Goal: Task Accomplishment & Management: Manage account settings

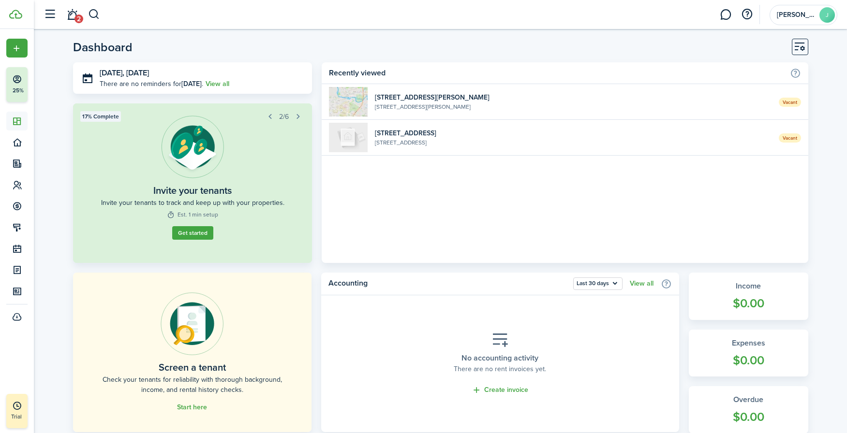
click at [415, 68] on home-widget-title "Recently viewed" at bounding box center [557, 73] width 456 height 12
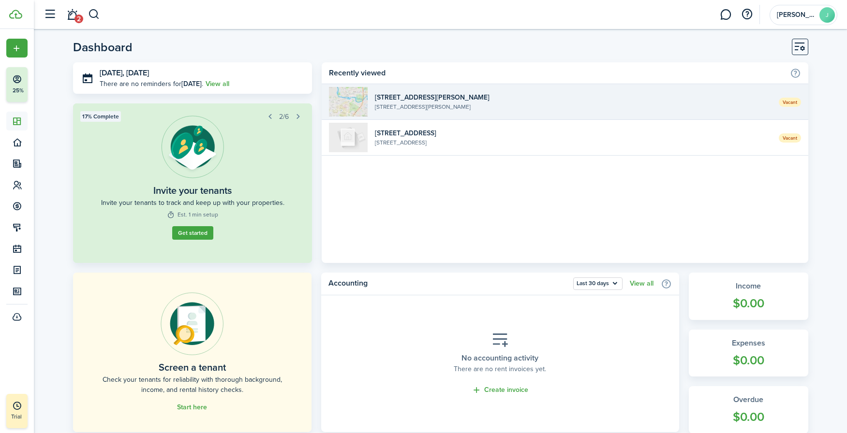
click at [402, 98] on widget-list-item-title "[STREET_ADDRESS][PERSON_NAME]" at bounding box center [573, 97] width 396 height 10
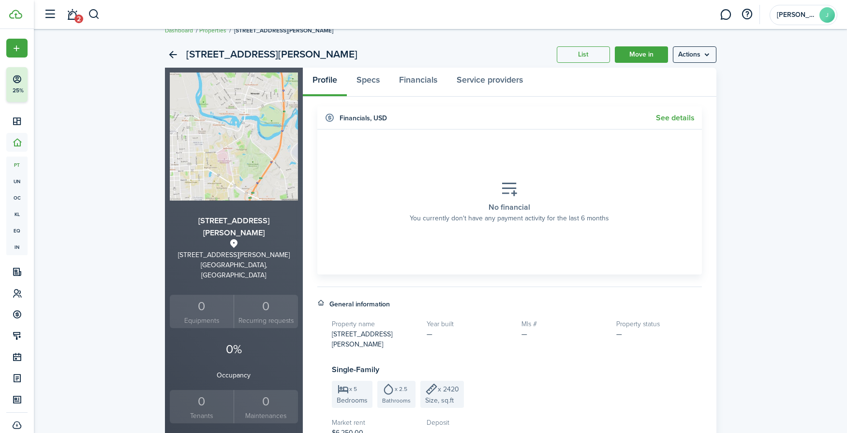
scroll to position [15, 0]
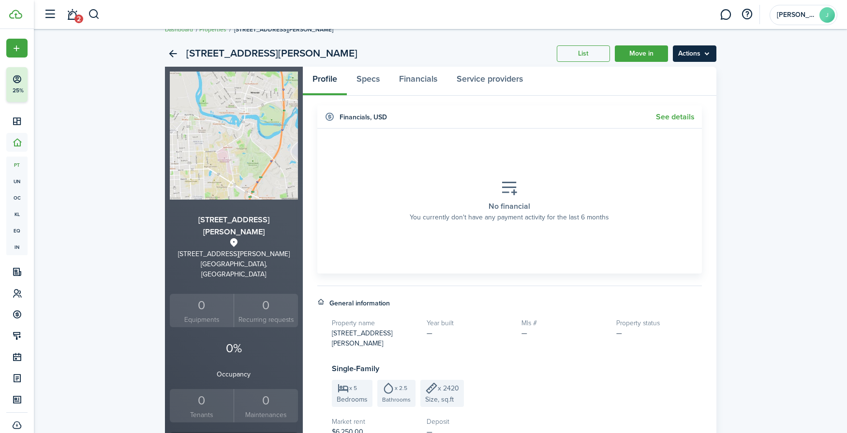
click at [679, 50] on menu-btn "Actions" at bounding box center [695, 53] width 44 height 16
click at [679, 75] on div "39 [PERSON_NAME] Place List Move in Actions [STREET_ADDRESS][PERSON_NAME][PERSO…" at bounding box center [440, 363] width 813 height 654
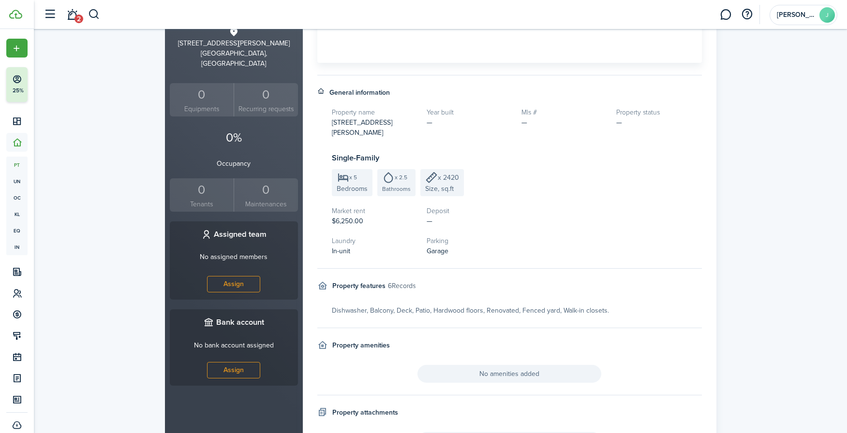
scroll to position [228, 0]
click at [292, 220] on property-sidebar-team "Assigned team No assigned members Assign" at bounding box center [234, 259] width 128 height 79
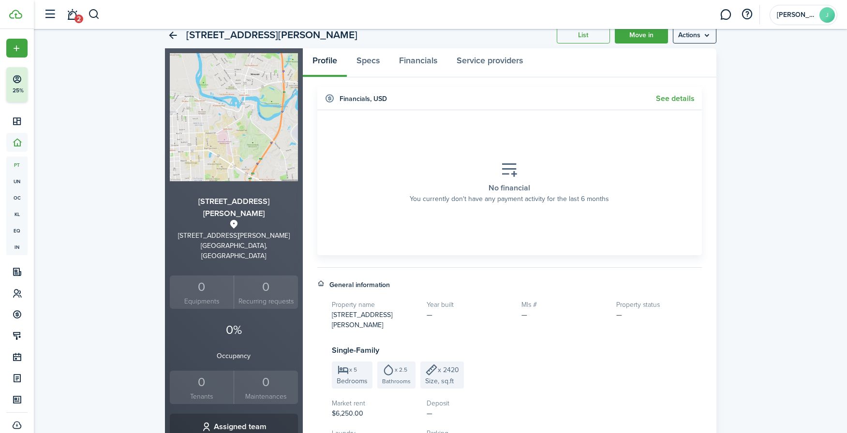
scroll to position [33, 0]
click at [366, 68] on link "Specs" at bounding box center [368, 63] width 43 height 29
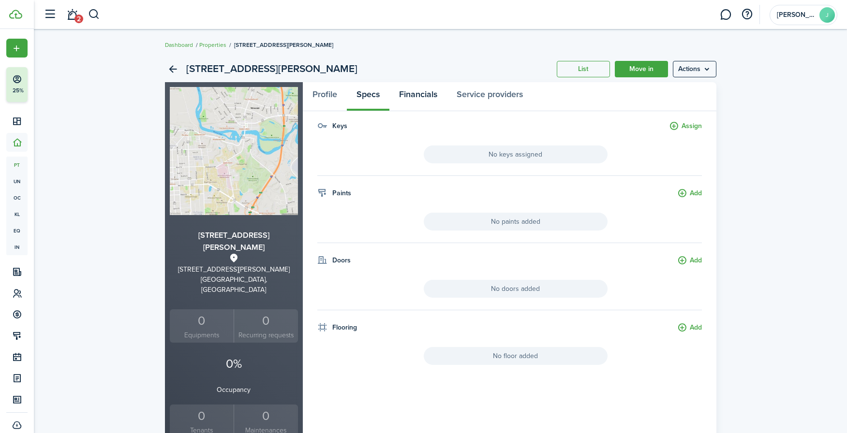
click at [419, 100] on link "Financials" at bounding box center [418, 96] width 58 height 29
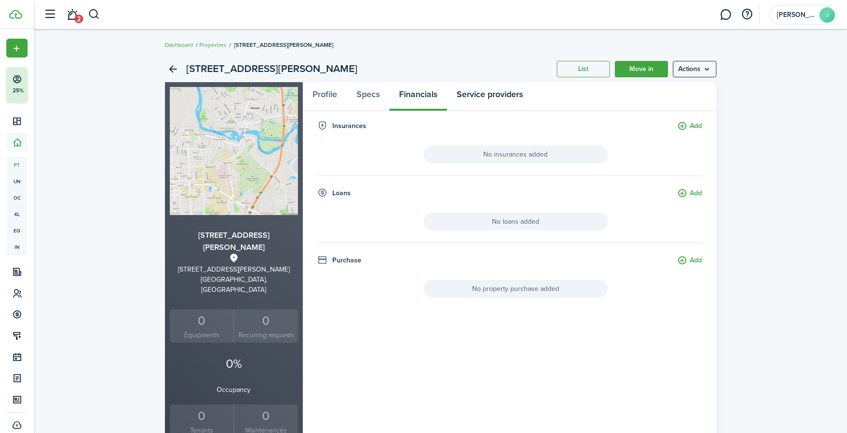
click at [485, 89] on link "Service providers" at bounding box center [490, 96] width 86 height 29
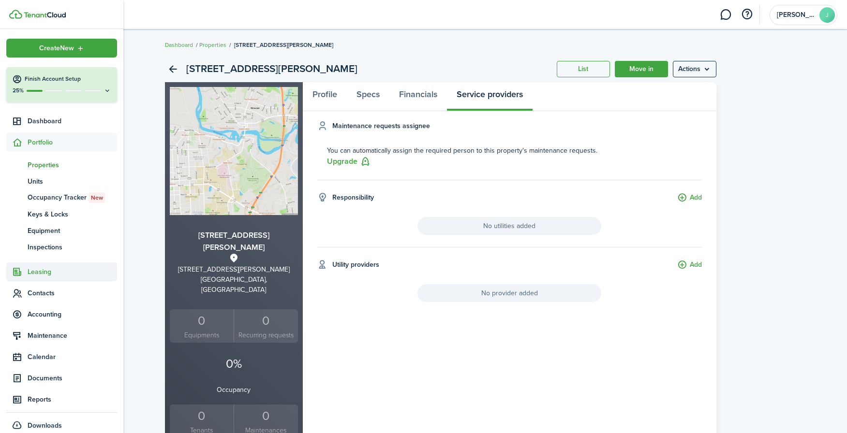
click at [38, 274] on span "Leasing" at bounding box center [72, 272] width 89 height 10
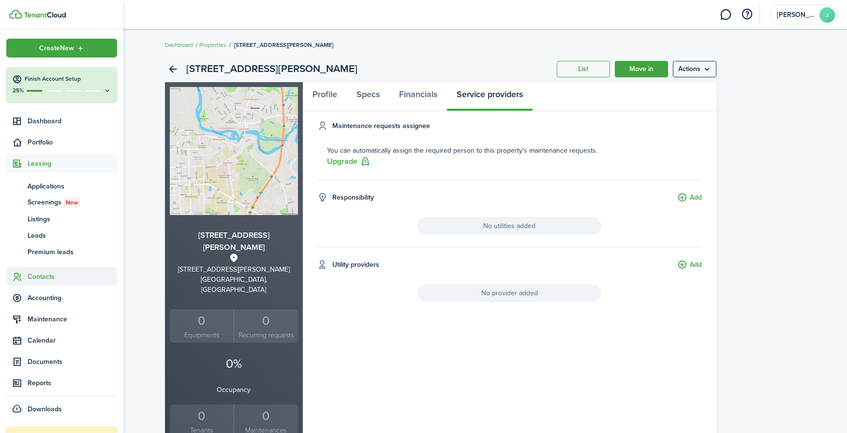
click at [44, 283] on span "Contacts" at bounding box center [61, 276] width 111 height 19
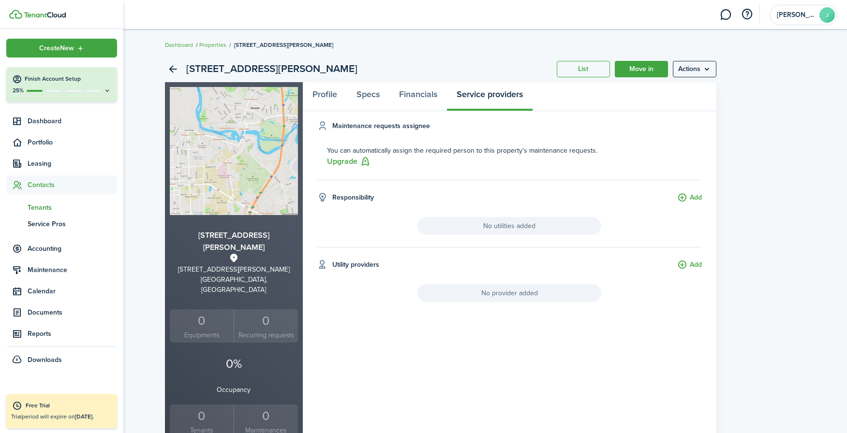
click at [38, 208] on span "Tenants" at bounding box center [72, 208] width 89 height 10
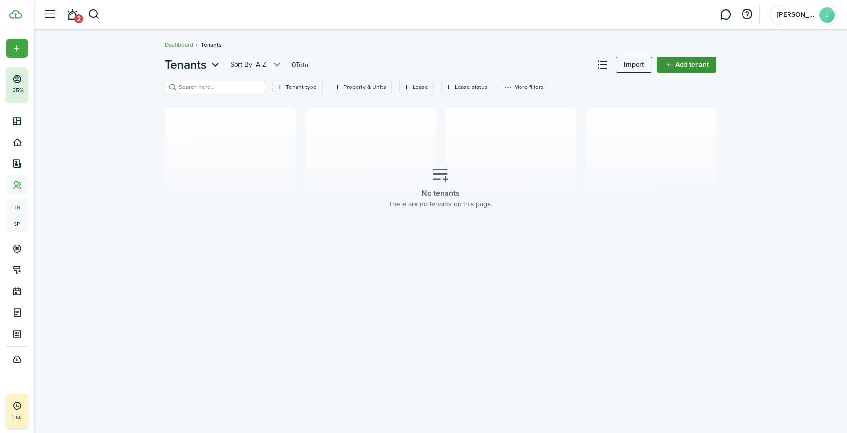
click at [679, 58] on link "Add tenant" at bounding box center [686, 65] width 59 height 16
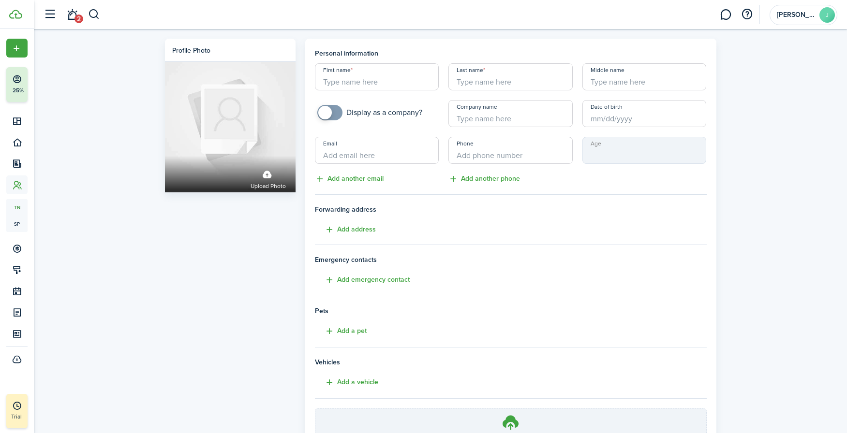
click at [679, 184] on div "Profile photo Upload photo Personal information First name Last name Middle nam…" at bounding box center [440, 268] width 813 height 479
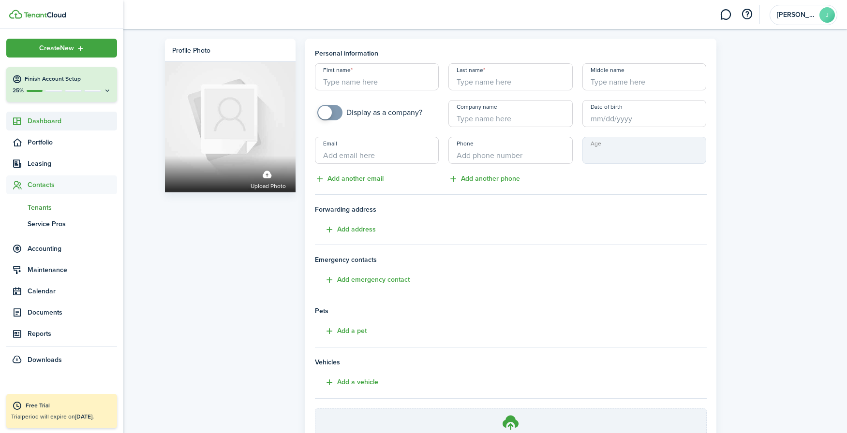
click at [53, 121] on span "Dashboard" at bounding box center [72, 121] width 89 height 10
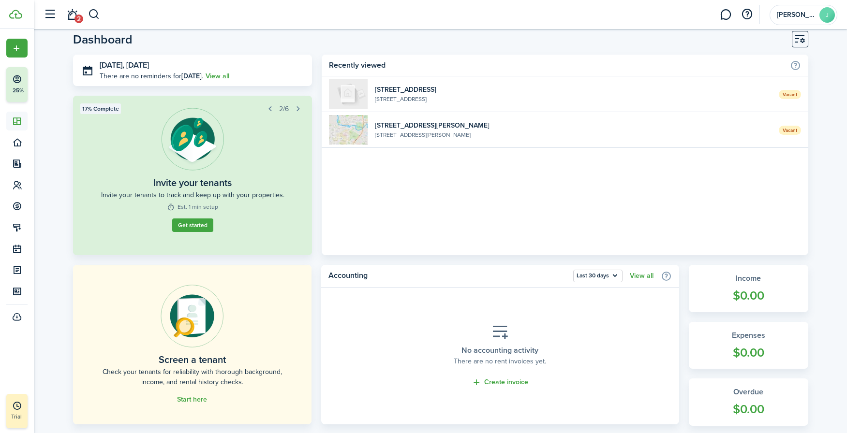
scroll to position [9, 0]
click at [191, 219] on button "Get started" at bounding box center [192, 225] width 41 height 14
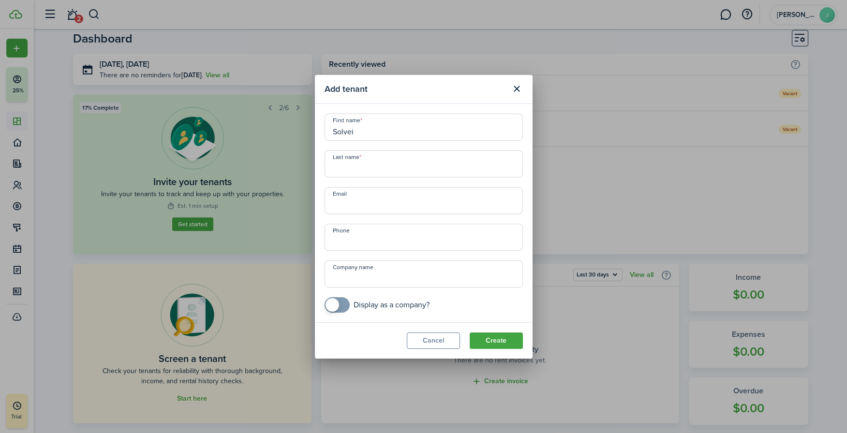
type input "Solvei"
paste input "[PERSON_NAME]"
type input "[PERSON_NAME]"
paste input "[EMAIL_ADDRESS][DOMAIN_NAME]"
type input "[EMAIL_ADDRESS][DOMAIN_NAME]"
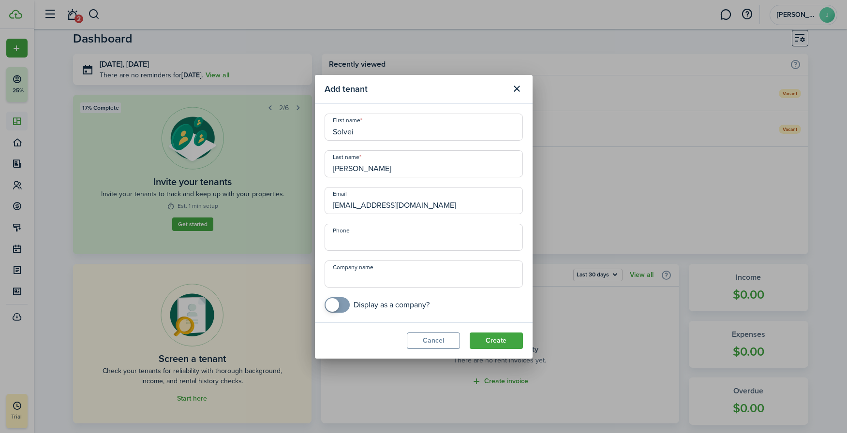
type input "+1"
click at [492, 341] on button "Create" at bounding box center [496, 341] width 53 height 16
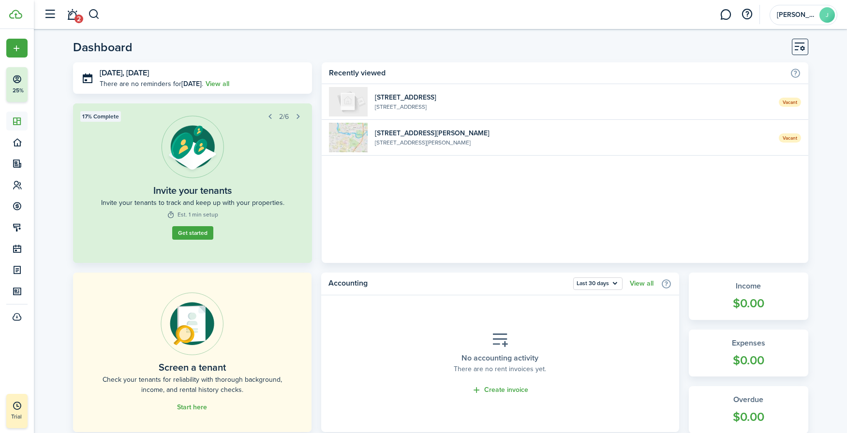
scroll to position [0, 0]
click at [297, 118] on button "button" at bounding box center [298, 117] width 14 height 14
click at [275, 118] on button "button" at bounding box center [270, 117] width 14 height 14
click at [281, 118] on span "2/6" at bounding box center [284, 117] width 10 height 10
click at [273, 118] on button "button" at bounding box center [270, 117] width 14 height 14
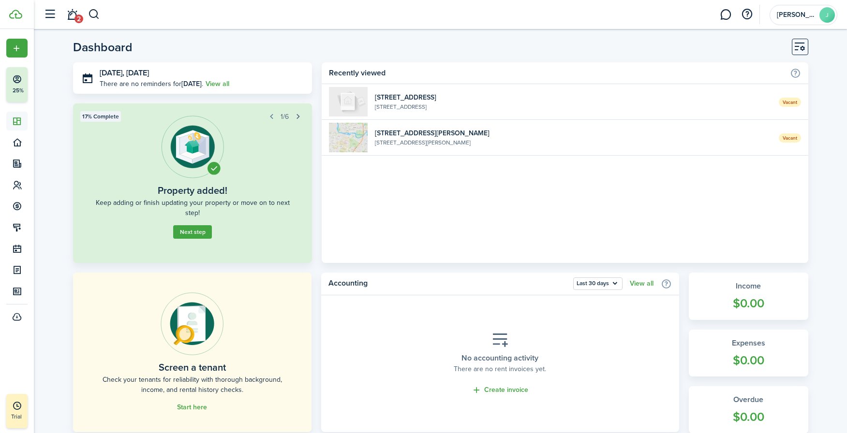
click at [298, 116] on button "button" at bounding box center [298, 117] width 14 height 14
click at [296, 116] on button "button" at bounding box center [298, 117] width 14 height 14
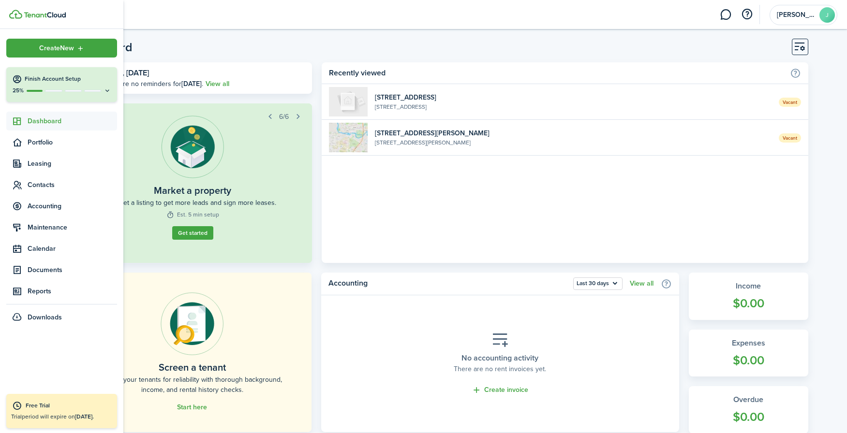
click at [34, 82] on h4 "Finish Account Setup" at bounding box center [68, 79] width 87 height 8
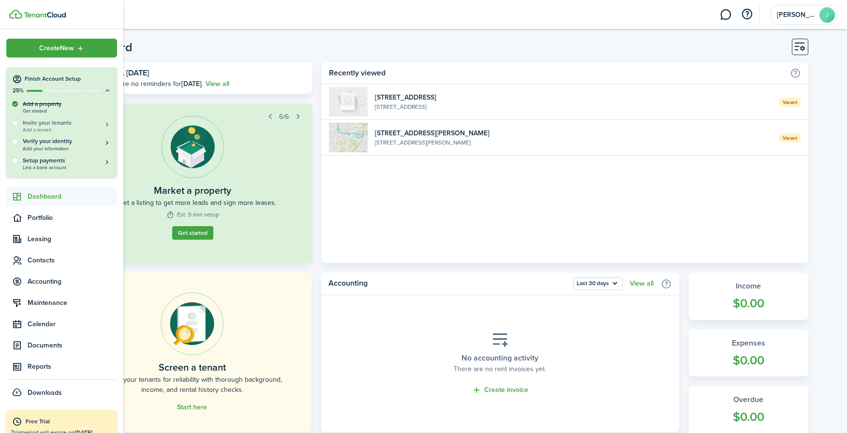
click at [57, 123] on h5 "Invite your tenants" at bounding box center [67, 123] width 89 height 8
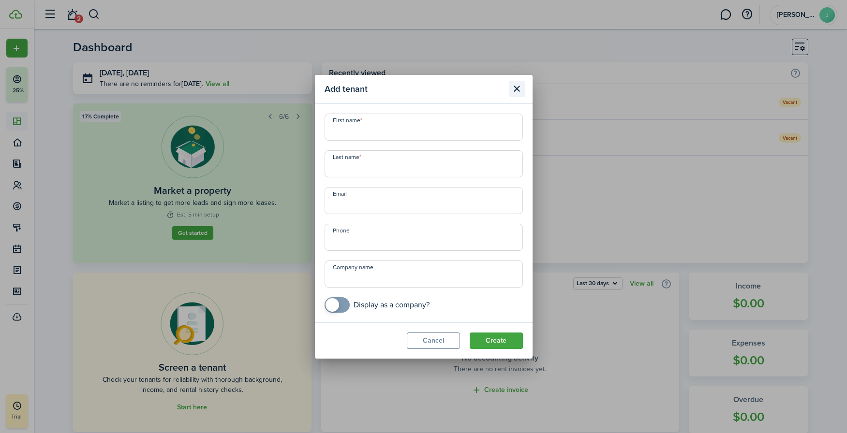
click at [521, 89] on button "Close modal" at bounding box center [517, 89] width 16 height 16
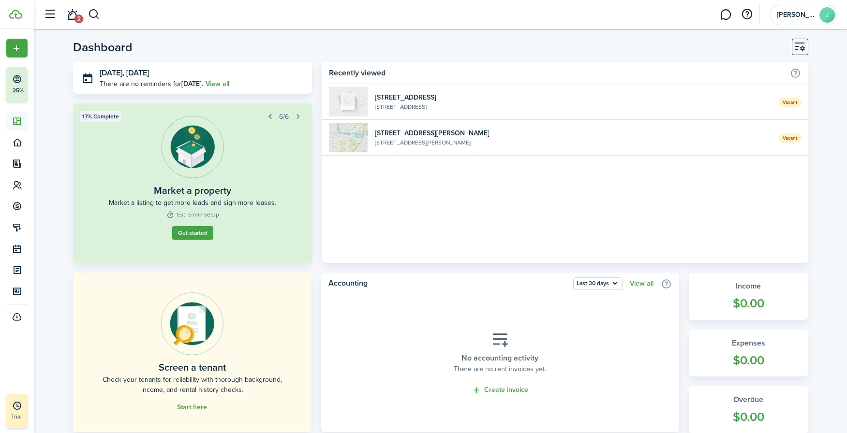
click at [269, 116] on button "button" at bounding box center [270, 117] width 14 height 14
click at [195, 236] on link "Get started" at bounding box center [192, 233] width 41 height 14
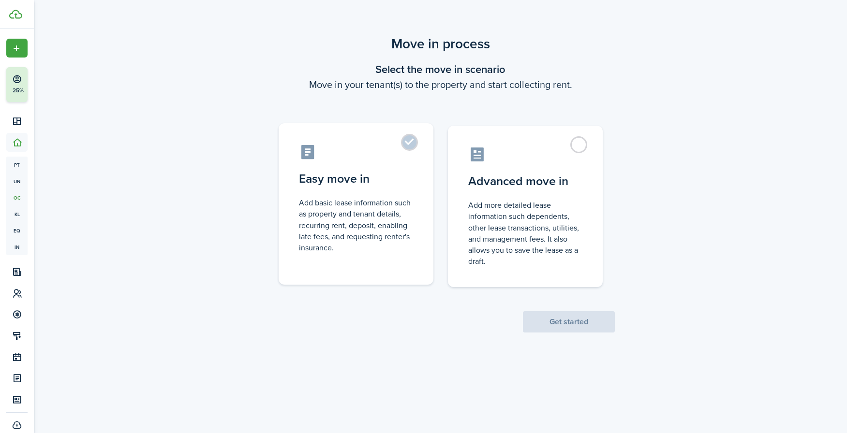
click at [326, 210] on control-radio-card-description "Add basic lease information such as property and tenant details, recurring rent…" at bounding box center [356, 225] width 114 height 56
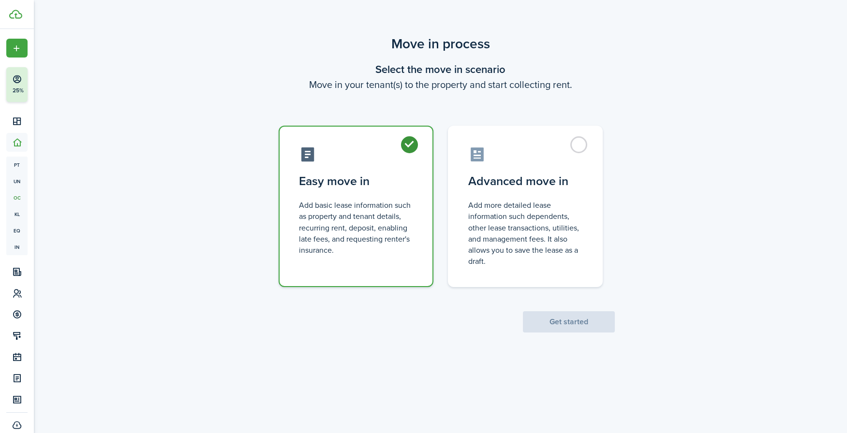
radio input "true"
click at [569, 316] on button "Get started" at bounding box center [569, 321] width 92 height 21
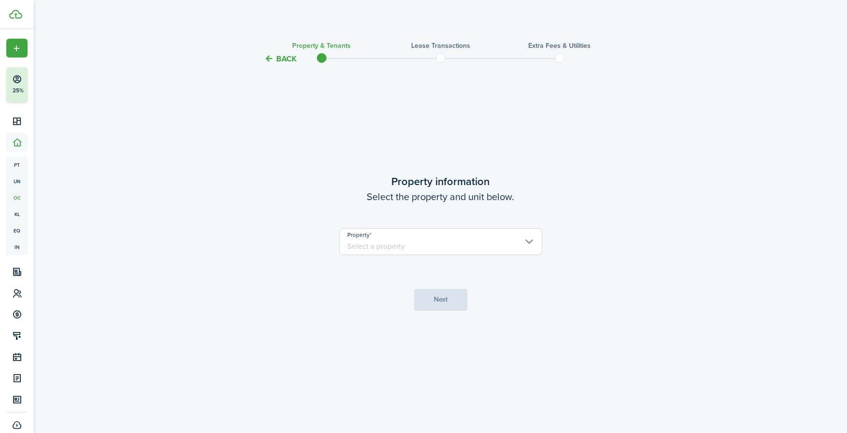
click at [430, 246] on input "Property" at bounding box center [440, 241] width 203 height 27
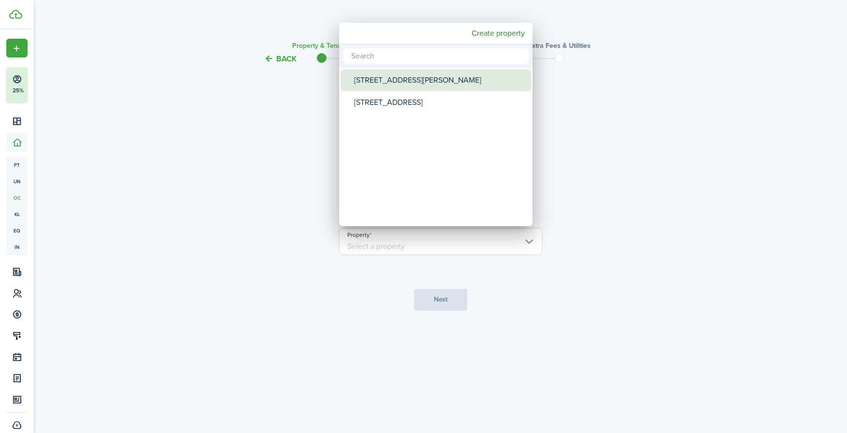
click at [422, 74] on div "[STREET_ADDRESS][PERSON_NAME]" at bounding box center [439, 80] width 171 height 22
type input "[STREET_ADDRESS][PERSON_NAME]"
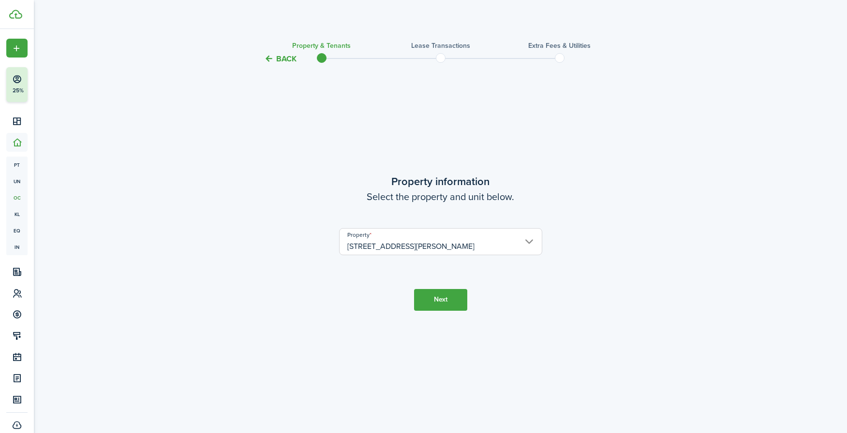
click at [442, 296] on button "Next" at bounding box center [440, 300] width 53 height 22
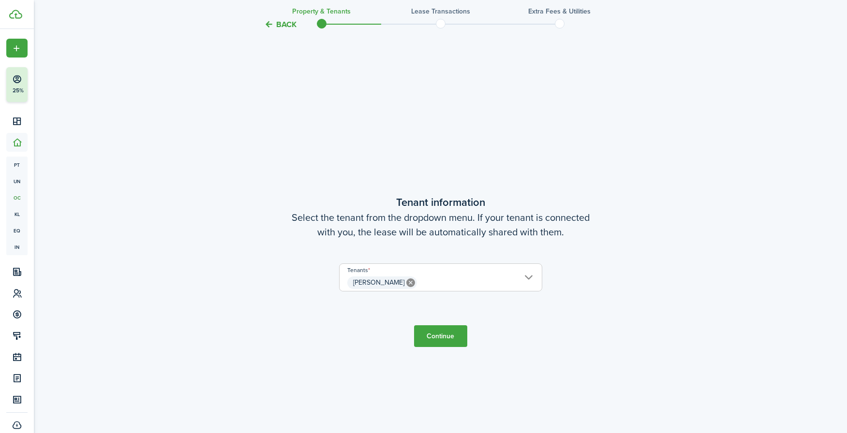
scroll to position [369, 0]
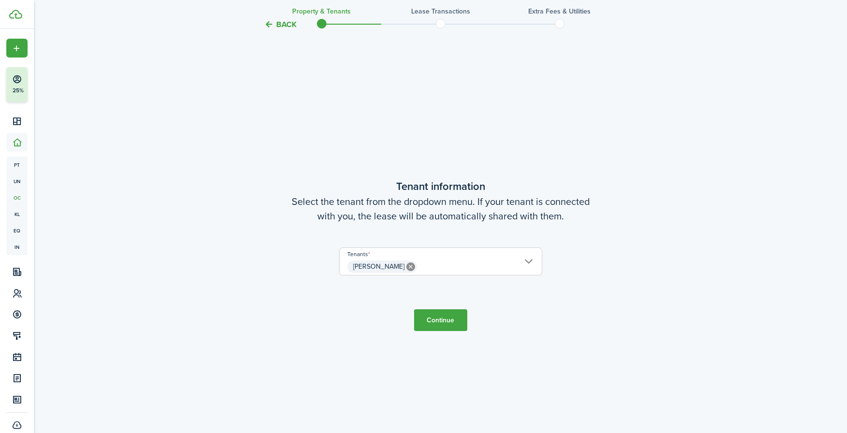
click at [446, 268] on span "[PERSON_NAME]" at bounding box center [441, 267] width 202 height 16
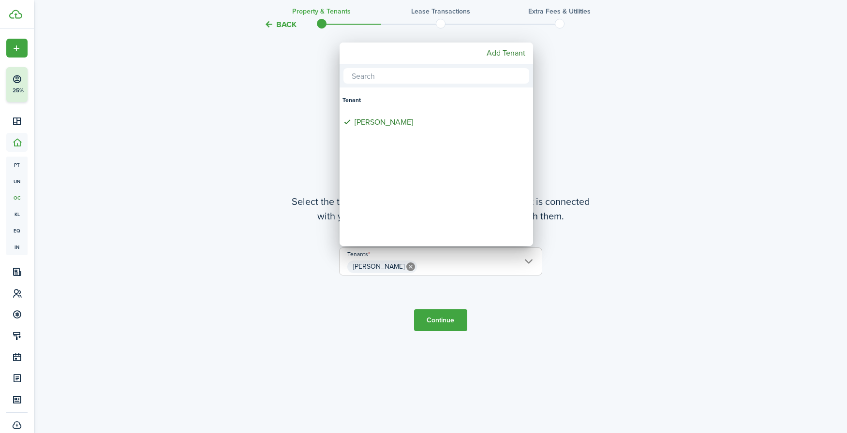
click at [583, 148] on div at bounding box center [424, 217] width 1002 height 588
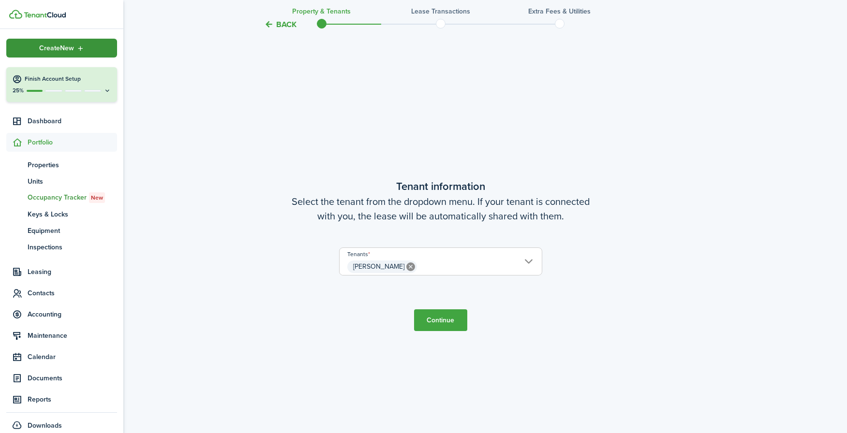
click at [14, 42] on div "Create New" at bounding box center [61, 48] width 111 height 19
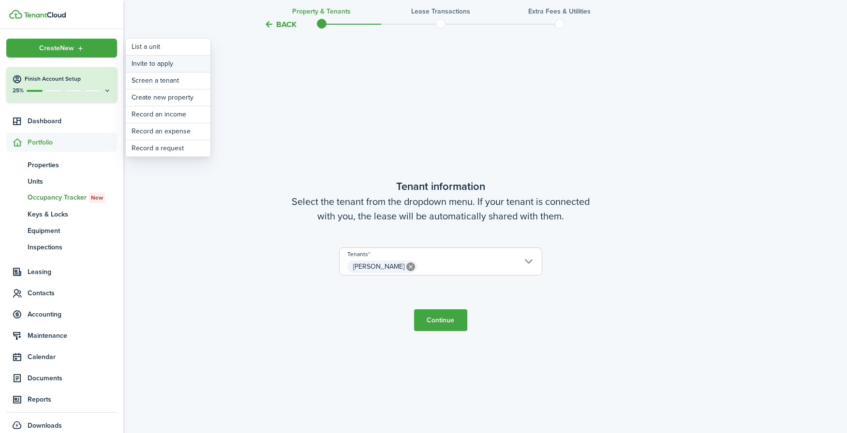
click at [163, 67] on button "Invite to apply" at bounding box center [168, 64] width 85 height 16
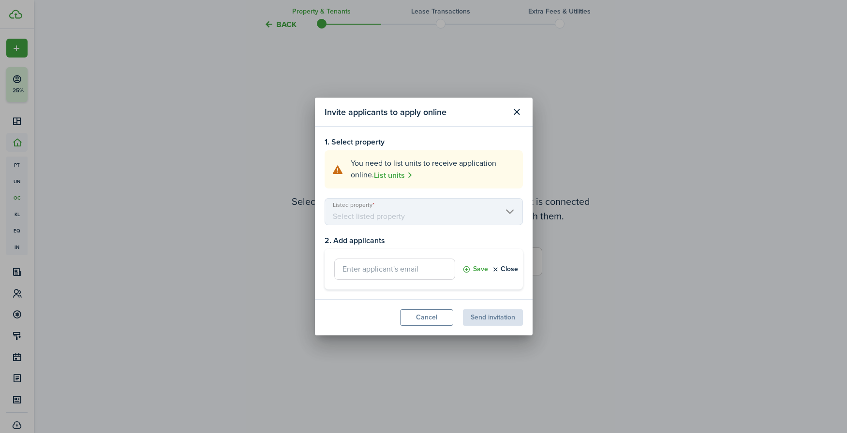
click at [356, 212] on mbsc-scroller "Listed property" at bounding box center [424, 211] width 198 height 27
click at [520, 111] on button "Close modal" at bounding box center [517, 112] width 16 height 16
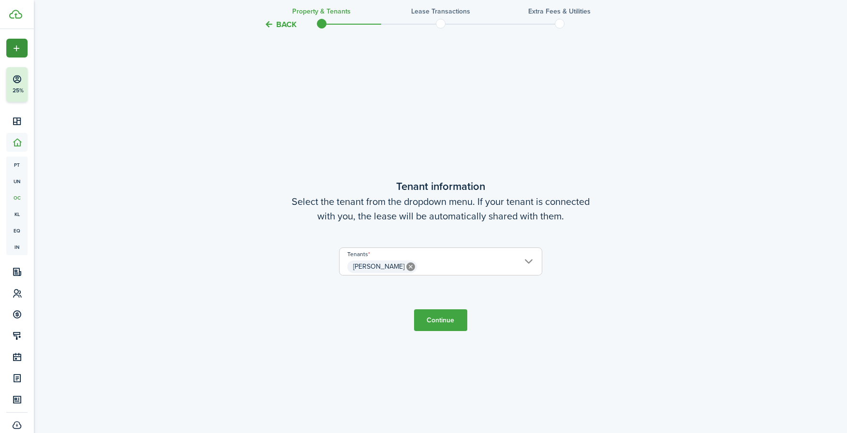
click at [20, 43] on div "Create New" at bounding box center [16, 48] width 21 height 19
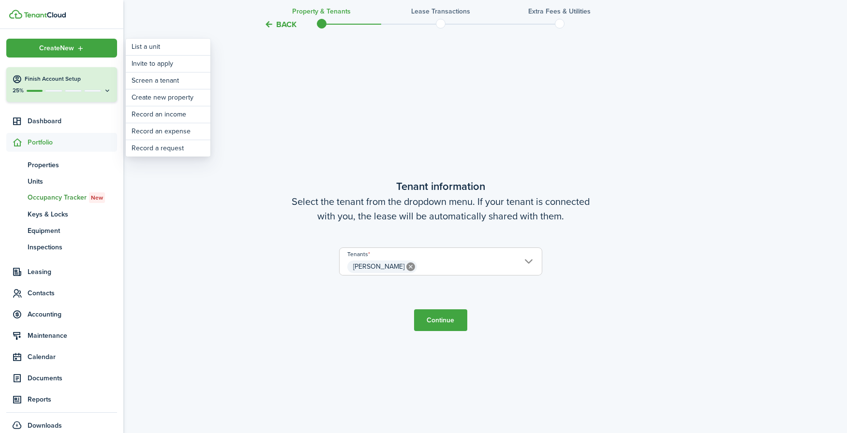
click at [307, 99] on tc-wizard-step "Tenant information Select the tenant from the dropdown menu. If your tenant is …" at bounding box center [440, 254] width 406 height 433
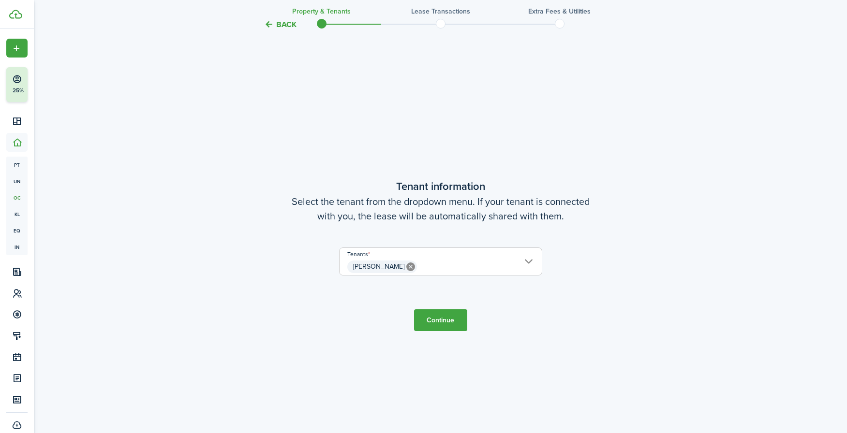
click at [440, 320] on button "Continue" at bounding box center [440, 321] width 53 height 22
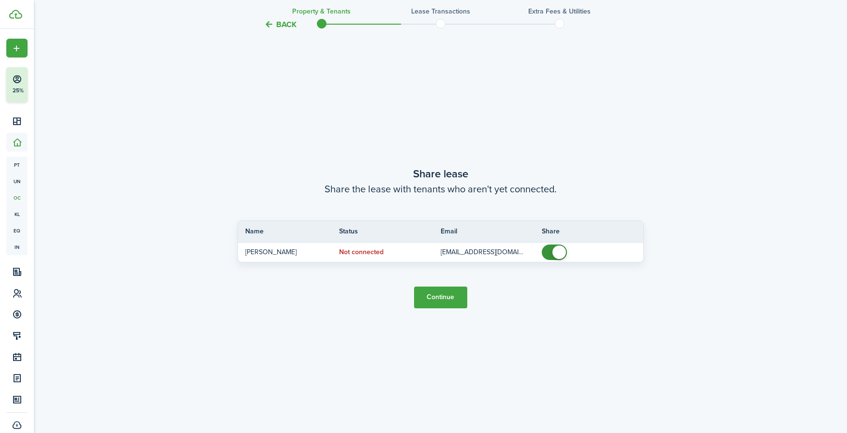
scroll to position [822, 0]
click at [440, 297] on button "Continue" at bounding box center [440, 296] width 53 height 22
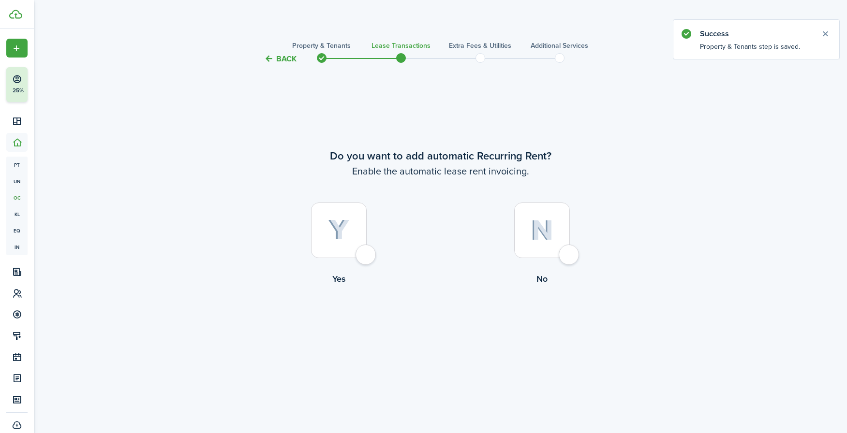
click at [350, 232] on div at bounding box center [339, 231] width 56 height 56
radio input "true"
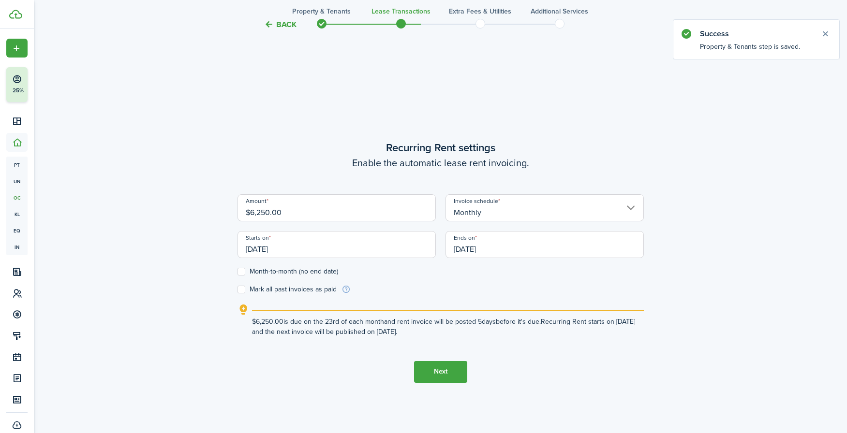
scroll to position [369, 0]
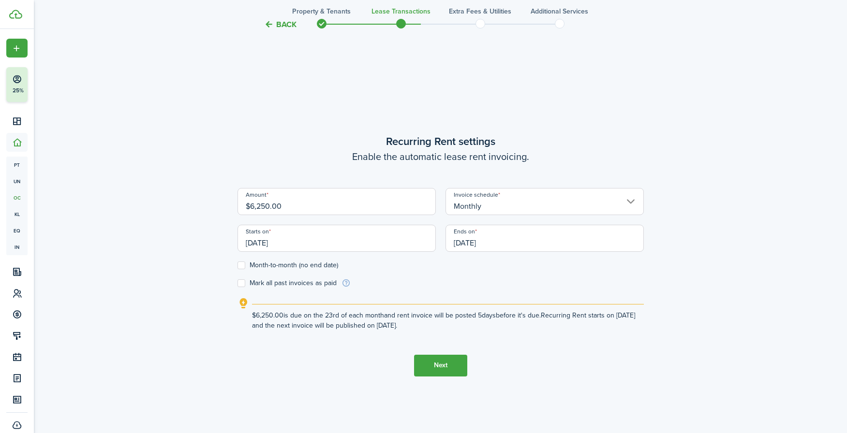
click at [354, 208] on input "$6,250.00" at bounding box center [336, 201] width 198 height 27
click at [524, 200] on input "Monthly" at bounding box center [544, 201] width 198 height 27
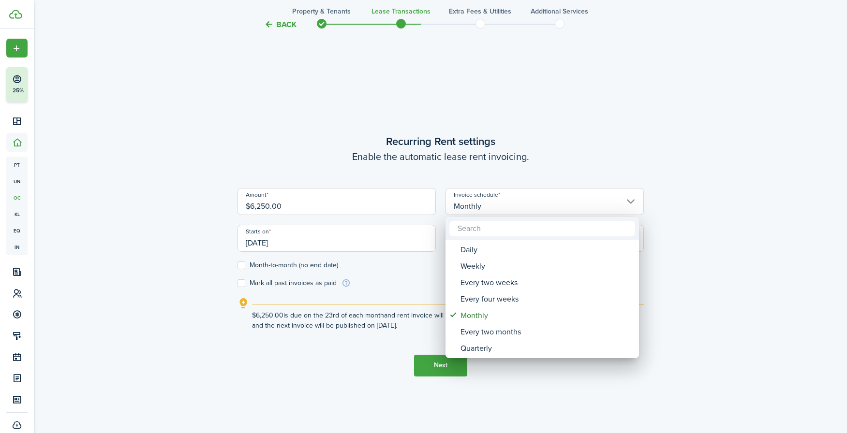
click at [537, 117] on div at bounding box center [424, 217] width 1002 height 588
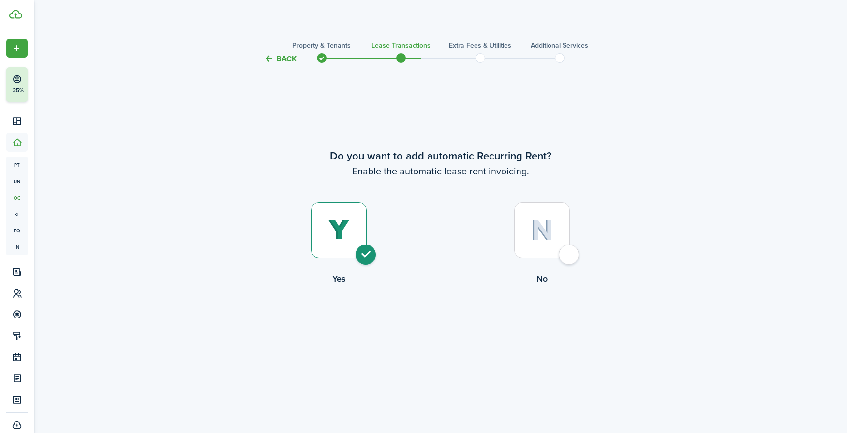
scroll to position [0, 0]
click at [307, 47] on h3 "Property & Tenants" at bounding box center [321, 46] width 59 height 10
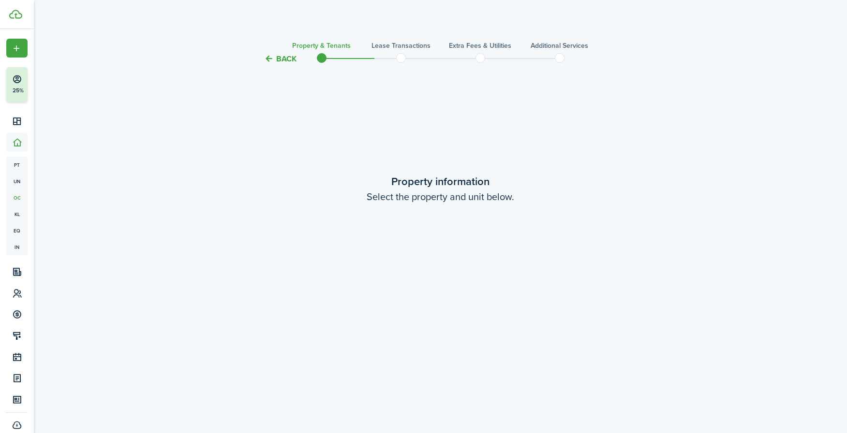
scroll to position [802, 0]
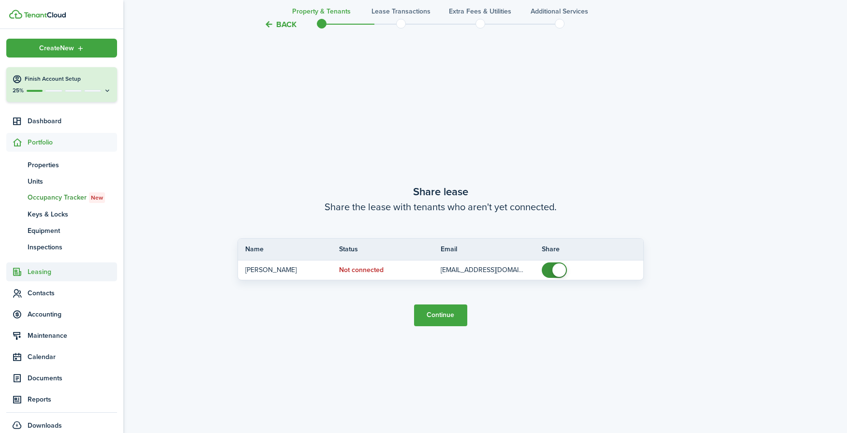
click at [38, 271] on span "Leasing" at bounding box center [72, 272] width 89 height 10
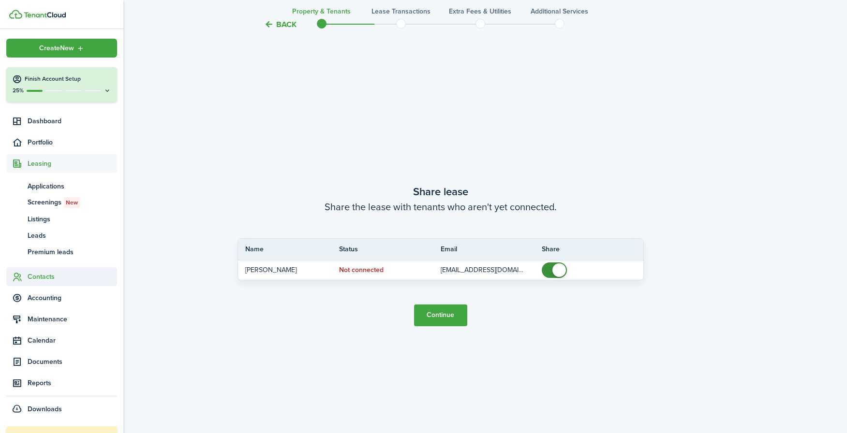
click at [42, 276] on span "Contacts" at bounding box center [72, 277] width 89 height 10
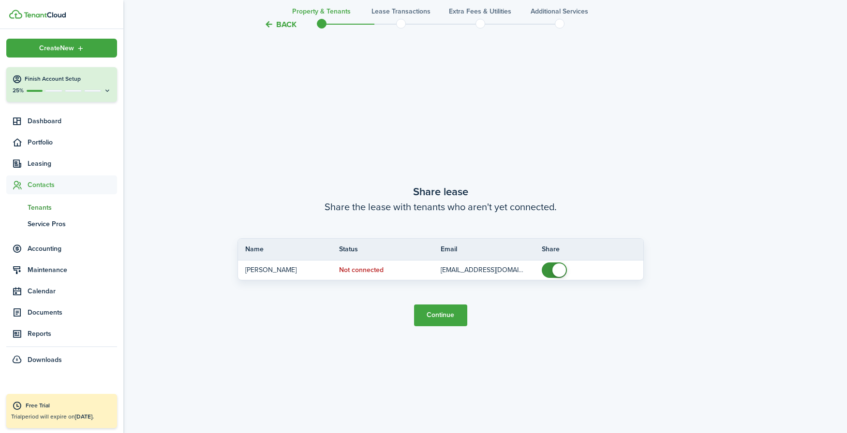
click at [54, 205] on span "Tenants" at bounding box center [72, 208] width 89 height 10
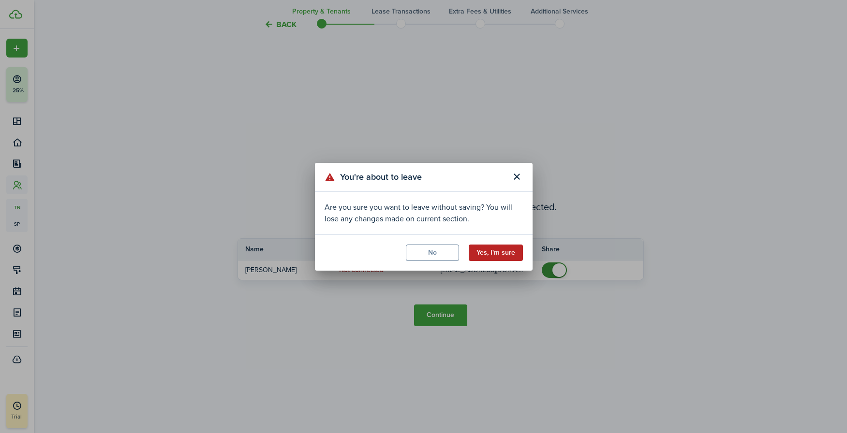
click at [494, 250] on button "Yes, I'm sure" at bounding box center [496, 253] width 54 height 16
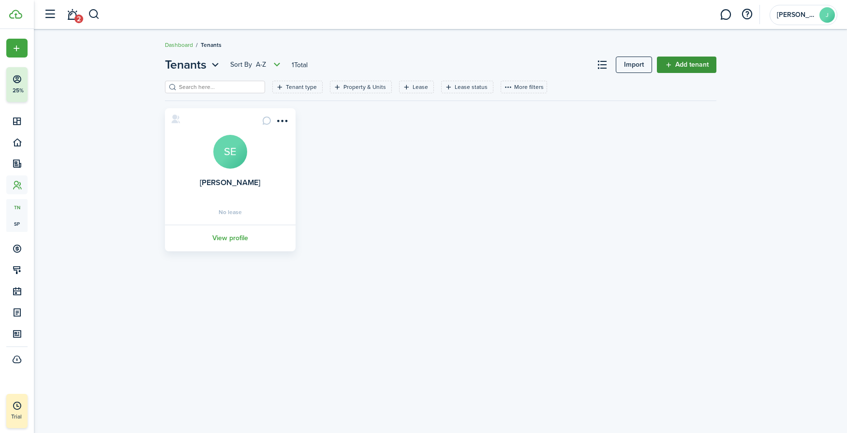
click at [679, 63] on link "Add tenant" at bounding box center [686, 65] width 59 height 16
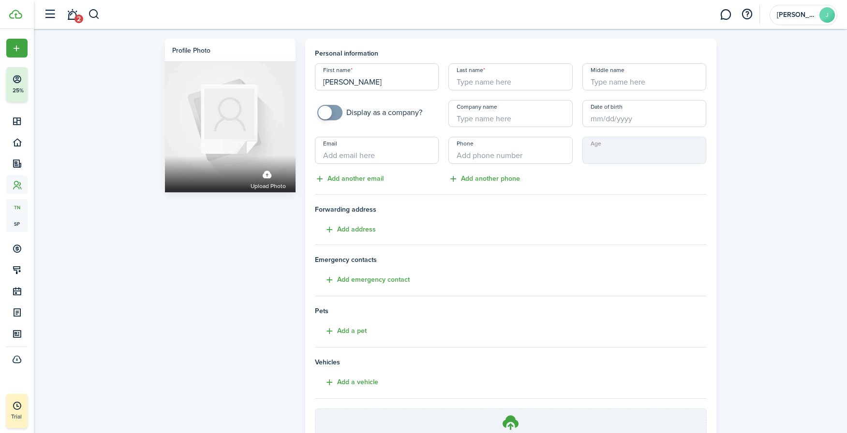
type input "[PERSON_NAME]"
paste input "[EMAIL_ADDRESS][DOMAIN_NAME]"
type input "[EMAIL_ADDRESS][DOMAIN_NAME]"
click at [679, 177] on div "Profile photo Upload photo Personal information First name [PERSON_NAME] Last n…" at bounding box center [440, 268] width 813 height 479
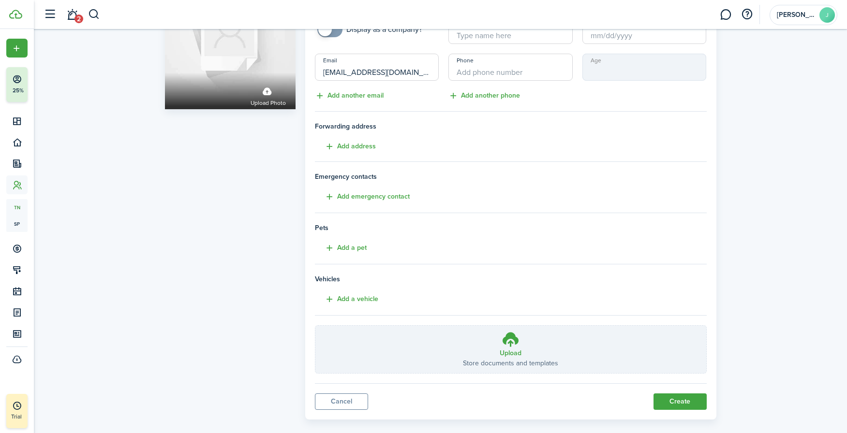
scroll to position [96, 0]
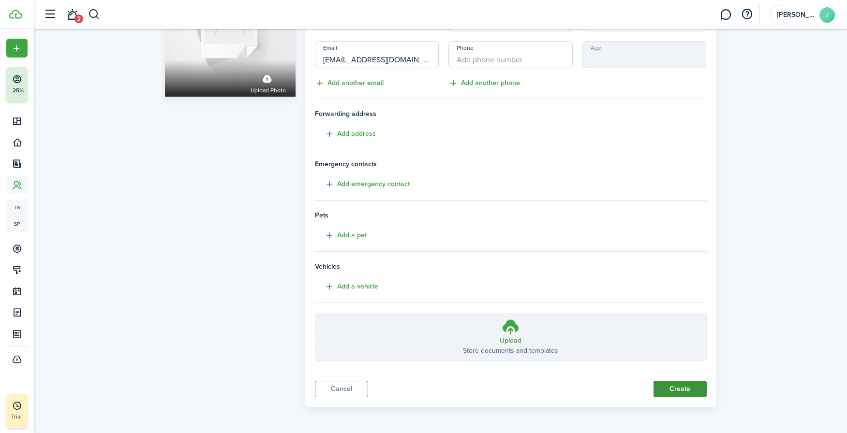
click at [665, 349] on button "Create" at bounding box center [679, 389] width 53 height 16
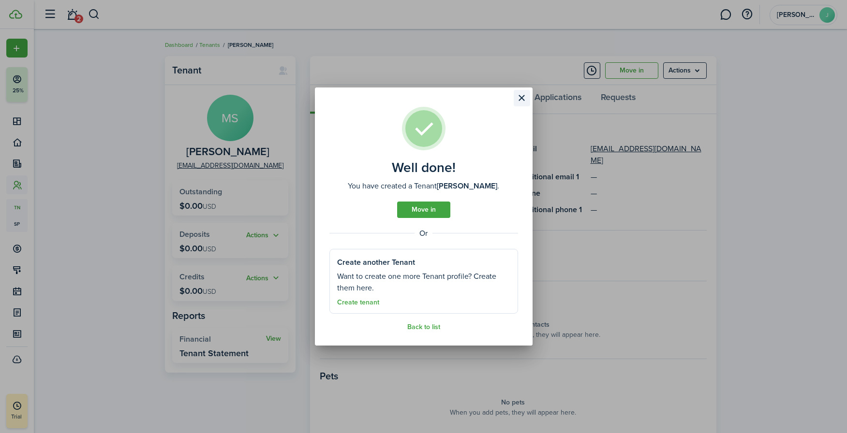
click at [525, 97] on button "Close modal" at bounding box center [522, 98] width 16 height 16
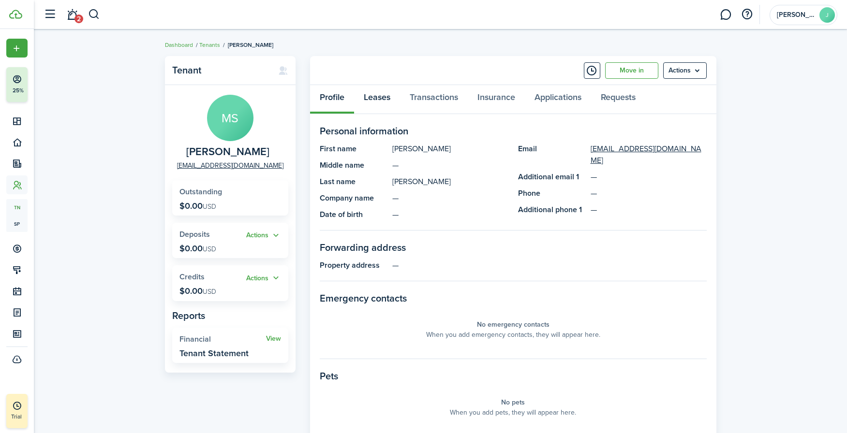
click at [375, 90] on link "Leases" at bounding box center [377, 99] width 46 height 29
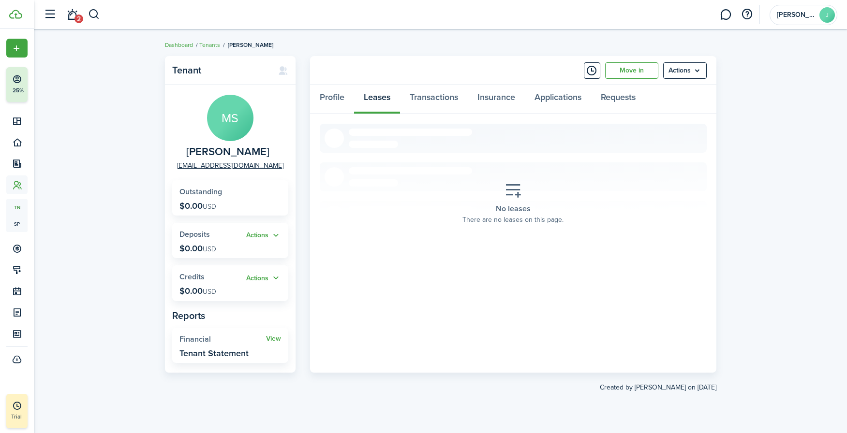
click at [525, 184] on div "No leases There are no leases on this page." at bounding box center [513, 203] width 116 height 57
click at [329, 96] on link "Profile" at bounding box center [332, 99] width 44 height 29
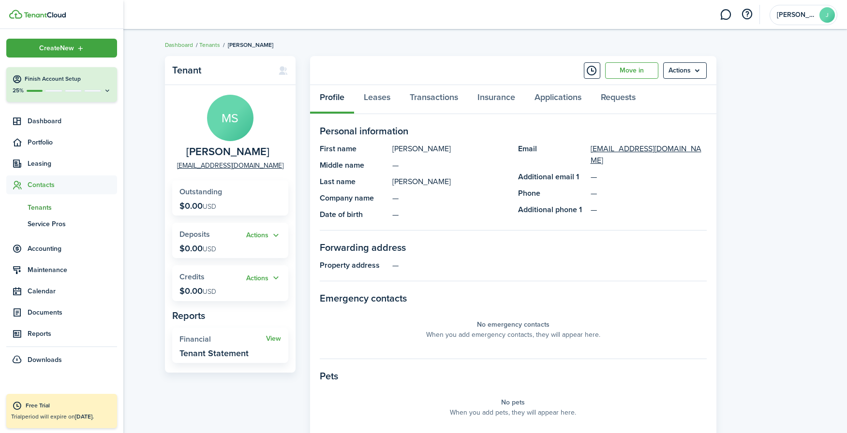
click at [38, 209] on span "Tenants" at bounding box center [72, 208] width 89 height 10
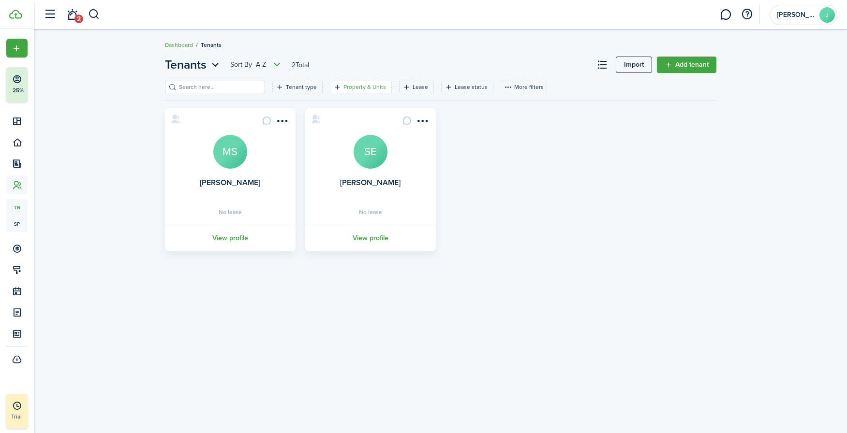
click at [363, 85] on filter-tag-label "Property & Units" at bounding box center [364, 87] width 43 height 9
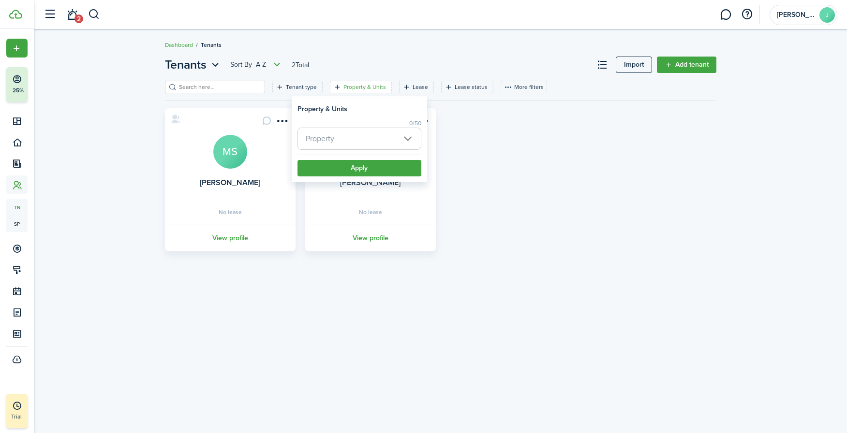
click at [369, 138] on span "Property" at bounding box center [359, 138] width 123 height 21
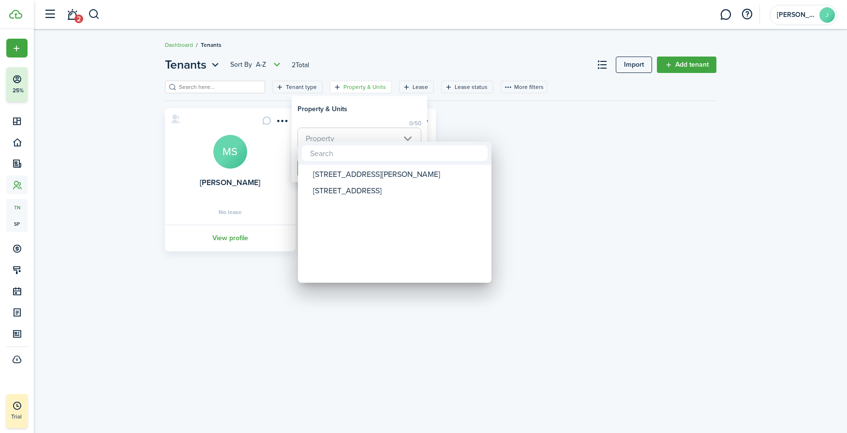
click at [481, 127] on div at bounding box center [424, 217] width 1002 height 588
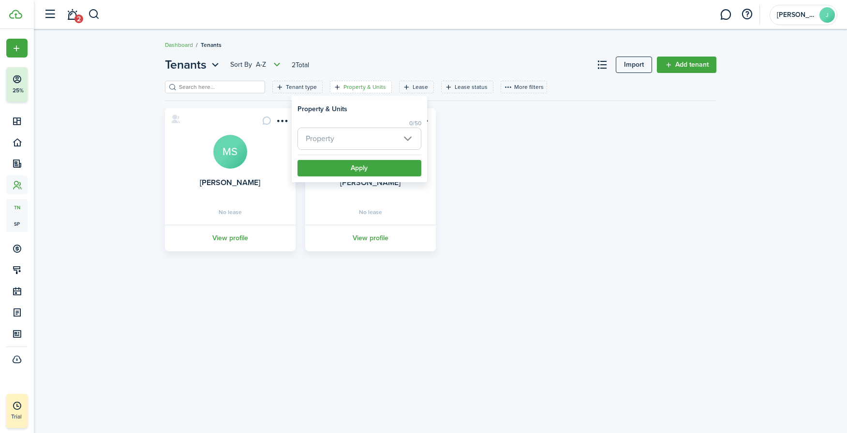
click at [480, 128] on div "[PERSON_NAME] MS No lease View profile [PERSON_NAME] SE No lease View profile" at bounding box center [440, 179] width 561 height 143
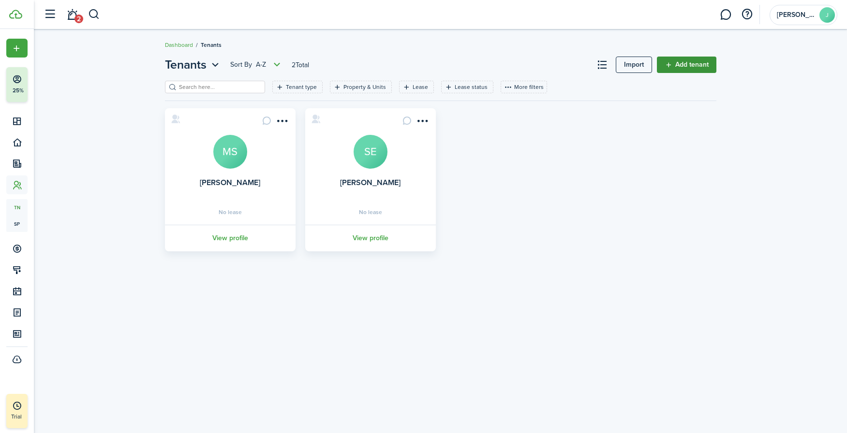
click at [679, 62] on link "Add tenant" at bounding box center [686, 65] width 59 height 16
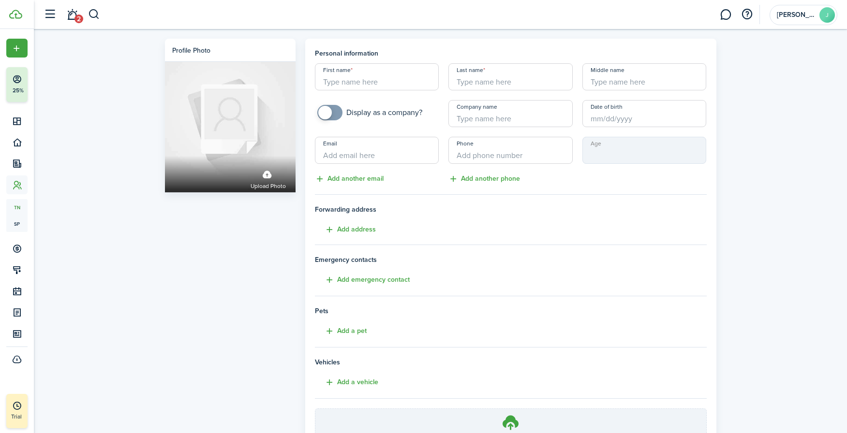
paste input "[EMAIL_ADDRESS][DOMAIN_NAME]"
type input "[EMAIL_ADDRESS][DOMAIN_NAME]"
type input "[PERSON_NAME]"
click at [596, 182] on div "Age" at bounding box center [644, 161] width 134 height 48
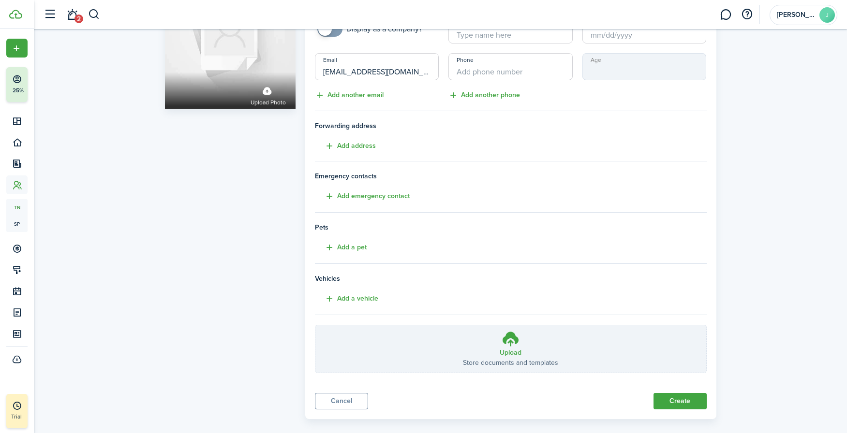
scroll to position [86, 0]
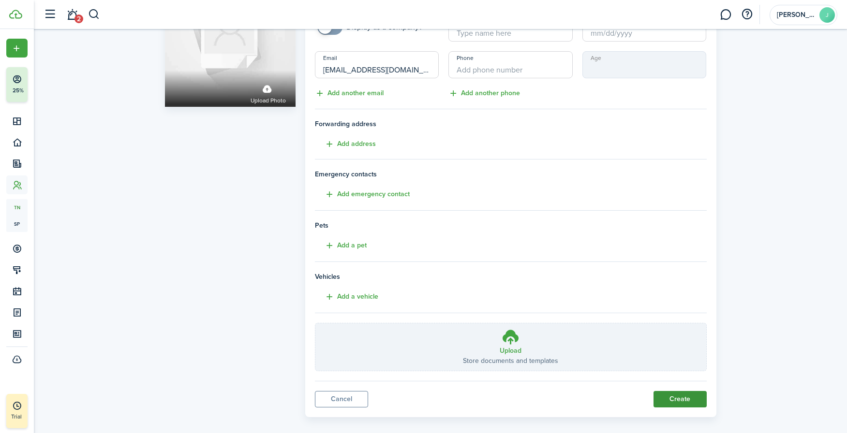
click at [675, 349] on button "Create" at bounding box center [679, 399] width 53 height 16
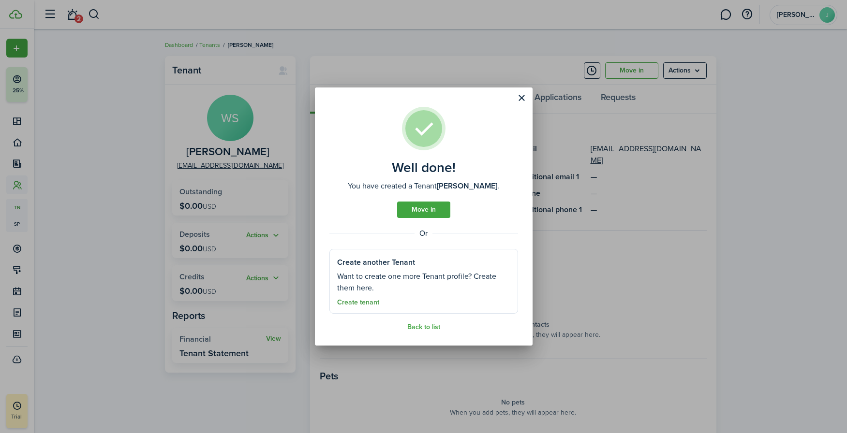
click at [359, 303] on link "Create tenant" at bounding box center [358, 303] width 42 height 8
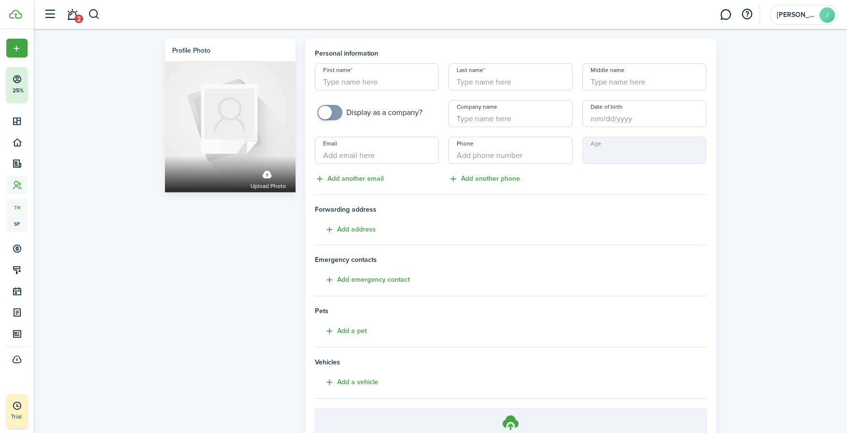
paste input "[EMAIL_ADDRESS][DOMAIN_NAME]"
type input "[EMAIL_ADDRESS][DOMAIN_NAME]"
drag, startPoint x: 389, startPoint y: 80, endPoint x: 348, endPoint y: 79, distance: 41.1
click at [348, 79] on input "[PERSON_NAME]" at bounding box center [377, 76] width 124 height 27
type input "[PERSON_NAME]"
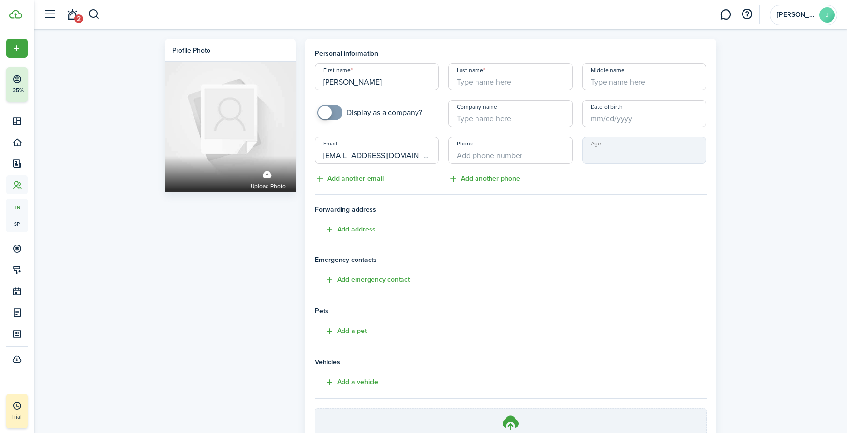
paste input "[PERSON_NAME]"
type input "[PERSON_NAME]"
click at [415, 82] on input "[PERSON_NAME]" at bounding box center [377, 76] width 124 height 27
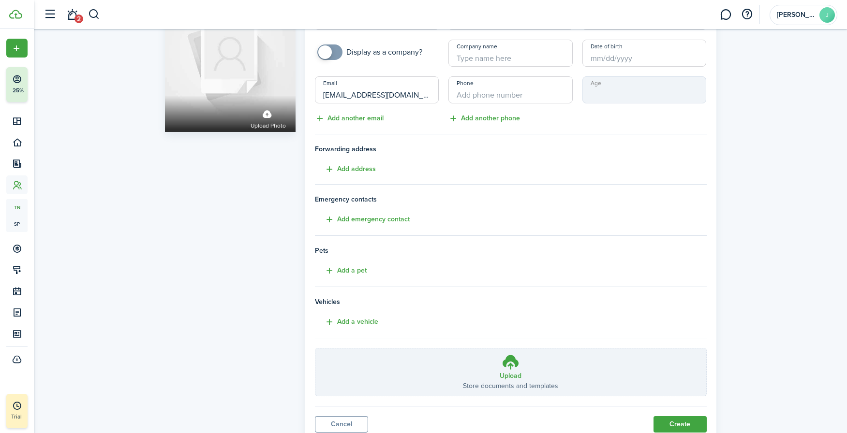
scroll to position [65, 0]
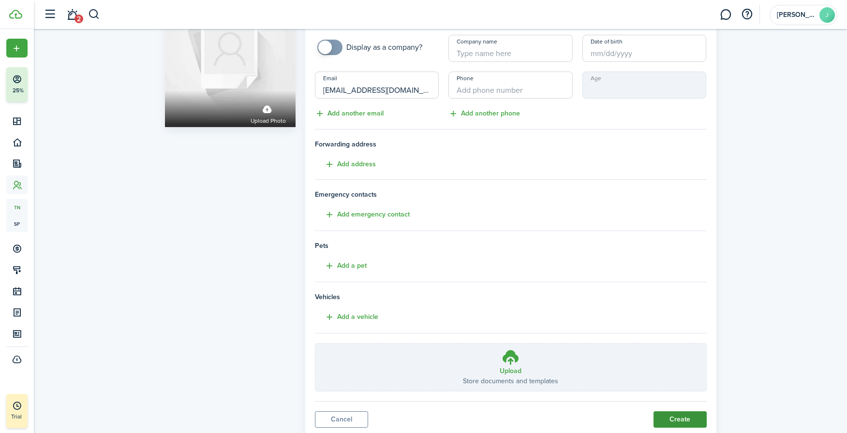
type input "[PERSON_NAME]"
click at [679, 349] on button "Create" at bounding box center [679, 420] width 53 height 16
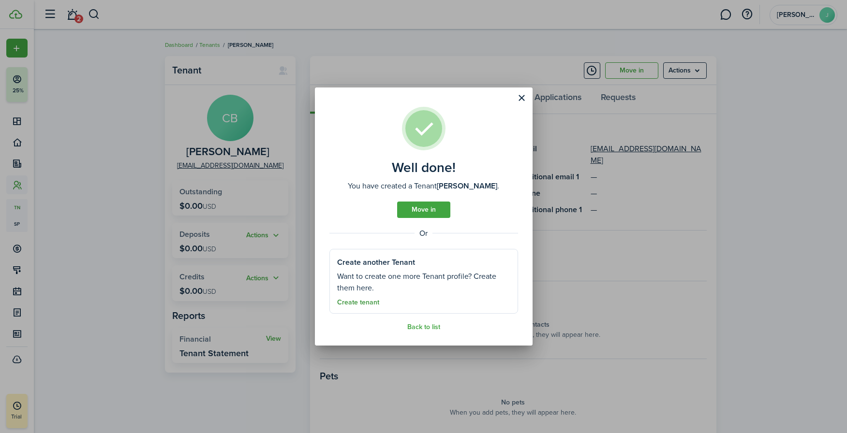
click at [356, 301] on link "Create tenant" at bounding box center [358, 303] width 42 height 8
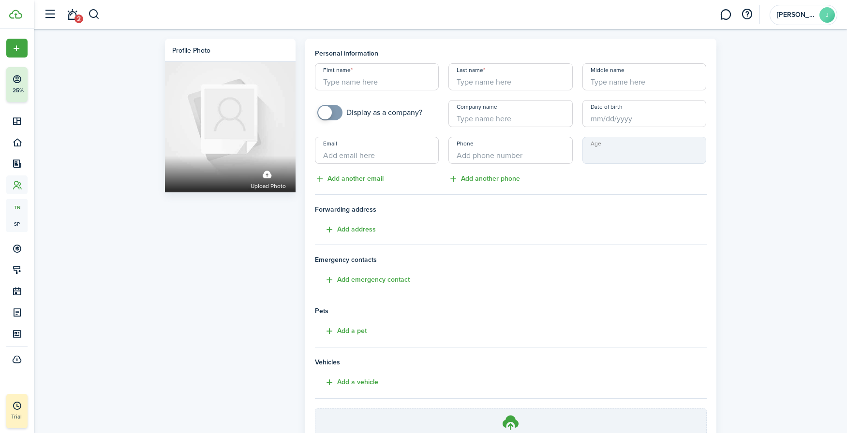
paste input "[EMAIL_ADDRESS][DOMAIN_NAME]"
type input "[EMAIL_ADDRESS][DOMAIN_NAME]"
click at [397, 83] on input "[EMAIL_ADDRESS][DOMAIN_NAME]" at bounding box center [377, 76] width 124 height 27
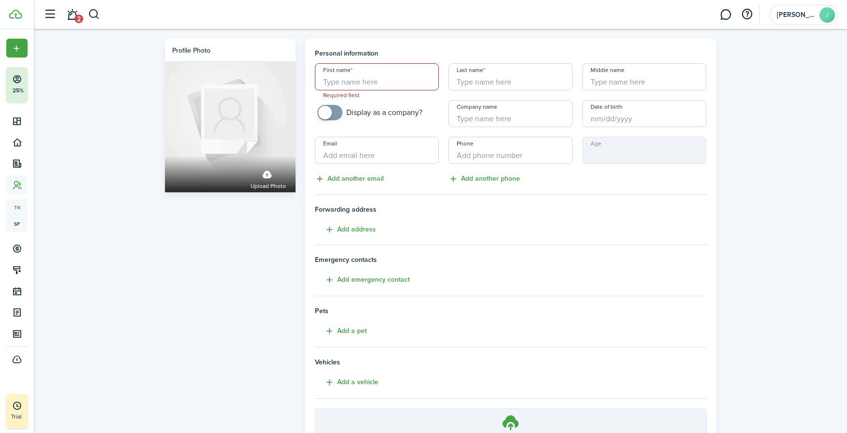
paste input "[EMAIL_ADDRESS][DOMAIN_NAME]"
type input "[EMAIL_ADDRESS][DOMAIN_NAME]"
click at [378, 76] on input "First name" at bounding box center [377, 76] width 124 height 27
type input "[PERSON_NAME]"
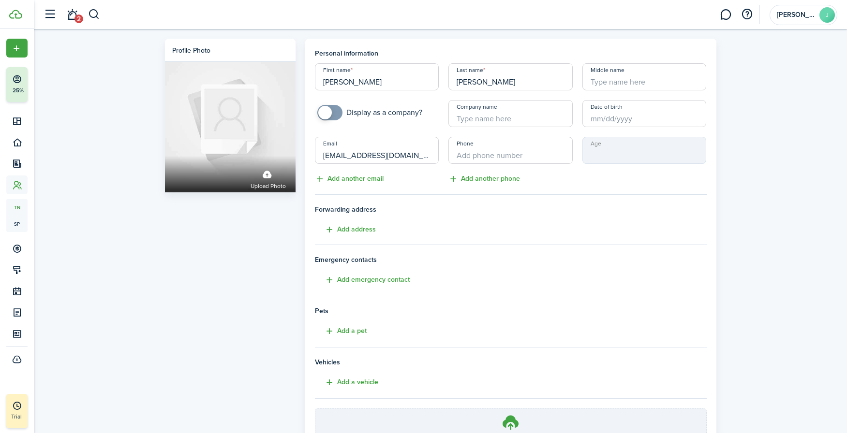
click at [679, 159] on div "Profile photo Upload photo Personal information First name [PERSON_NAME] Last n…" at bounding box center [440, 268] width 813 height 479
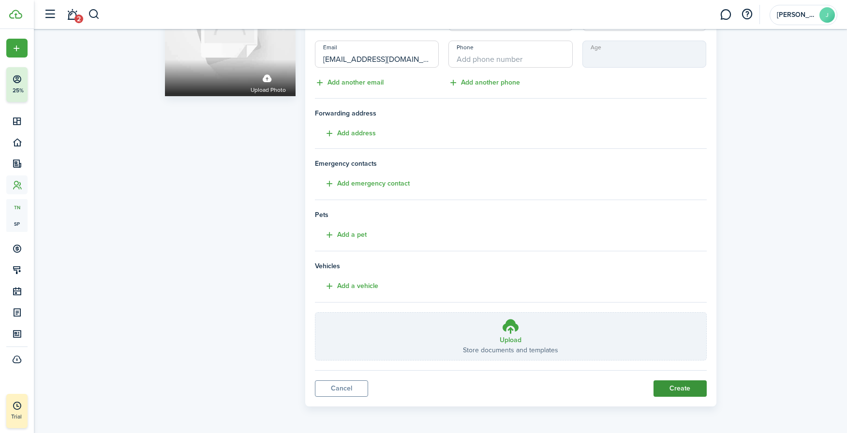
scroll to position [96, 0]
click at [674, 349] on button "Create" at bounding box center [679, 389] width 53 height 16
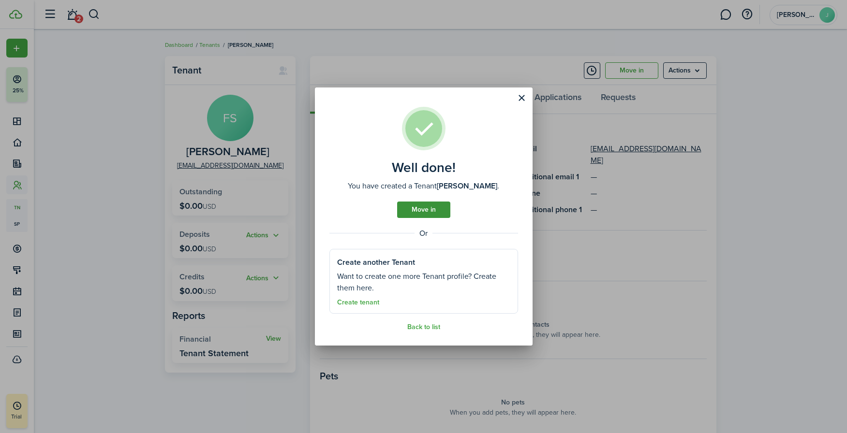
click at [421, 216] on link "Move in" at bounding box center [423, 210] width 53 height 16
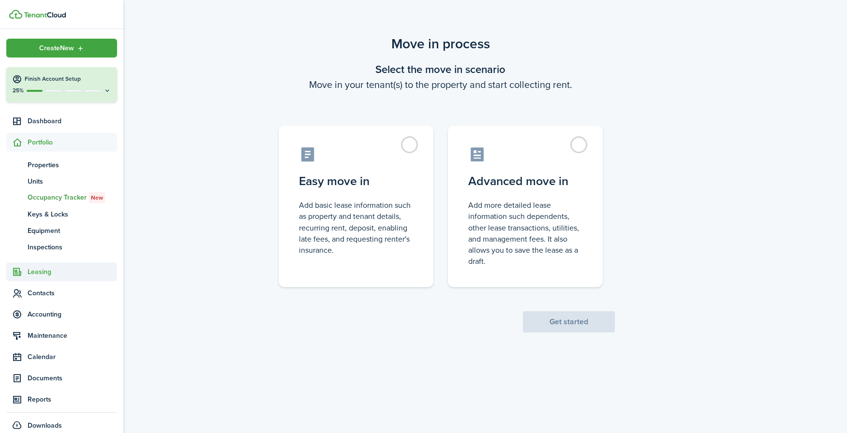
click at [42, 267] on span "Leasing" at bounding box center [72, 272] width 89 height 10
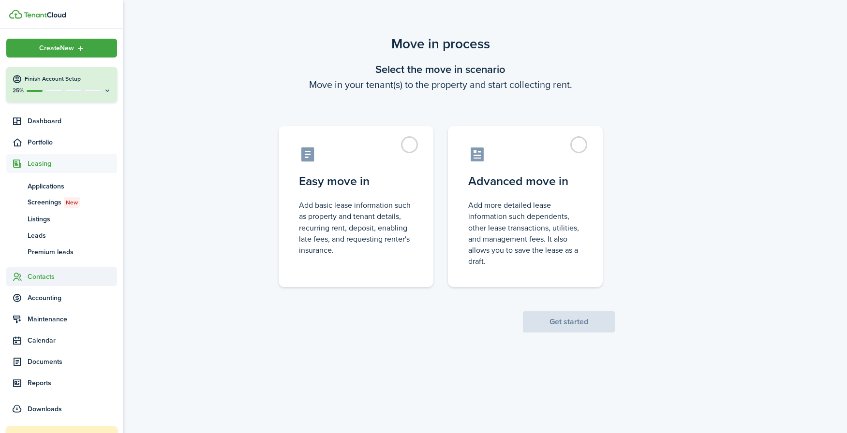
click at [43, 274] on span "Contacts" at bounding box center [72, 277] width 89 height 10
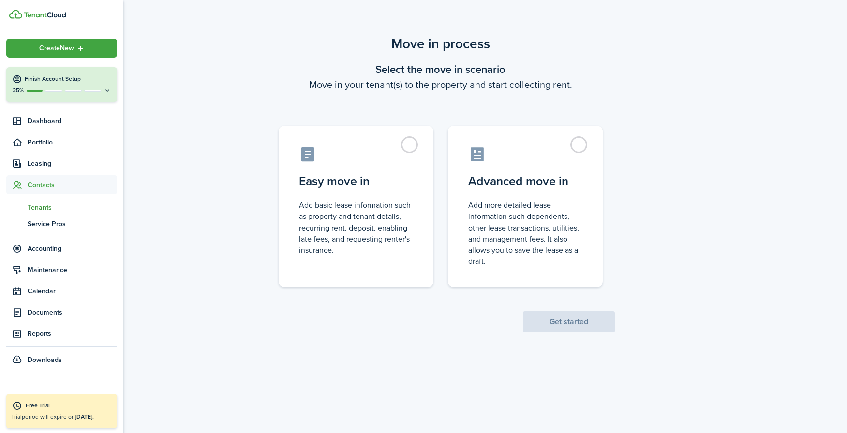
click at [44, 208] on span "Tenants" at bounding box center [72, 208] width 89 height 10
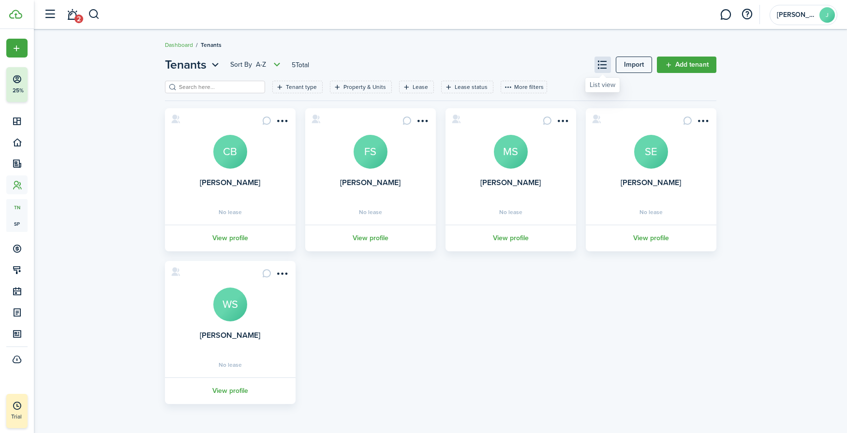
click at [599, 66] on button at bounding box center [602, 65] width 16 height 16
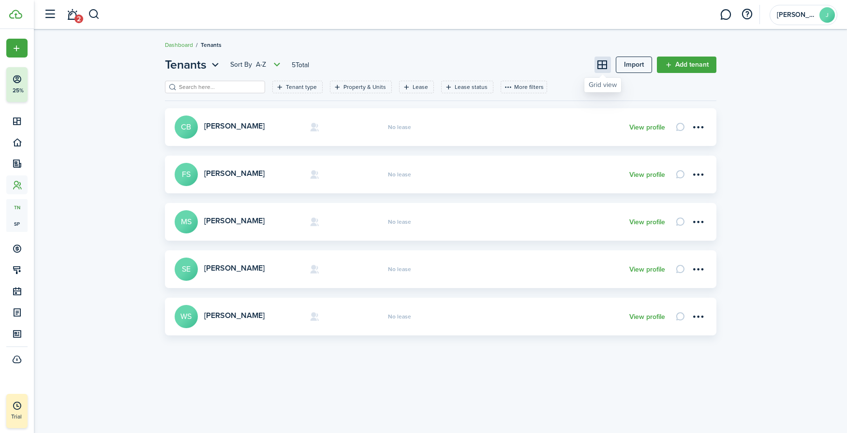
click at [599, 66] on button at bounding box center [602, 65] width 16 height 16
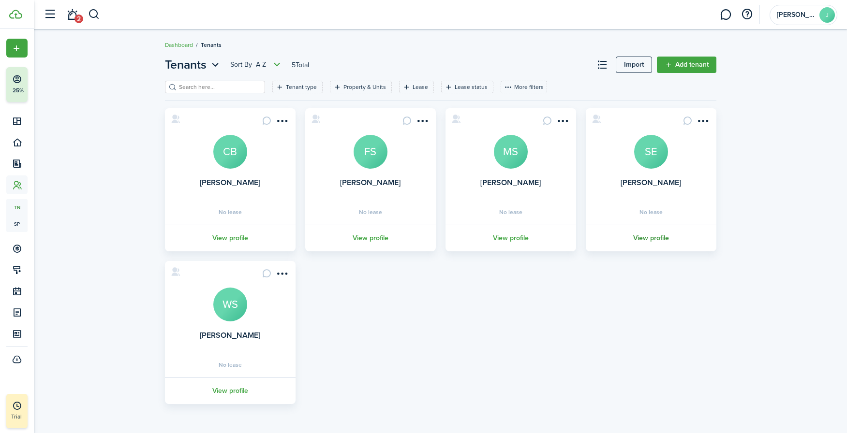
click at [643, 241] on link "View profile" at bounding box center [650, 238] width 133 height 27
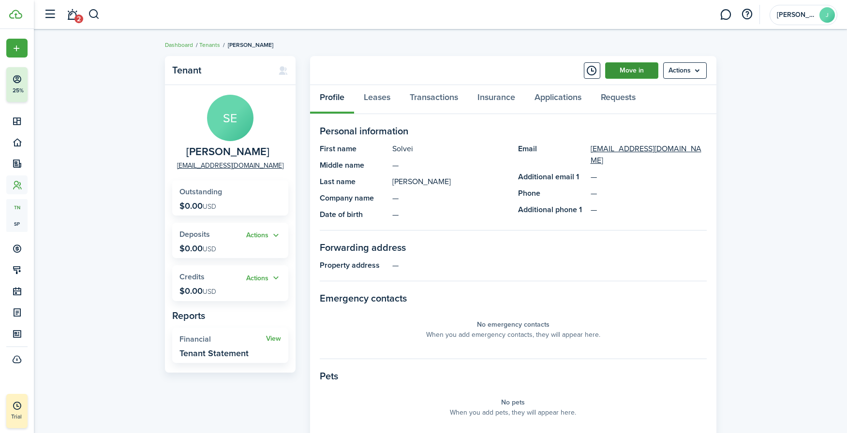
click at [645, 71] on link "Move in" at bounding box center [631, 70] width 53 height 16
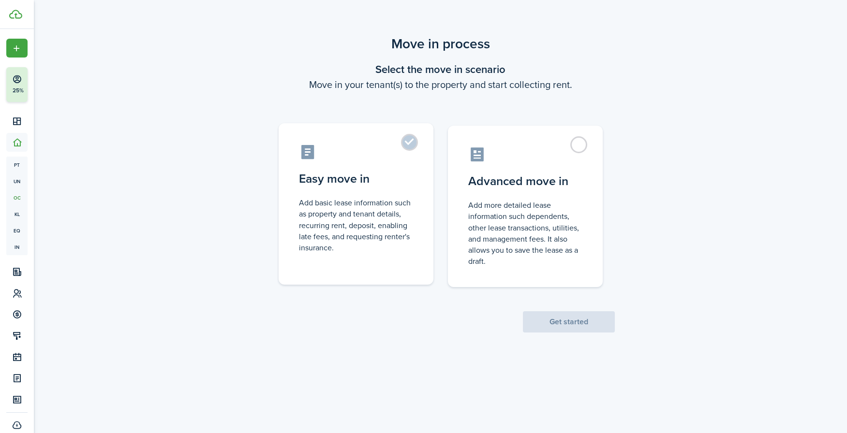
click at [394, 161] on label "Easy move in Add basic lease information such as property and tenant details, r…" at bounding box center [356, 204] width 155 height 162
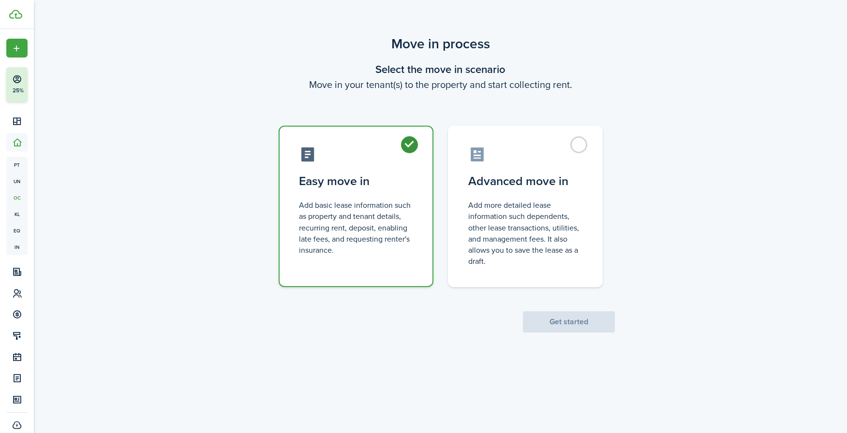
radio input "true"
click at [566, 316] on button "Get started" at bounding box center [569, 321] width 92 height 21
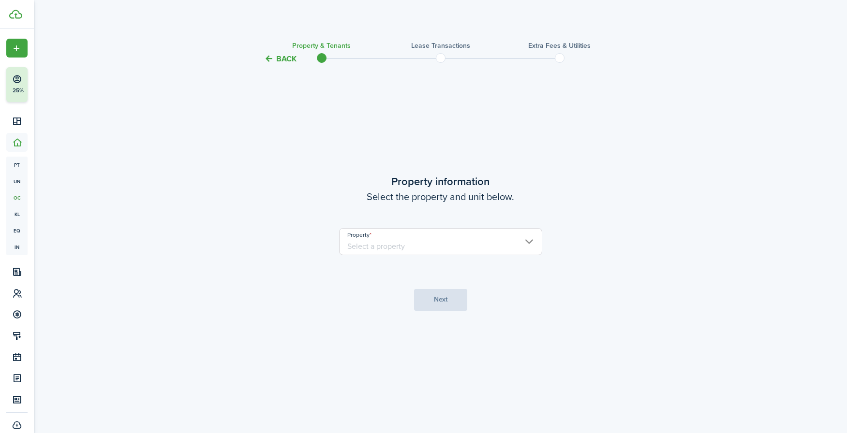
click at [476, 241] on input "Property" at bounding box center [440, 241] width 203 height 27
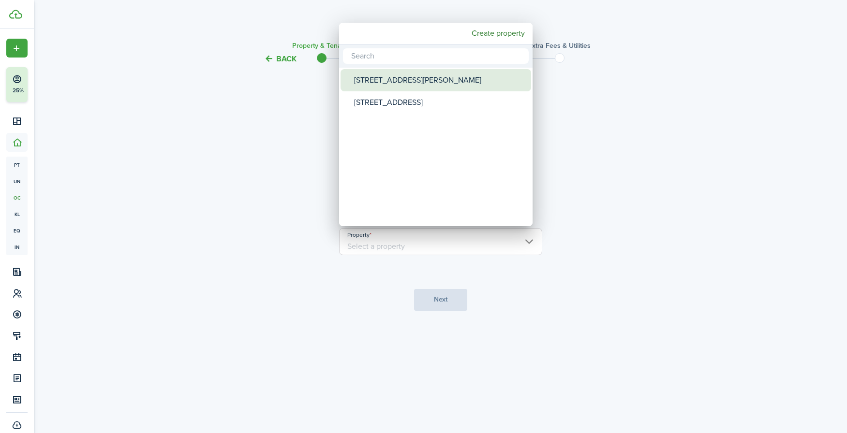
click at [427, 83] on div "[STREET_ADDRESS][PERSON_NAME]" at bounding box center [439, 80] width 171 height 22
type input "[STREET_ADDRESS][PERSON_NAME]"
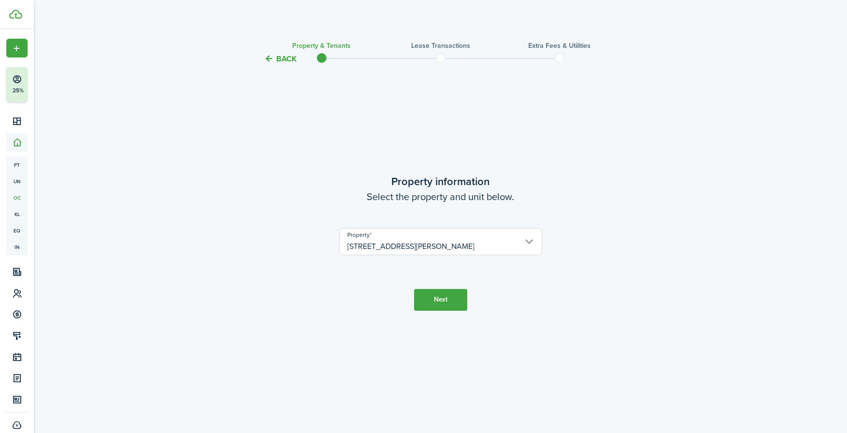
click at [437, 301] on button "Next" at bounding box center [440, 300] width 53 height 22
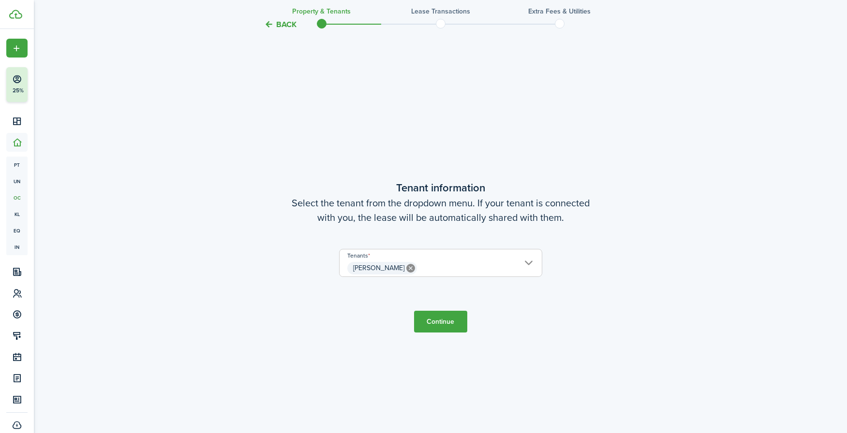
scroll to position [369, 0]
click at [441, 322] on button "Continue" at bounding box center [440, 321] width 53 height 22
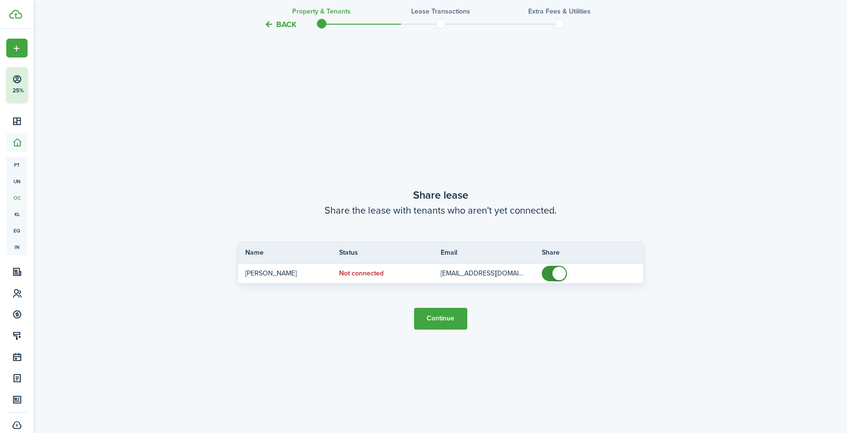
scroll to position [802, 0]
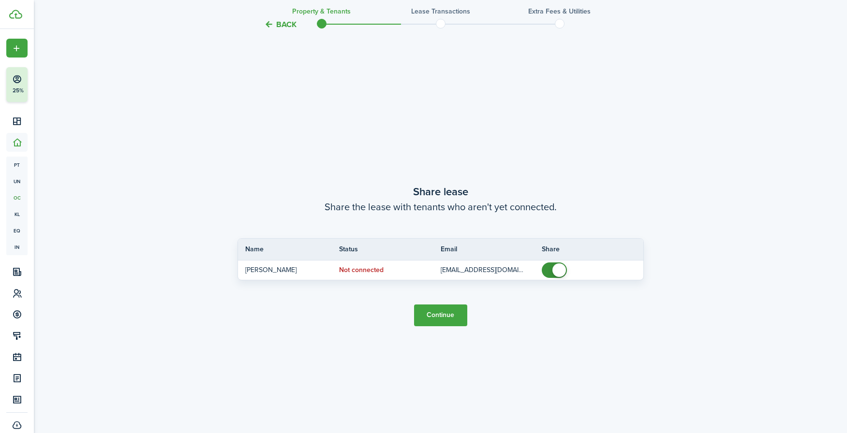
click at [442, 319] on button "Continue" at bounding box center [440, 316] width 53 height 22
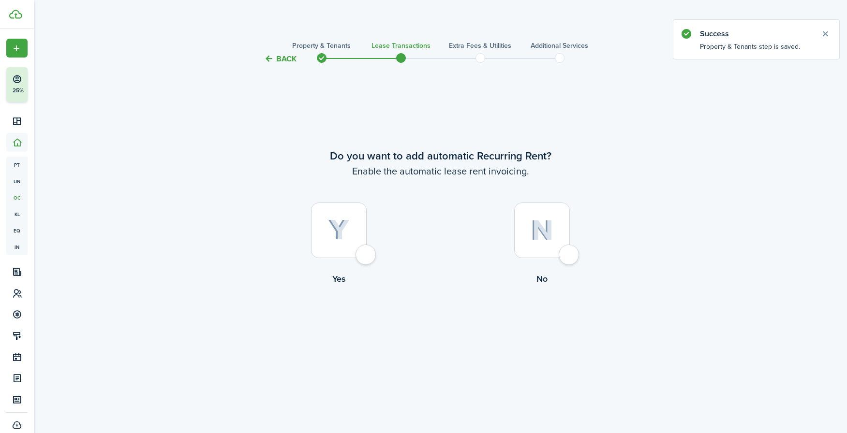
click at [348, 220] on img at bounding box center [339, 230] width 22 height 21
radio input "true"
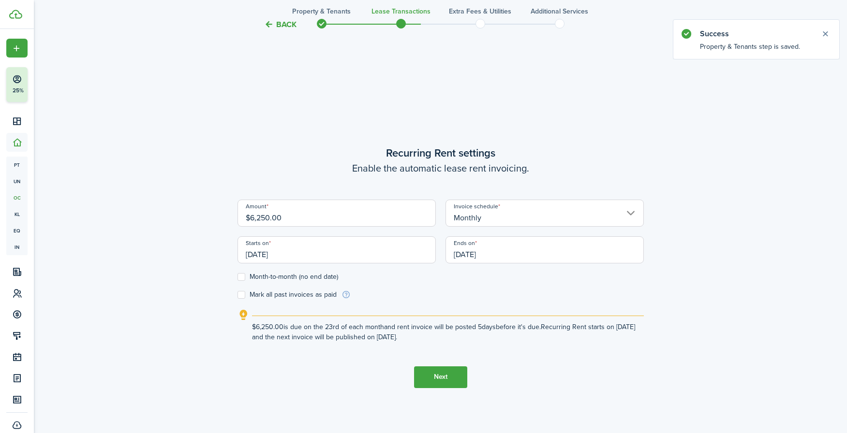
scroll to position [369, 0]
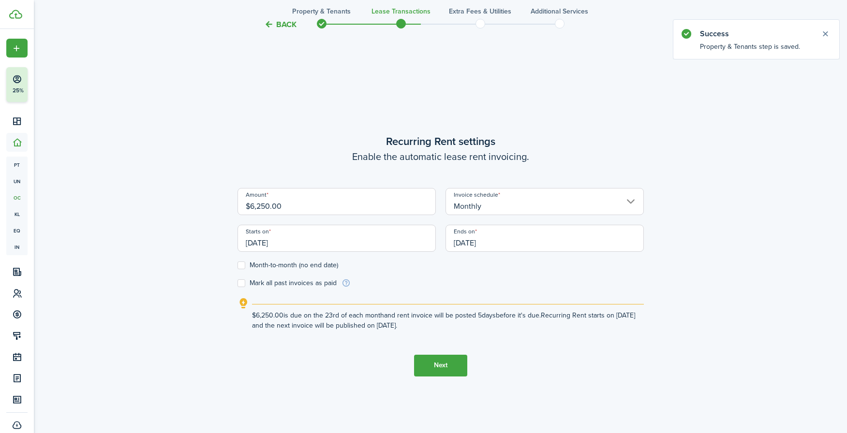
drag, startPoint x: 324, startPoint y: 203, endPoint x: 233, endPoint y: 203, distance: 91.4
click at [233, 203] on div "Amount $6,250.00" at bounding box center [337, 206] width 208 height 37
type input "$1,100.00"
click at [428, 287] on form "Amount $1,100.00 Invoice schedule Monthly Starts on [DATE] Ends on [DATE] Month…" at bounding box center [440, 238] width 406 height 100
click at [255, 244] on input "[DATE]" at bounding box center [336, 238] width 198 height 27
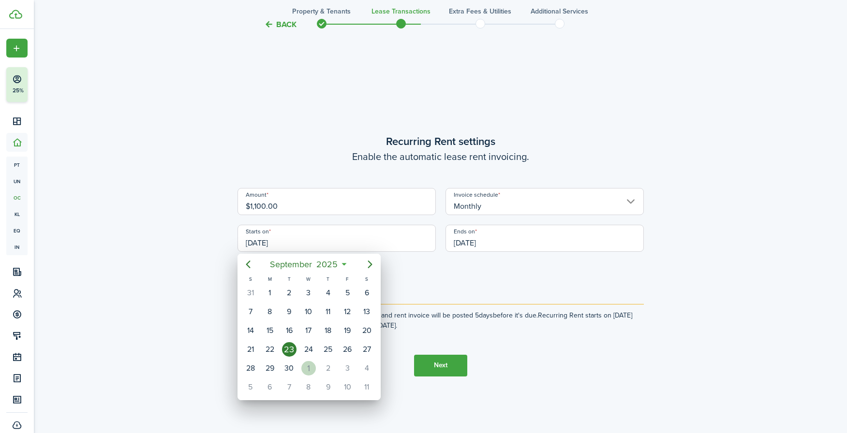
click at [309, 349] on div "1" at bounding box center [308, 368] width 15 height 15
type input "[DATE]"
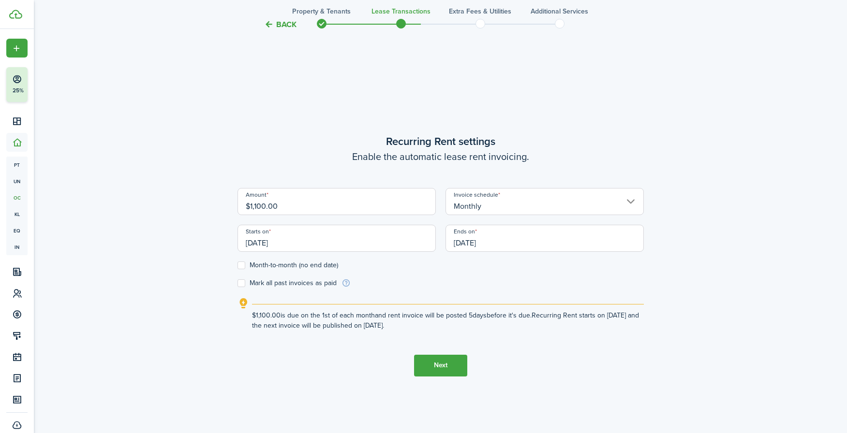
scroll to position [0, 0]
drag, startPoint x: 498, startPoint y: 243, endPoint x: 454, endPoint y: 245, distance: 44.0
click at [454, 245] on input "[DATE]" at bounding box center [544, 238] width 198 height 27
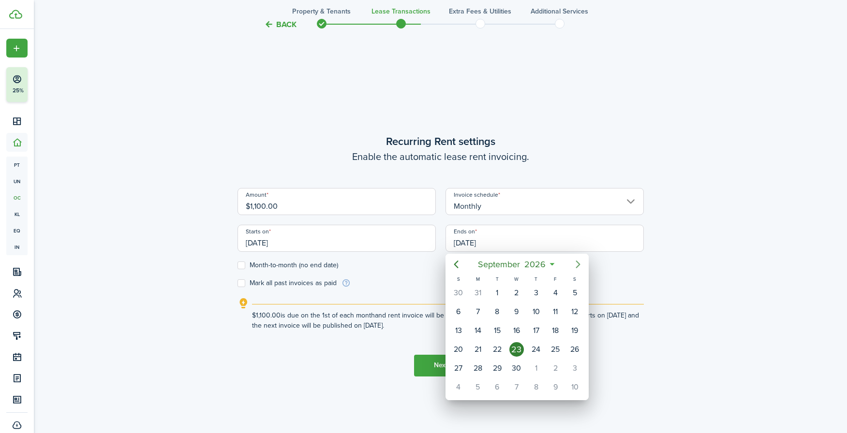
click at [579, 261] on icon "Next page" at bounding box center [578, 265] width 12 height 12
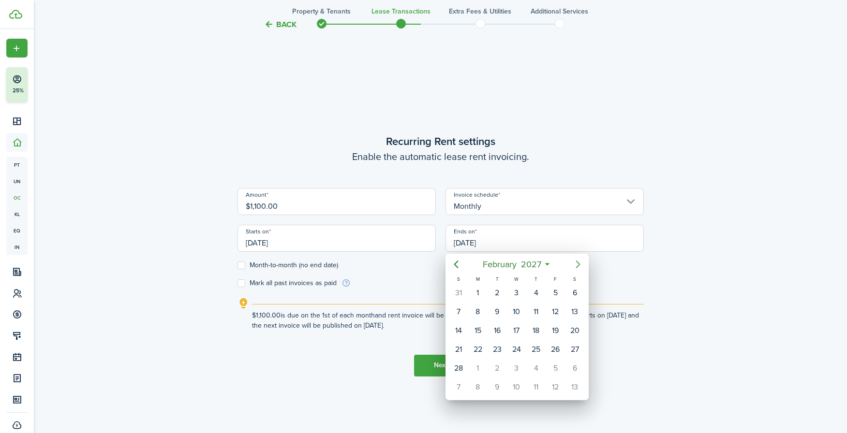
click at [579, 261] on icon "Next page" at bounding box center [578, 265] width 12 height 12
click at [571, 349] on div "29" at bounding box center [574, 368] width 15 height 15
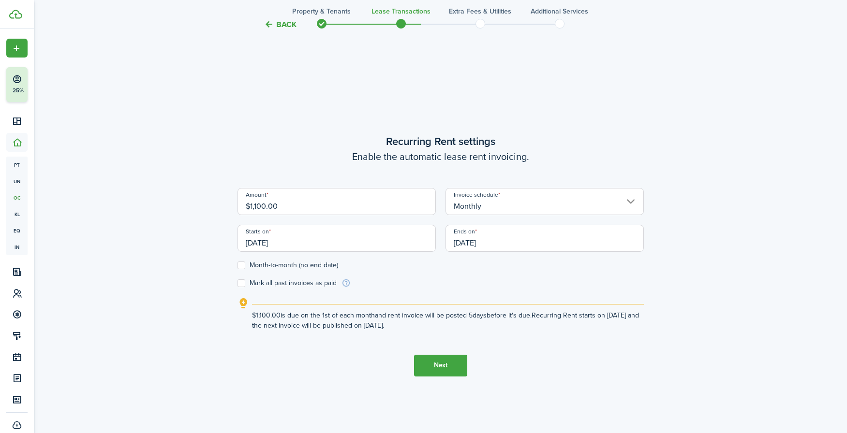
click at [569, 241] on input "[DATE]" at bounding box center [544, 238] width 198 height 27
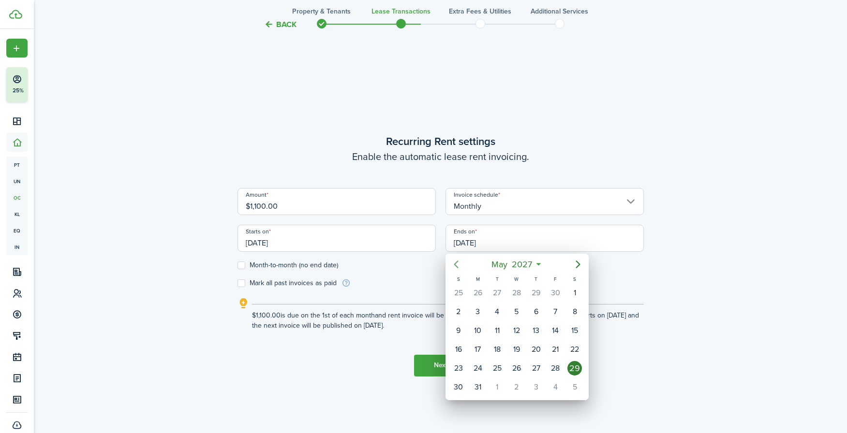
click at [451, 266] on icon "Previous page" at bounding box center [456, 265] width 12 height 12
click at [453, 266] on icon "Previous page" at bounding box center [456, 265] width 12 height 12
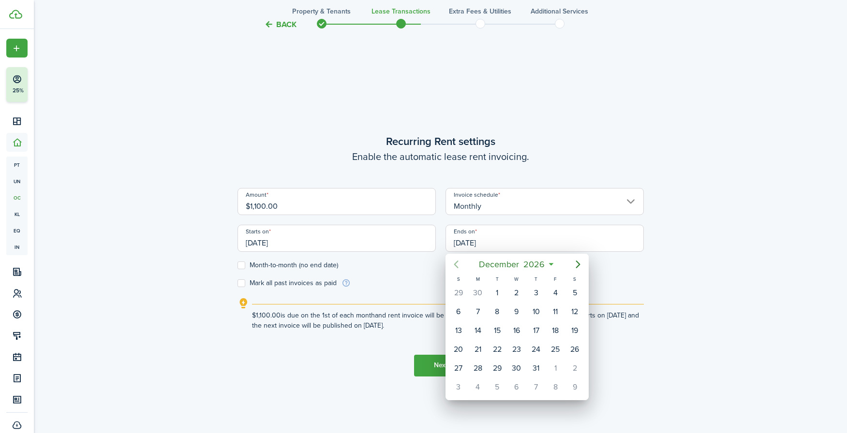
click at [453, 266] on icon "Previous page" at bounding box center [456, 265] width 12 height 12
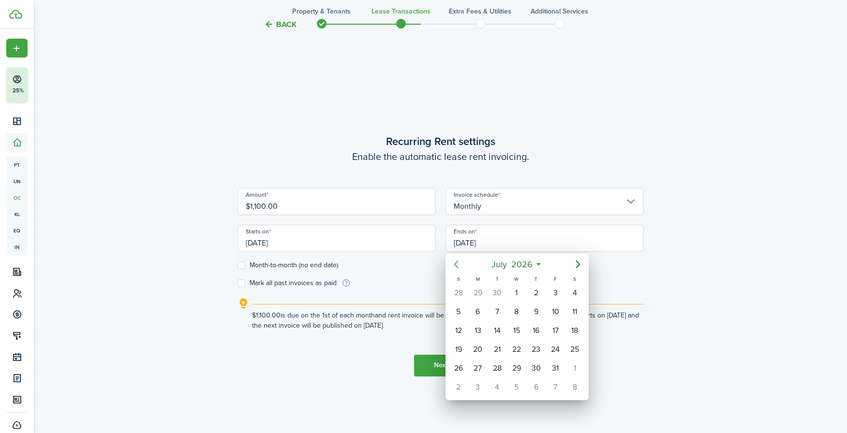
click at [453, 266] on icon "Previous page" at bounding box center [456, 265] width 12 height 12
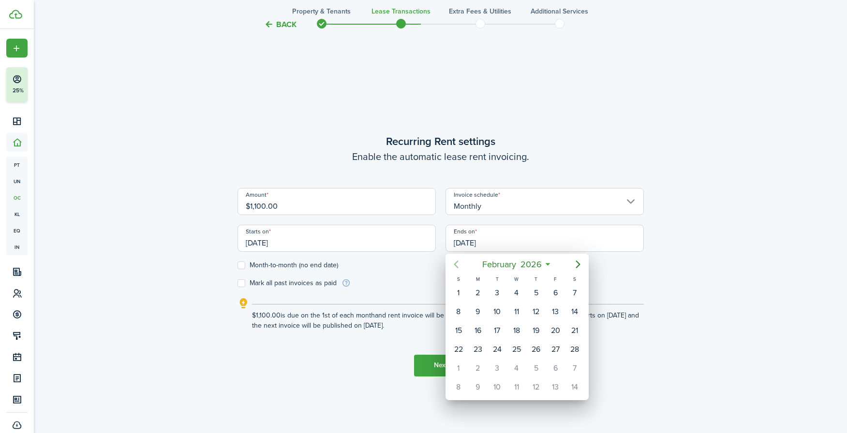
click at [453, 266] on icon "Previous page" at bounding box center [456, 265] width 12 height 12
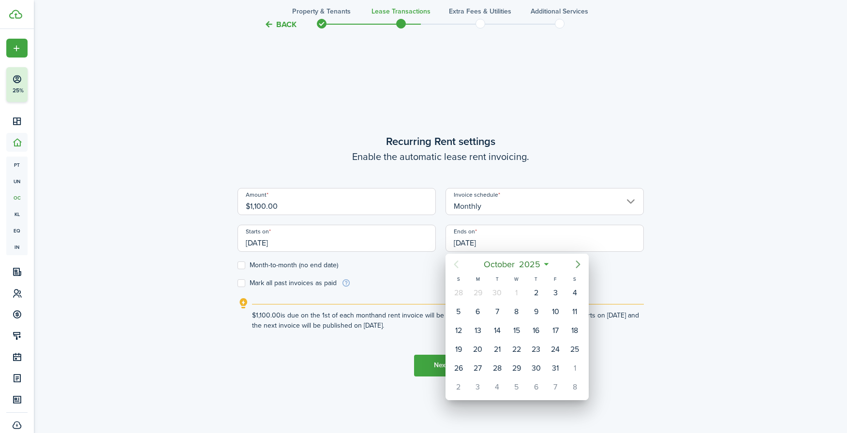
click at [580, 265] on icon "Next page" at bounding box center [578, 265] width 12 height 12
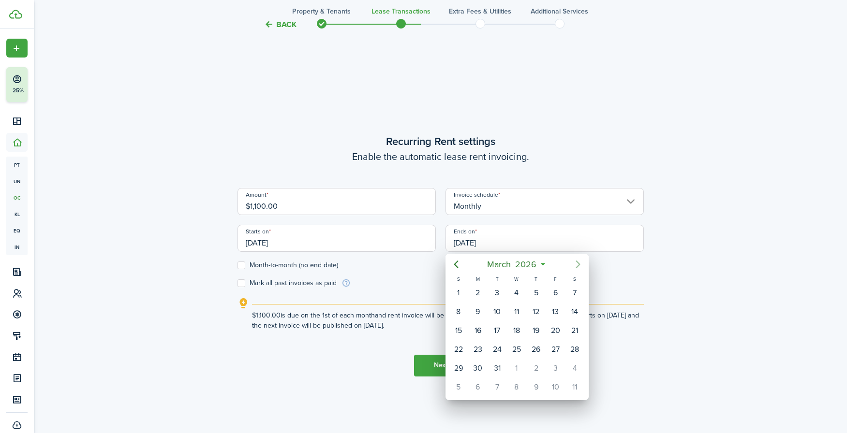
click at [580, 265] on icon "Next page" at bounding box center [578, 265] width 12 height 12
click at [560, 349] on div "29" at bounding box center [555, 368] width 15 height 15
type input "[DATE]"
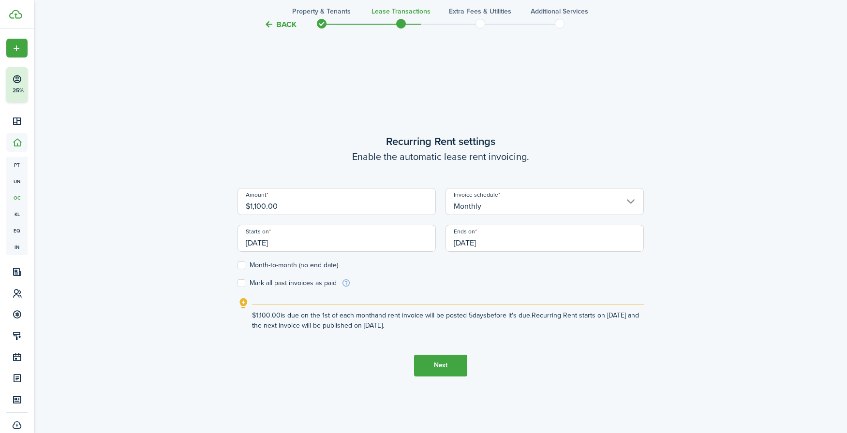
click at [433, 349] on button "Next" at bounding box center [440, 366] width 53 height 22
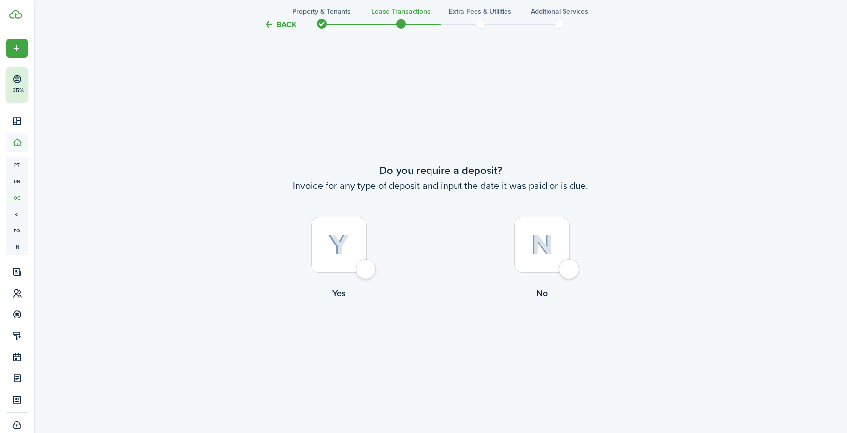
scroll to position [802, 0]
click at [540, 249] on img at bounding box center [542, 243] width 23 height 21
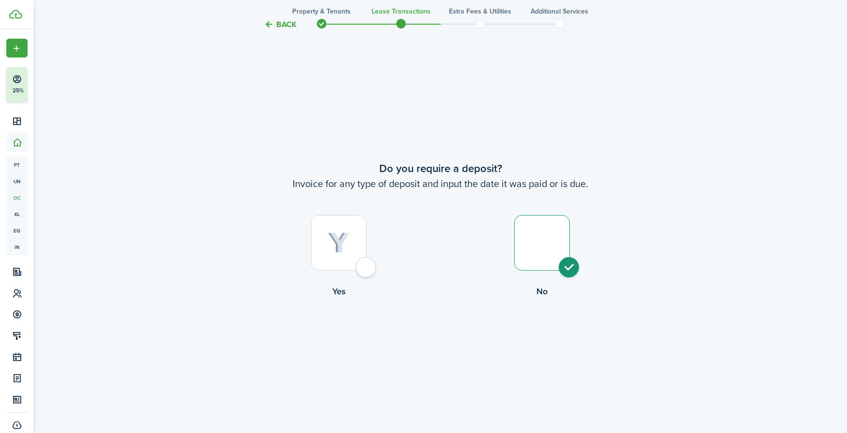
radio input "true"
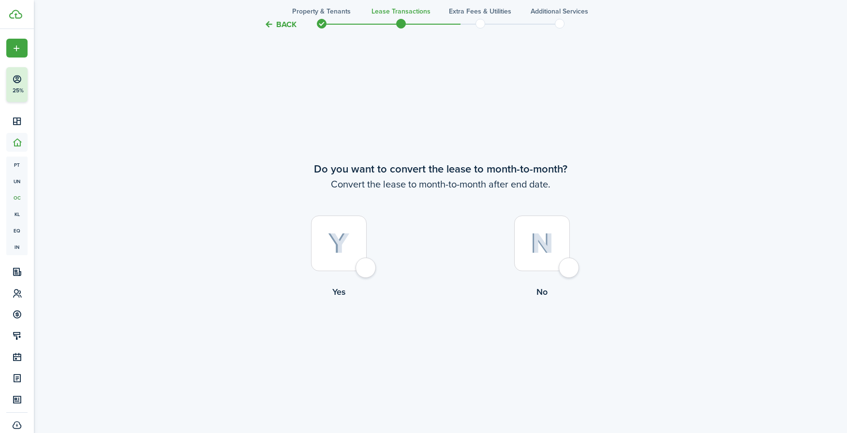
scroll to position [1235, 0]
click at [548, 242] on img at bounding box center [542, 243] width 23 height 21
radio input "true"
click at [435, 345] on button "Continue" at bounding box center [440, 338] width 53 height 22
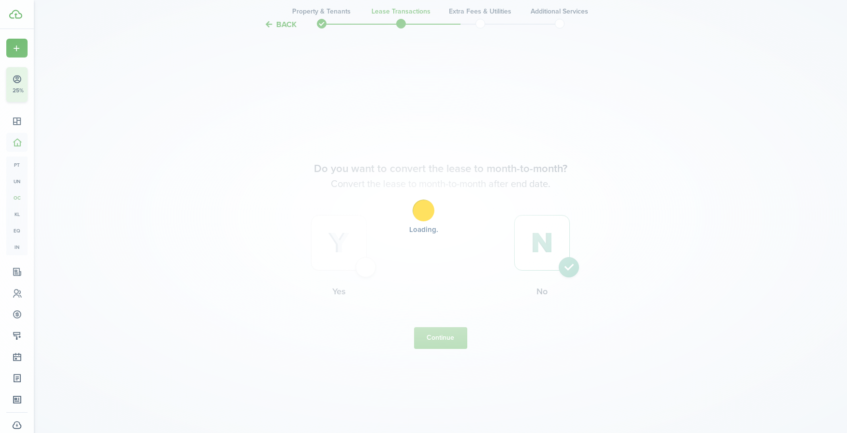
scroll to position [0, 0]
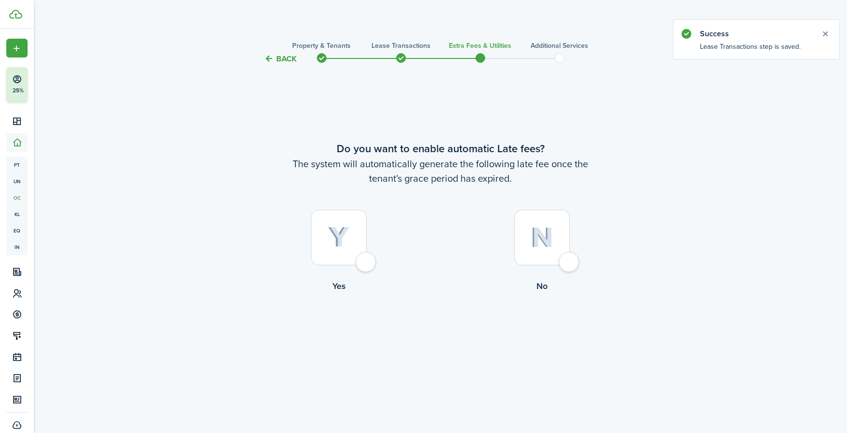
click at [338, 239] on img at bounding box center [339, 237] width 22 height 21
radio input "true"
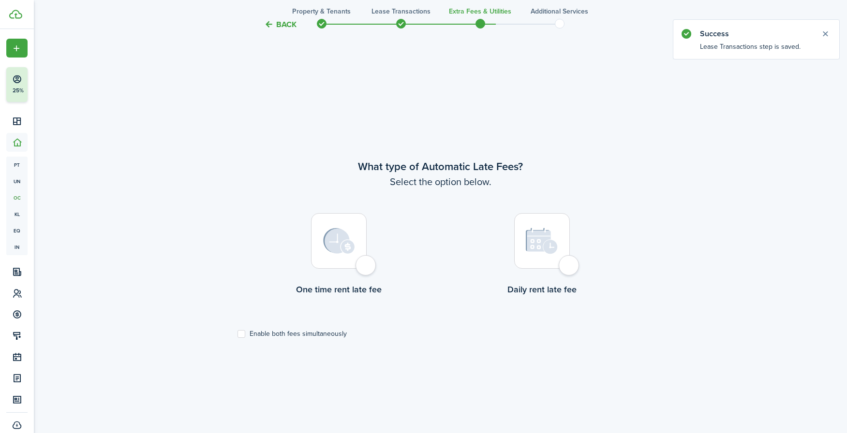
scroll to position [369, 0]
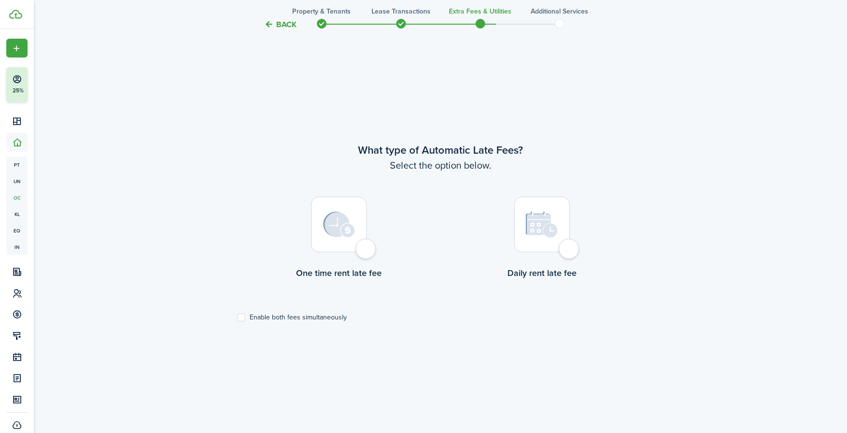
click at [336, 228] on img at bounding box center [339, 225] width 32 height 26
radio input "true"
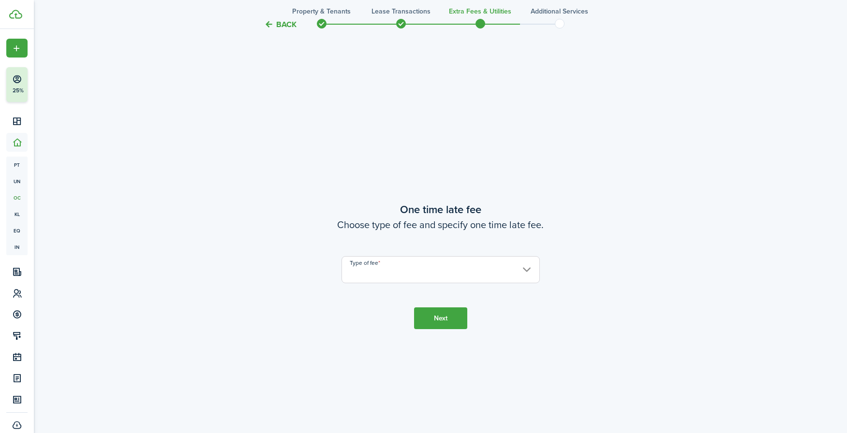
scroll to position [802, 0]
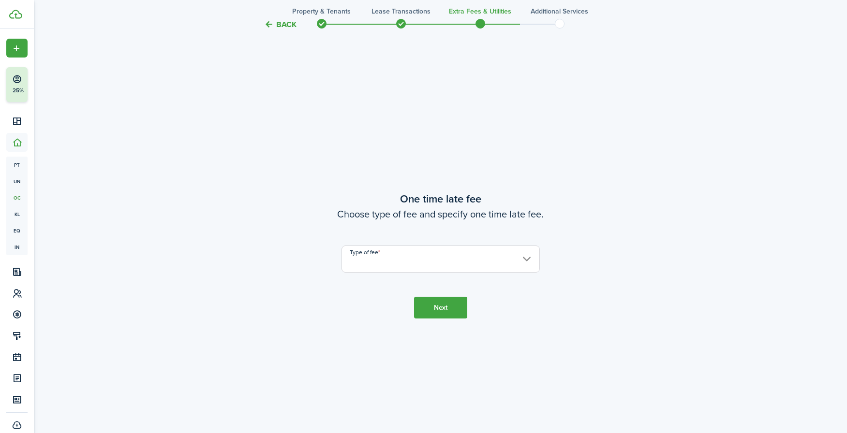
click at [382, 262] on input "Type of fee" at bounding box center [440, 259] width 198 height 27
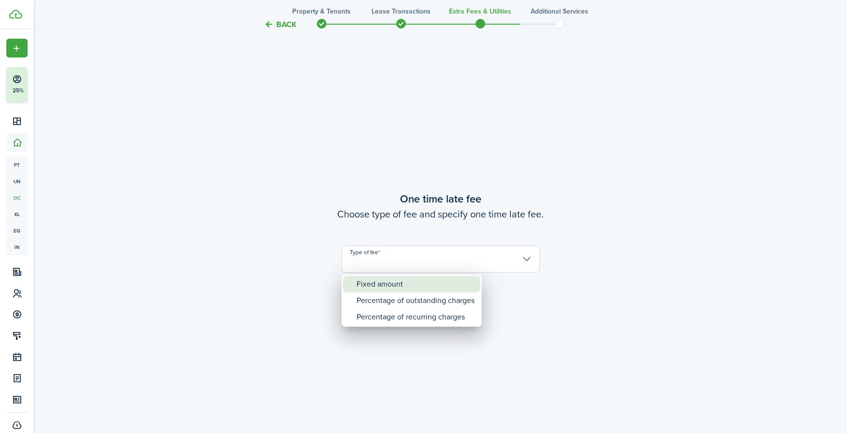
click at [386, 281] on div "Fixed amount" at bounding box center [415, 284] width 118 height 16
type input "Fixed amount"
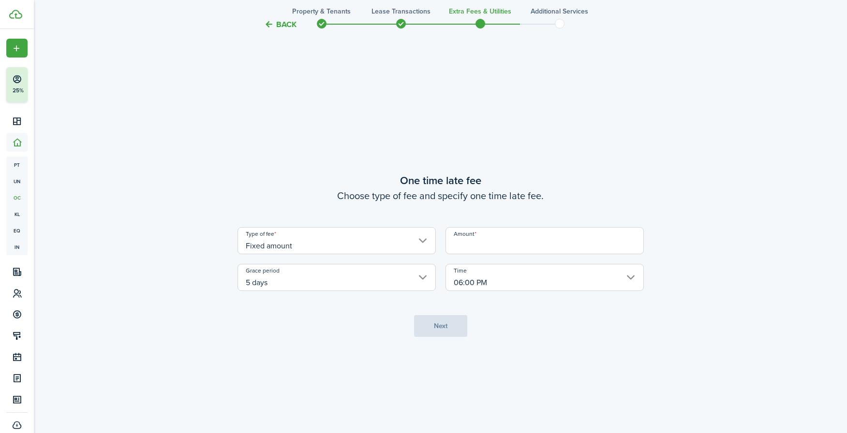
click at [478, 247] on input "Amount" at bounding box center [544, 240] width 198 height 27
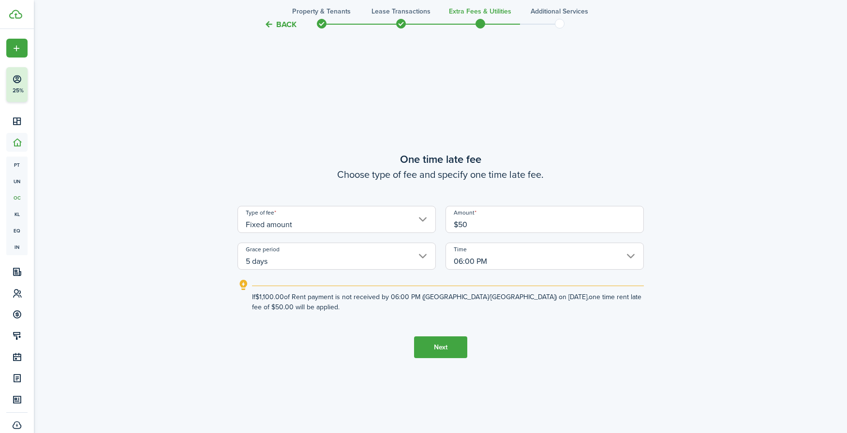
type input "$50.00"
click at [565, 341] on tc-wizard-step "One time late fee Choose type of fee and specify one time late fee. Type of fee…" at bounding box center [440, 254] width 406 height 433
click at [534, 258] on input "06:00 PM" at bounding box center [544, 256] width 198 height 27
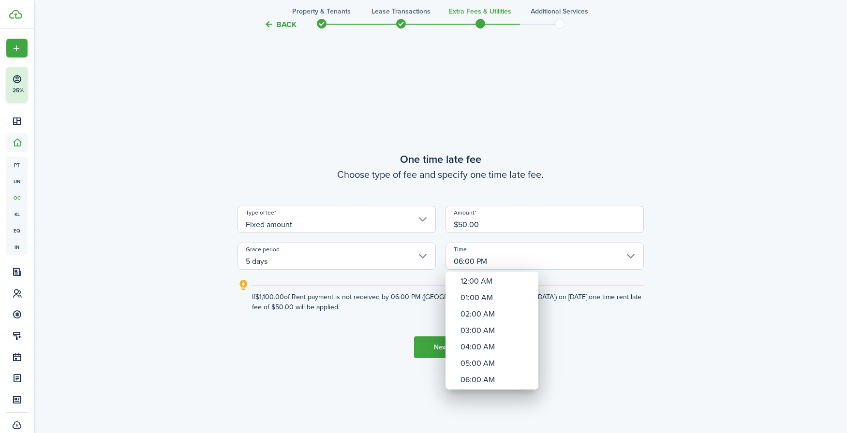
click at [596, 349] on div at bounding box center [424, 217] width 1002 height 588
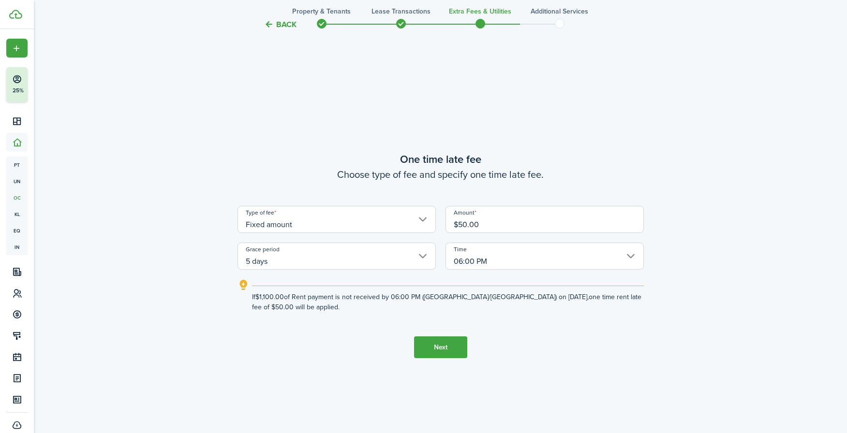
click at [453, 345] on button "Next" at bounding box center [440, 348] width 53 height 22
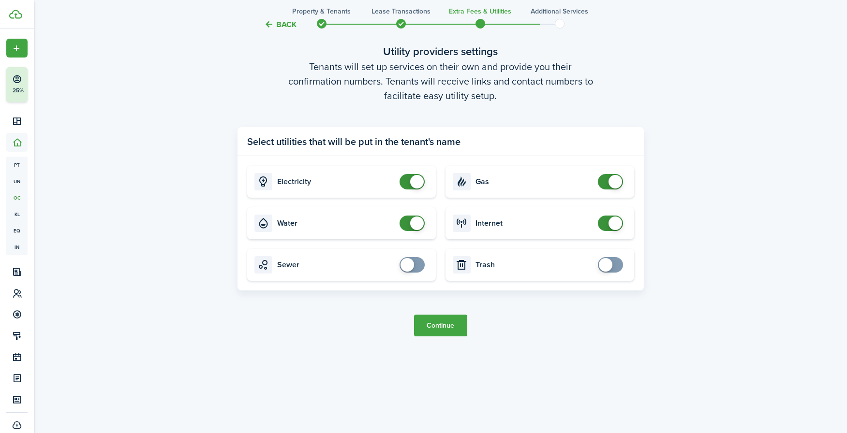
scroll to position [1300, 0]
click at [604, 262] on span at bounding box center [606, 265] width 14 height 14
checkbox input "false"
click at [616, 265] on span at bounding box center [615, 265] width 14 height 14
click at [432, 326] on button "Continue" at bounding box center [440, 326] width 53 height 22
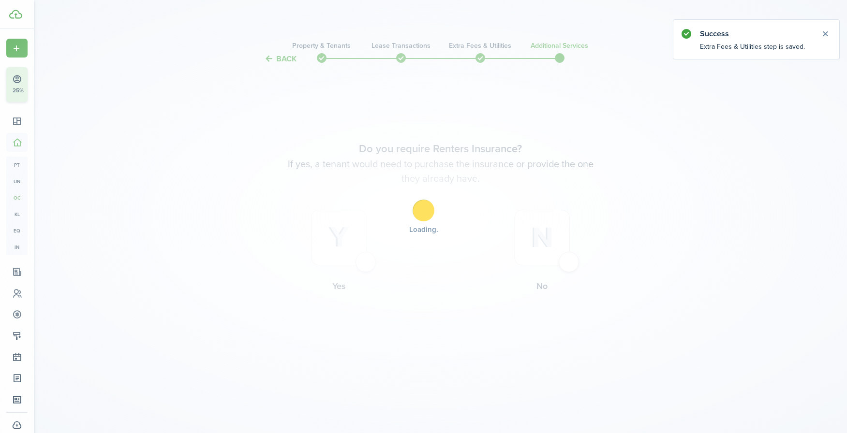
scroll to position [0, 0]
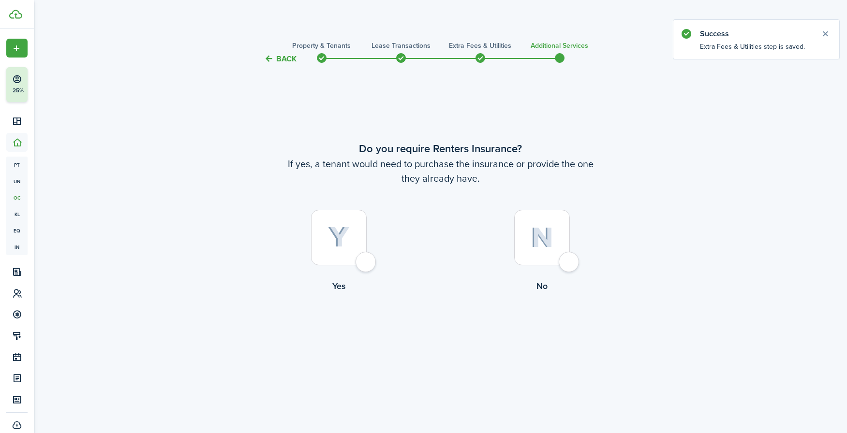
click at [543, 252] on div at bounding box center [542, 238] width 56 height 56
radio input "true"
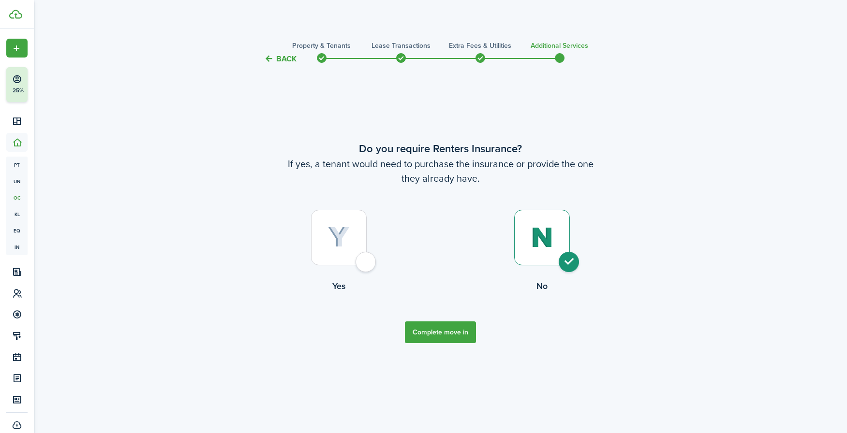
click at [427, 332] on button "Complete move in" at bounding box center [440, 333] width 71 height 22
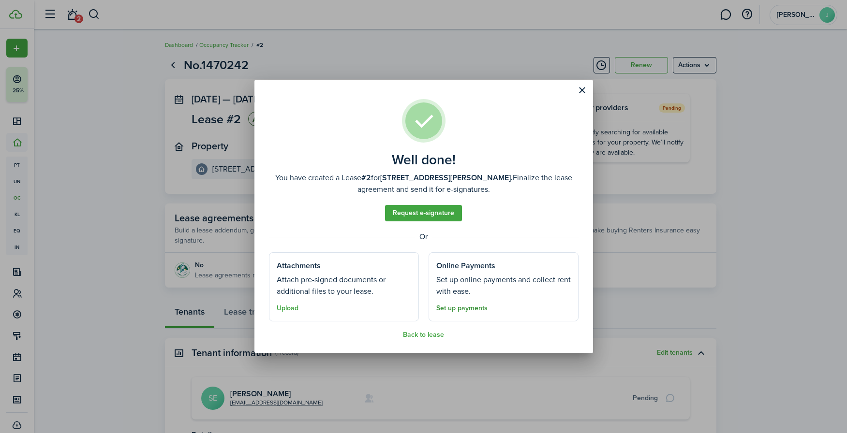
click at [461, 311] on link "Set up payments" at bounding box center [461, 309] width 51 height 8
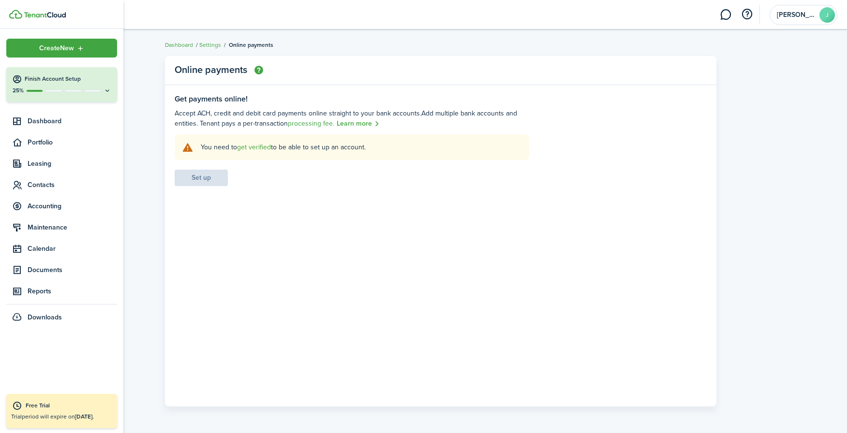
click at [108, 90] on icon at bounding box center [108, 90] width 8 height 7
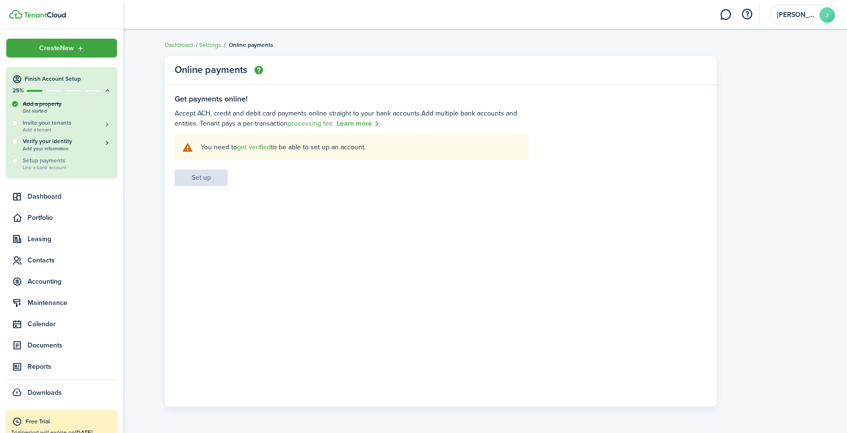
click at [68, 128] on span "Add a tenant" at bounding box center [67, 129] width 89 height 5
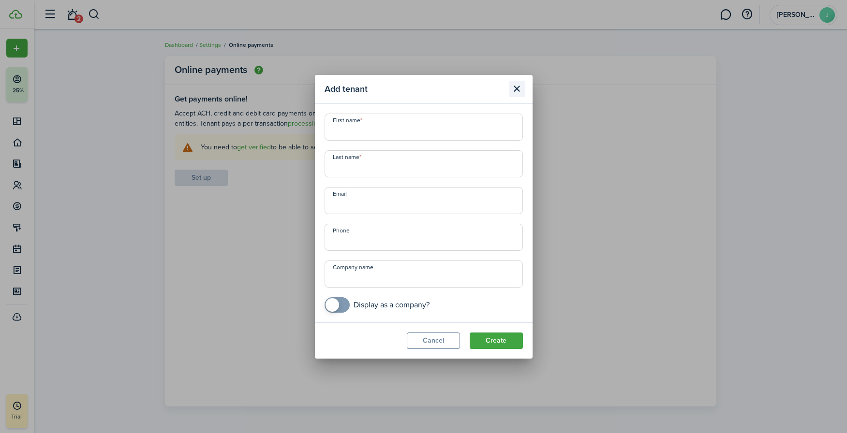
click at [519, 91] on button "Close modal" at bounding box center [517, 89] width 16 height 16
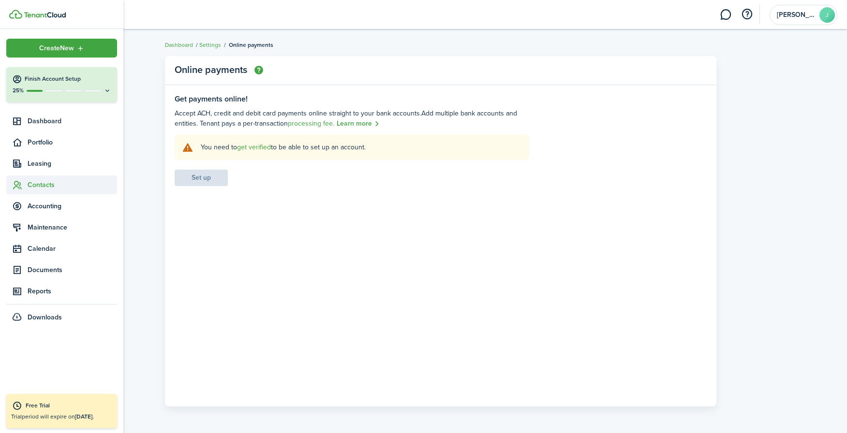
click at [36, 186] on span "Contacts" at bounding box center [72, 185] width 89 height 10
click at [39, 207] on span "Tenants" at bounding box center [72, 208] width 89 height 10
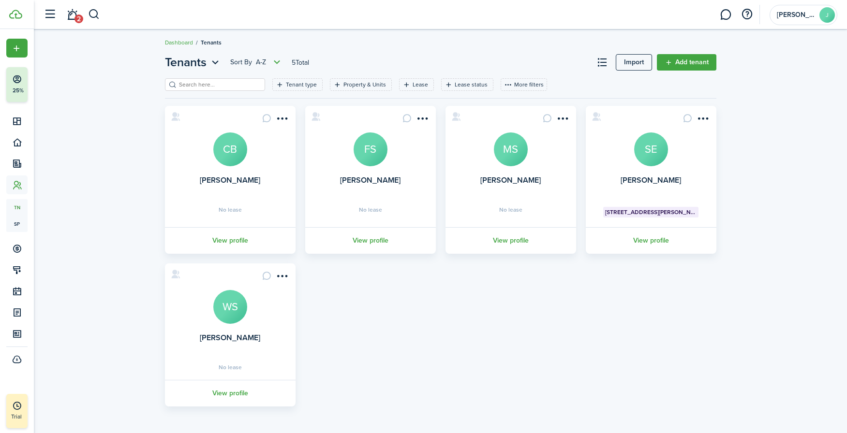
scroll to position [2, 0]
click at [658, 244] on link "View profile" at bounding box center [650, 240] width 133 height 27
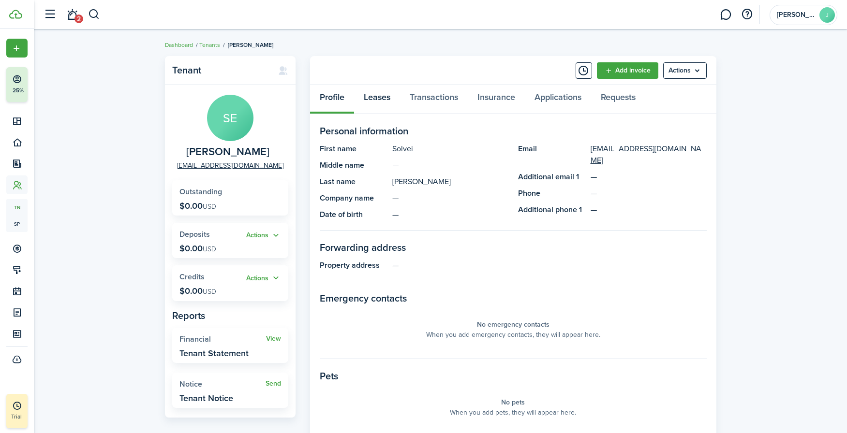
click at [386, 99] on link "Leases" at bounding box center [377, 99] width 46 height 29
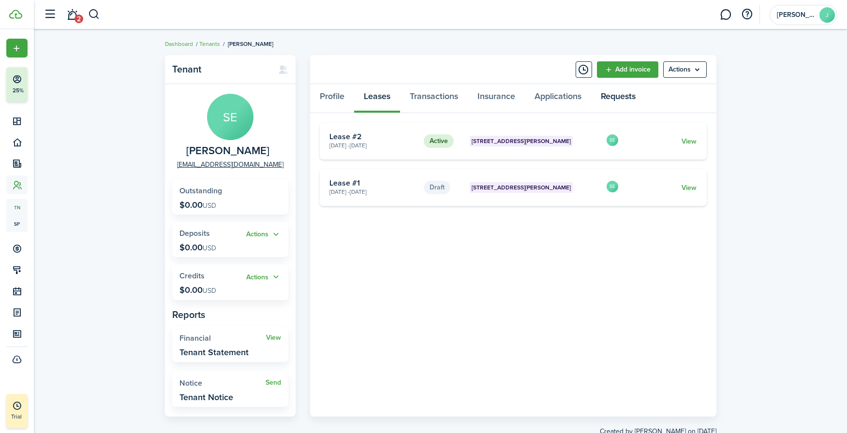
scroll to position [1, 0]
click at [574, 64] on panel-main-header "Add invoice Actions" at bounding box center [513, 69] width 406 height 29
click at [590, 75] on button "Timeline" at bounding box center [584, 69] width 16 height 16
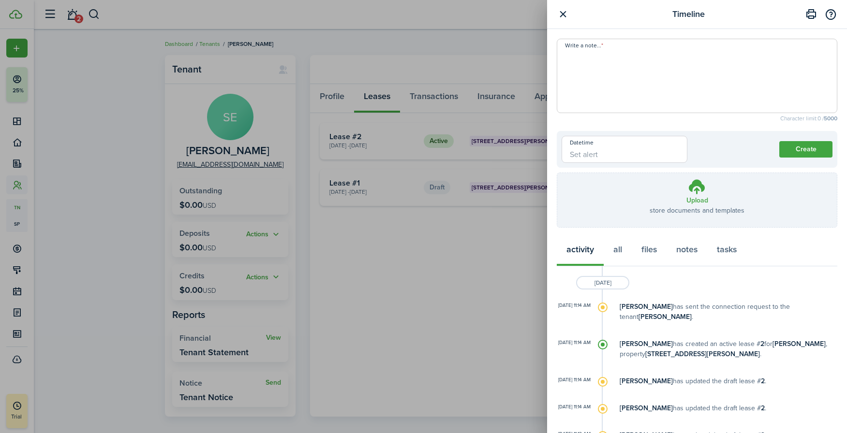
click at [565, 12] on button "button" at bounding box center [563, 14] width 12 height 12
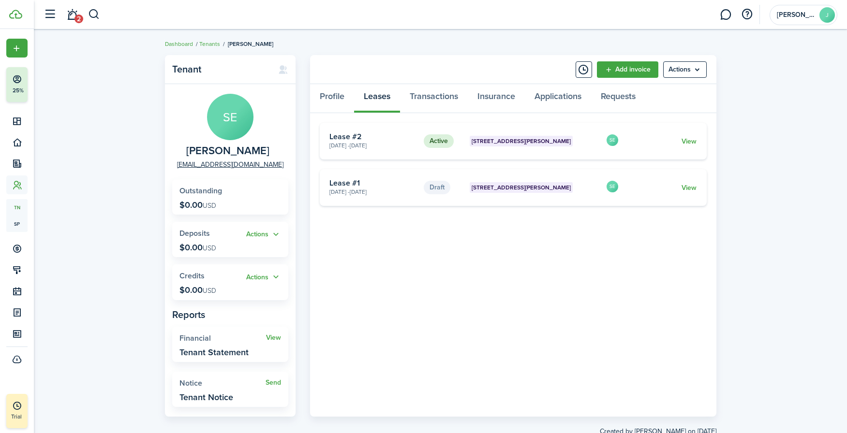
click at [468, 188] on card "Draft [STREET_ADDRESS][PERSON_NAME] [DATE] - [DATE] Lease #1 SE View" at bounding box center [513, 187] width 387 height 37
click at [679, 190] on link "View" at bounding box center [688, 188] width 15 height 10
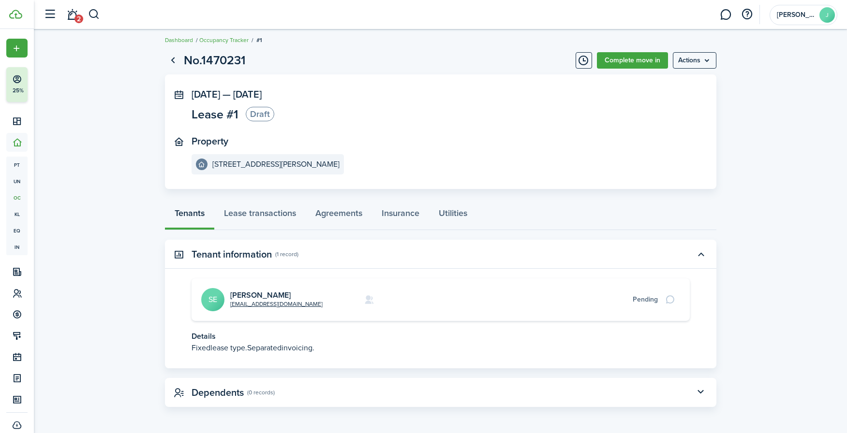
scroll to position [4, 0]
click at [679, 249] on button "button" at bounding box center [701, 255] width 16 height 16
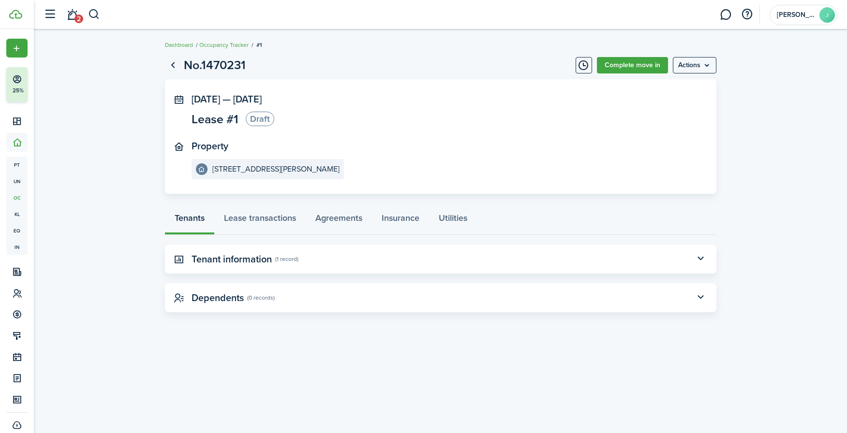
click at [225, 119] on span "Lease #1" at bounding box center [215, 119] width 47 height 12
click at [257, 119] on status "Draft" at bounding box center [260, 119] width 29 height 15
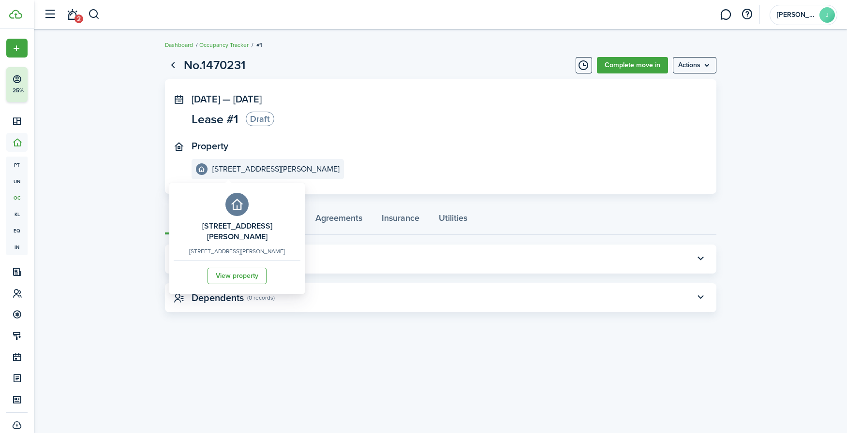
click at [220, 167] on e-details-info-title "[STREET_ADDRESS][PERSON_NAME]" at bounding box center [275, 169] width 127 height 9
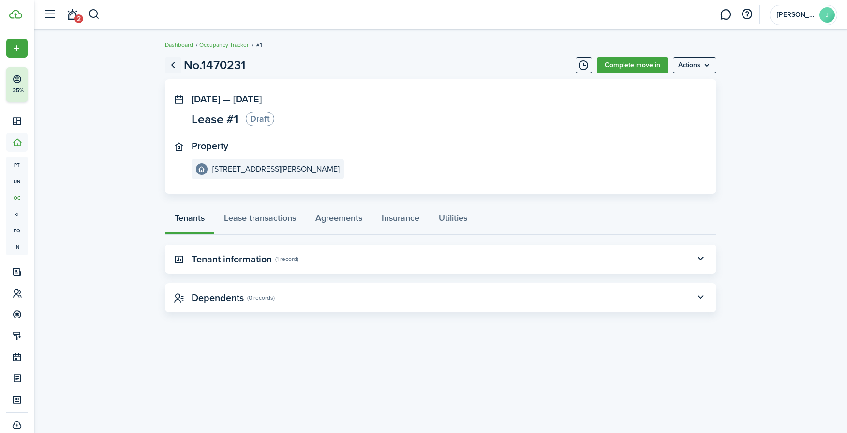
click at [173, 65] on link "Go back" at bounding box center [173, 65] width 16 height 16
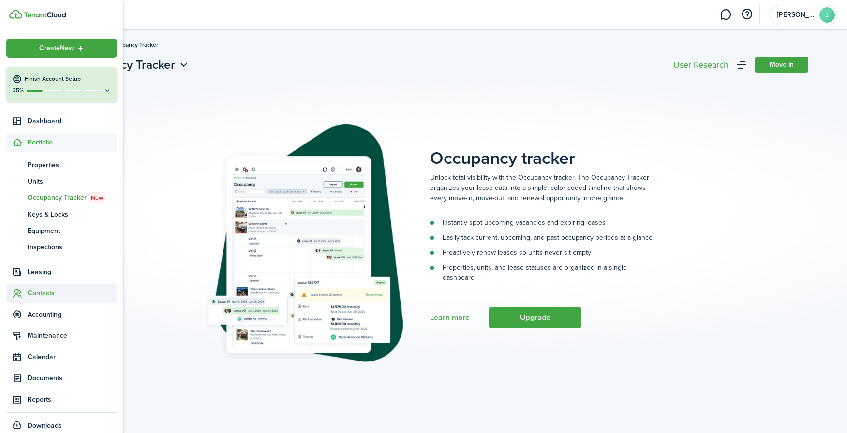
click at [47, 293] on span "Contacts" at bounding box center [72, 293] width 89 height 10
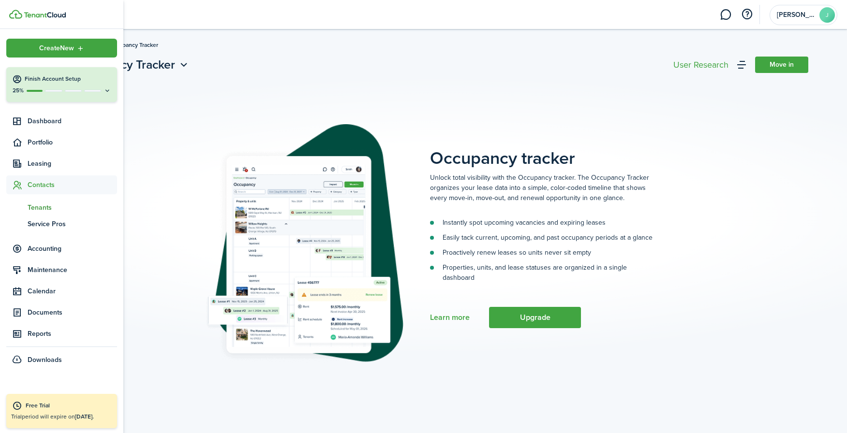
click at [42, 209] on span "Tenants" at bounding box center [72, 208] width 89 height 10
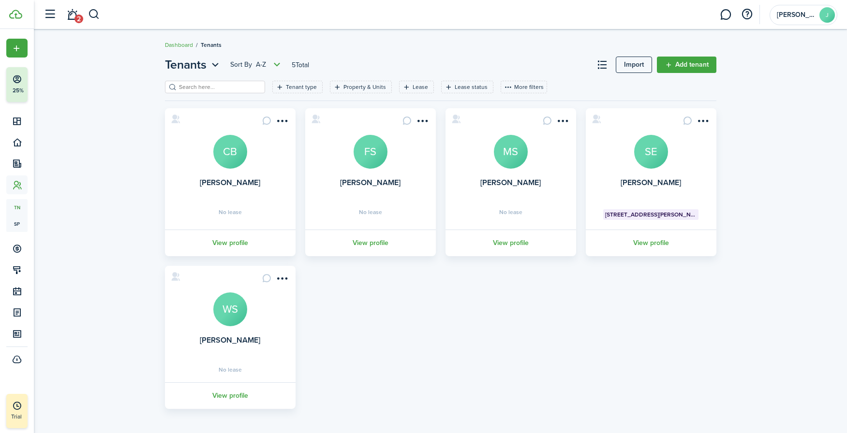
click at [639, 152] on avatar-text "SE" at bounding box center [651, 152] width 34 height 34
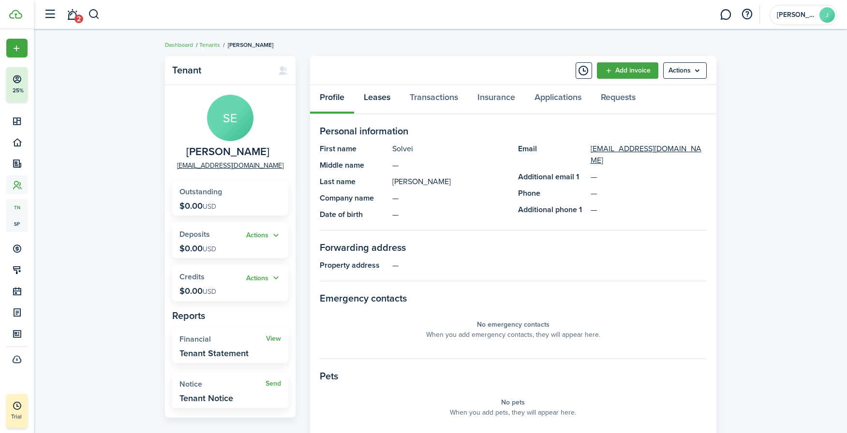
click at [376, 98] on link "Leases" at bounding box center [377, 99] width 46 height 29
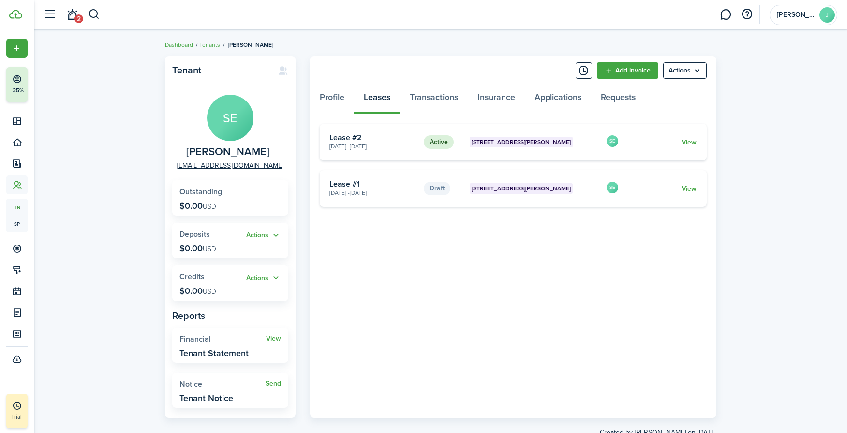
click at [345, 137] on card-title "Lease #2" at bounding box center [372, 137] width 87 height 9
click at [679, 144] on link "View" at bounding box center [688, 142] width 15 height 10
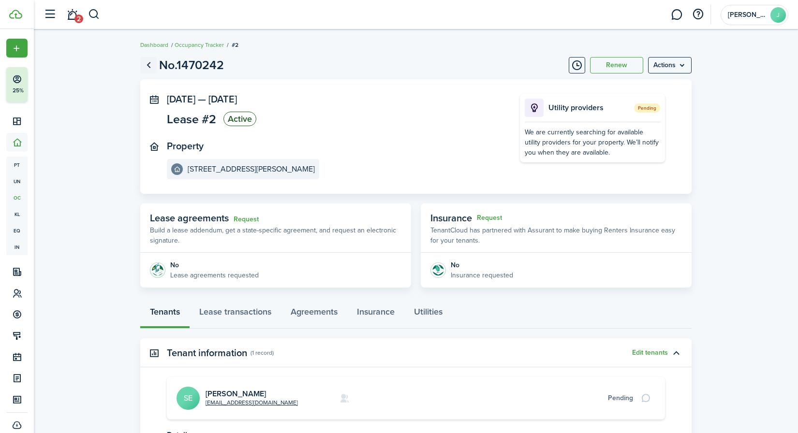
click at [148, 64] on link "Go back" at bounding box center [148, 65] width 16 height 16
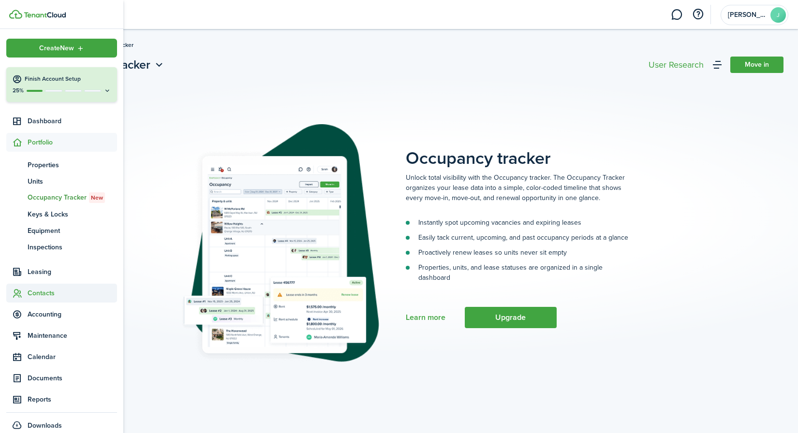
click at [42, 292] on span "Contacts" at bounding box center [72, 293] width 89 height 10
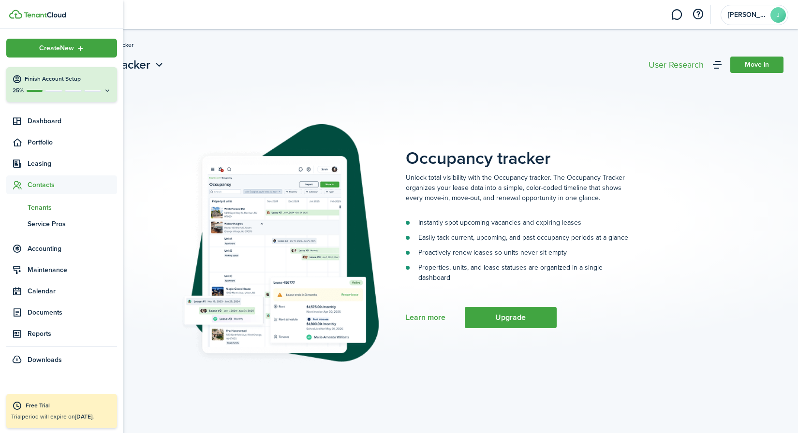
click at [39, 204] on span "Tenants" at bounding box center [72, 208] width 89 height 10
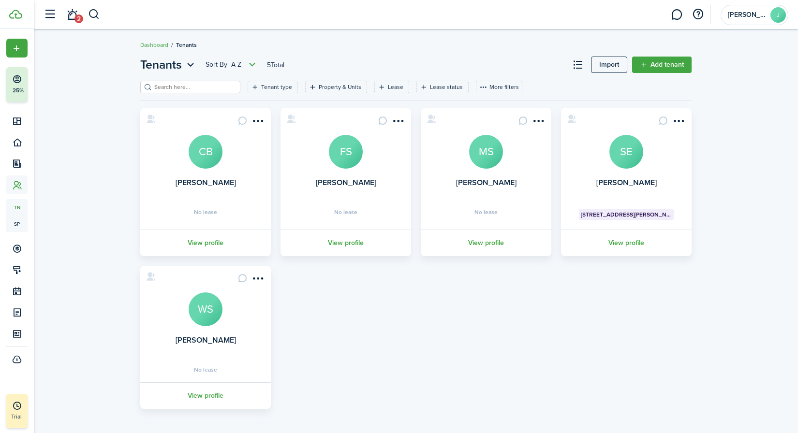
click at [621, 156] on avatar-text "SE" at bounding box center [626, 152] width 34 height 34
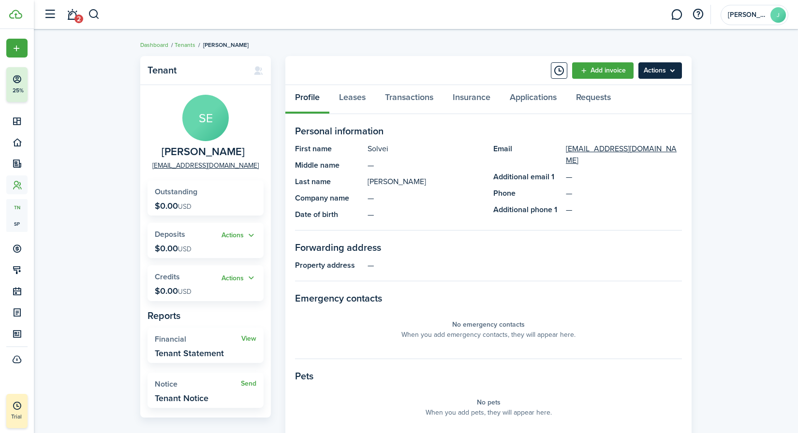
click at [673, 73] on menu-btn "Actions" at bounding box center [660, 70] width 44 height 16
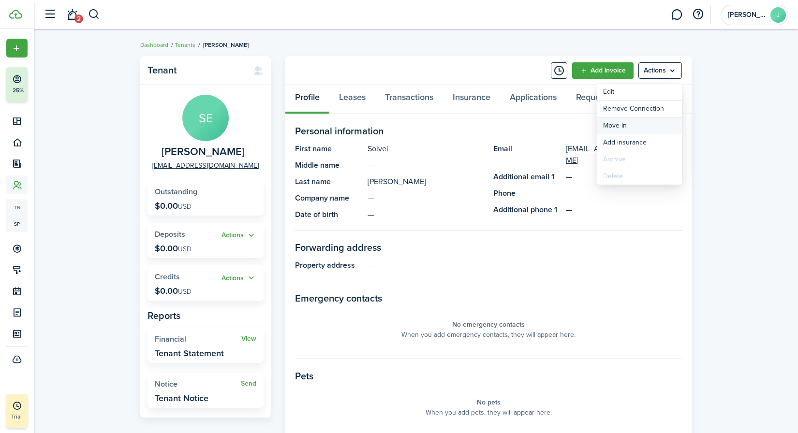
click at [620, 126] on link "Move in" at bounding box center [639, 126] width 85 height 16
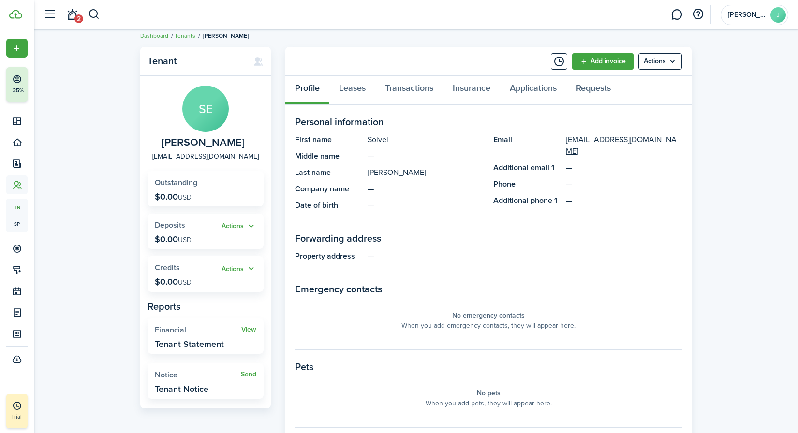
scroll to position [13, 0]
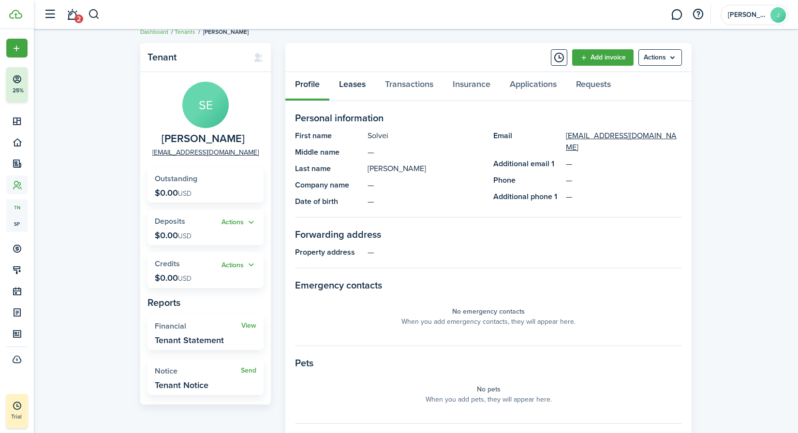
click at [341, 88] on link "Leases" at bounding box center [352, 86] width 46 height 29
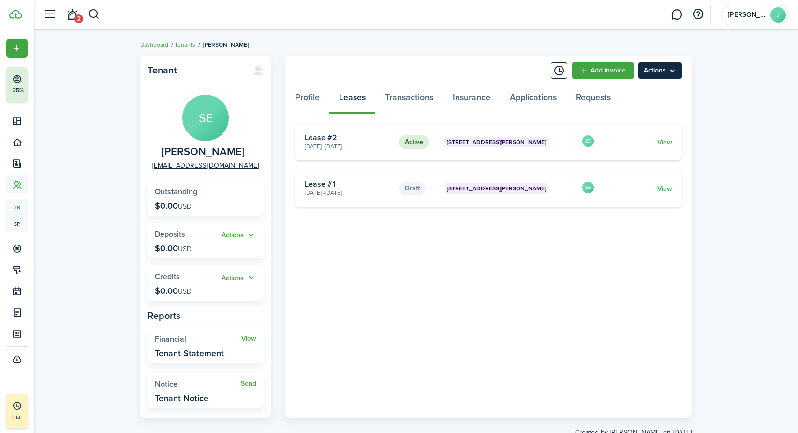
click at [654, 78] on menu-btn "Actions" at bounding box center [660, 70] width 44 height 16
click at [630, 233] on tenant-view-lease "Active [STREET_ADDRESS][PERSON_NAME] [DATE] - [DATE] Lease #2 SE View Draft [ST…" at bounding box center [488, 266] width 387 height 284
click at [186, 44] on link "Tenants" at bounding box center [185, 45] width 21 height 9
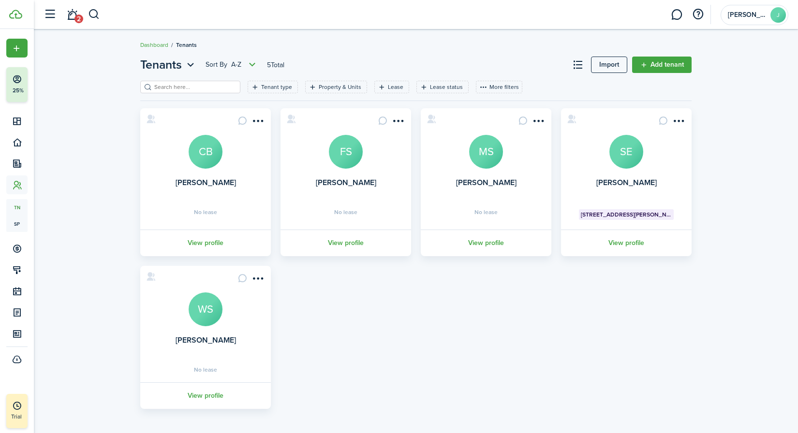
click at [483, 176] on card "[PERSON_NAME] MS No lease View profile" at bounding box center [486, 182] width 131 height 148
click at [487, 155] on avatar-text "MS" at bounding box center [486, 152] width 34 height 34
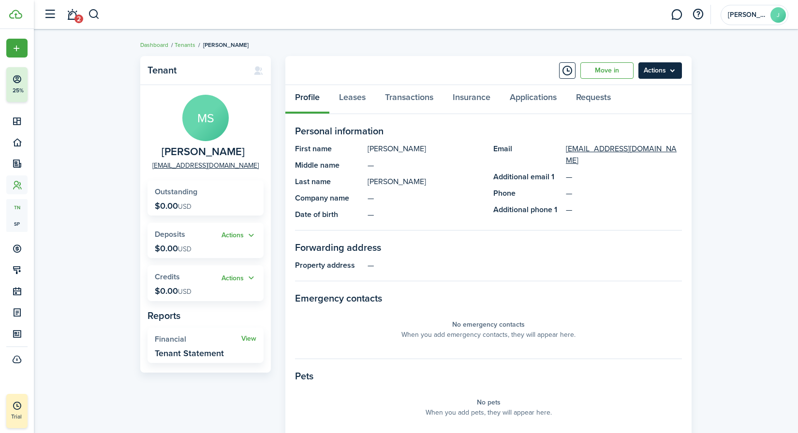
click at [657, 72] on menu-btn "Actions" at bounding box center [660, 70] width 44 height 16
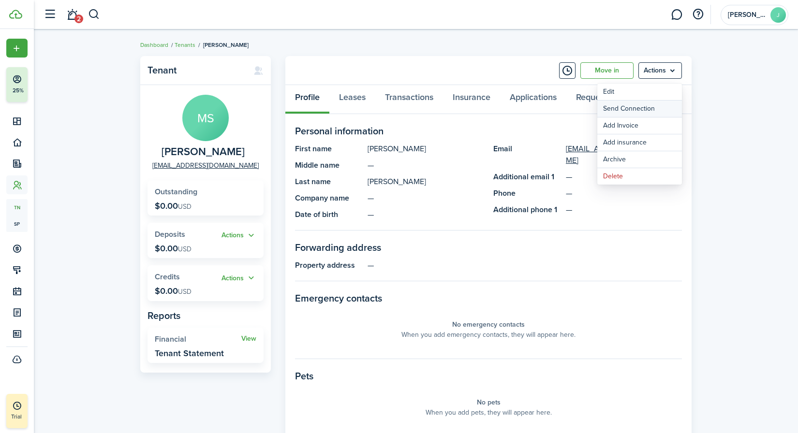
click at [644, 107] on button "Send Connection" at bounding box center [639, 109] width 85 height 16
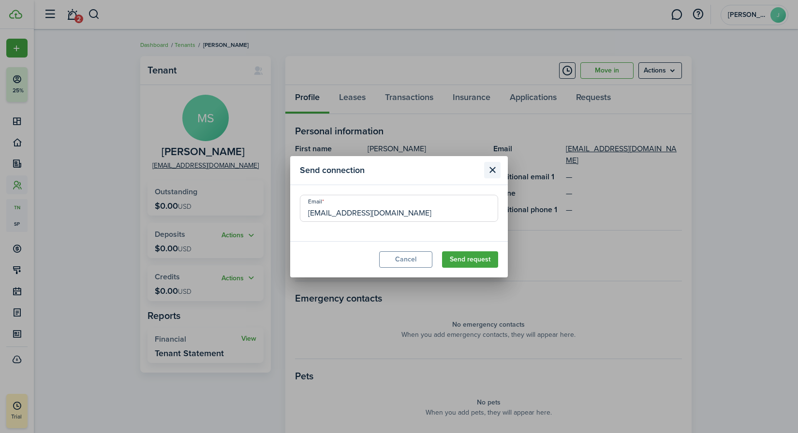
click at [494, 169] on button "Close modal" at bounding box center [492, 170] width 16 height 16
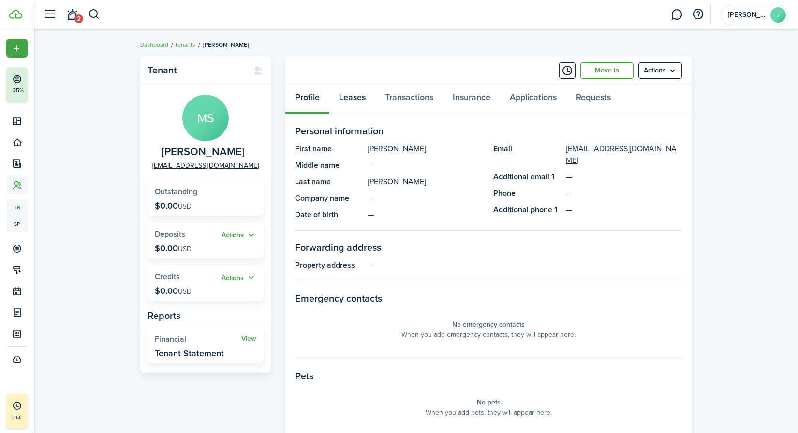
click at [360, 101] on link "Leases" at bounding box center [352, 99] width 46 height 29
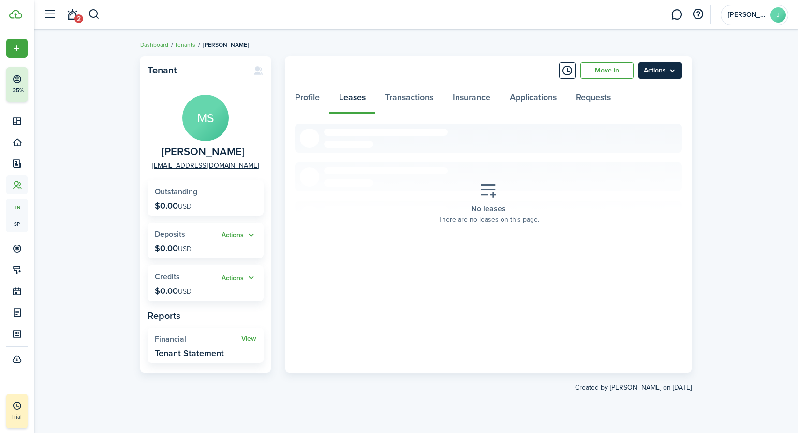
click at [667, 71] on menu-btn "Actions" at bounding box center [660, 70] width 44 height 16
click at [679, 96] on div "Tenant [PERSON_NAME] [EMAIL_ADDRESS][DOMAIN_NAME] Outstanding $0.00 USD Actions…" at bounding box center [416, 231] width 764 height 360
click at [187, 46] on link "Tenants" at bounding box center [185, 45] width 21 height 9
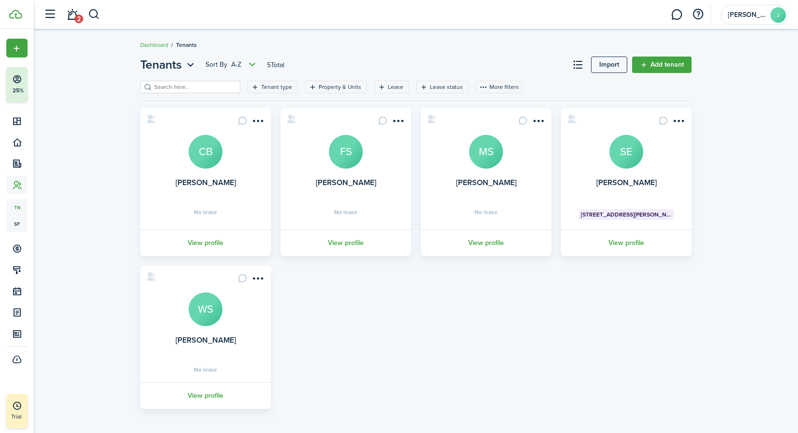
click at [622, 155] on avatar-text "SE" at bounding box center [626, 152] width 34 height 34
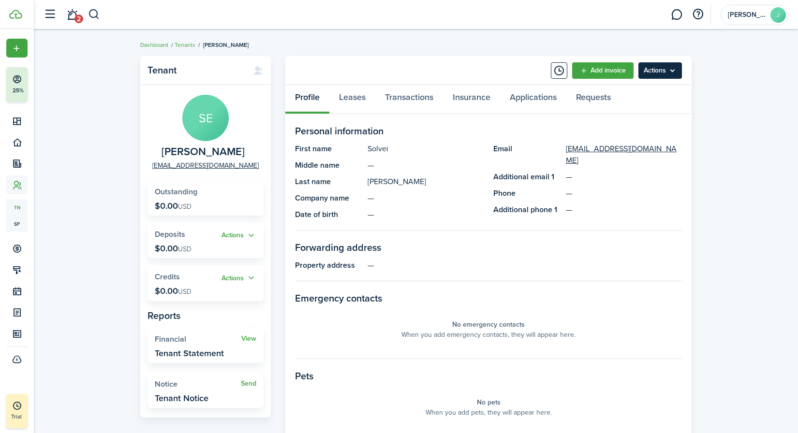
click at [660, 76] on menu-btn "Actions" at bounding box center [660, 70] width 44 height 16
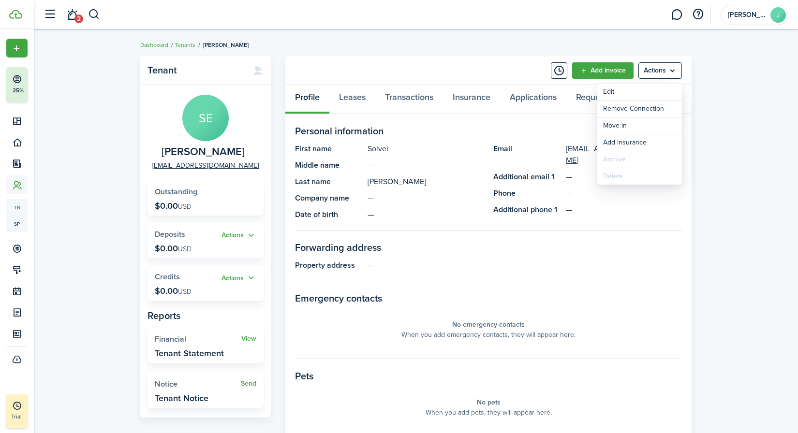
click at [564, 136] on panel-main-section-title "Personal information" at bounding box center [488, 131] width 387 height 15
click at [350, 96] on link "Leases" at bounding box center [352, 99] width 46 height 29
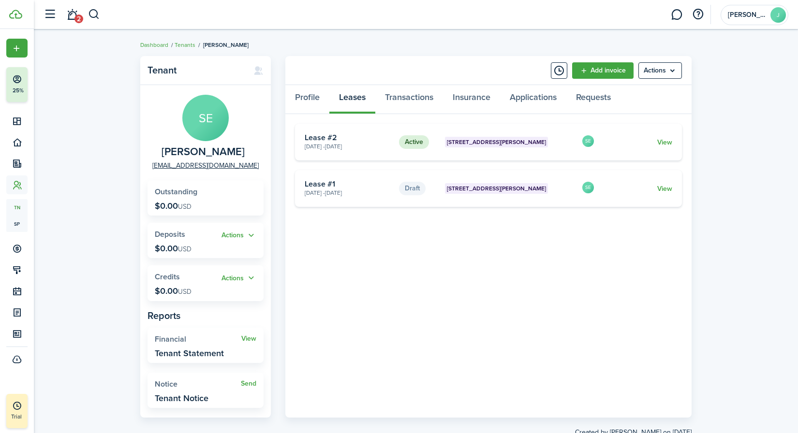
click at [539, 146] on card-extra-content "[STREET_ADDRESS][PERSON_NAME]" at bounding box center [509, 142] width 129 height 11
click at [664, 142] on link "View" at bounding box center [664, 142] width 15 height 10
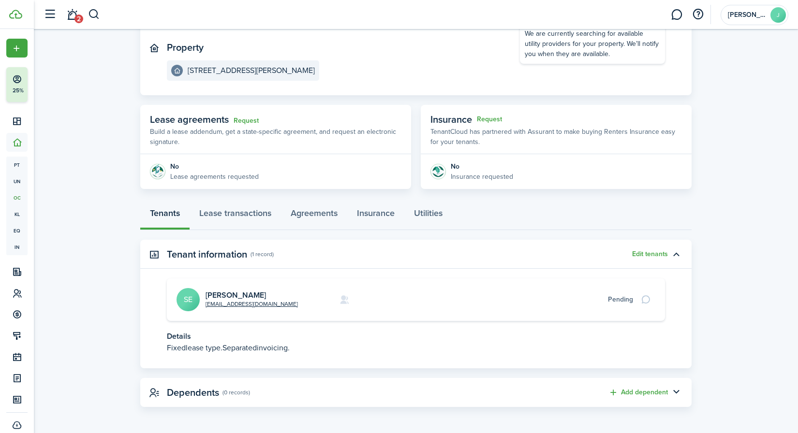
scroll to position [98, 0]
click at [243, 219] on link "Lease transactions" at bounding box center [235, 216] width 91 height 29
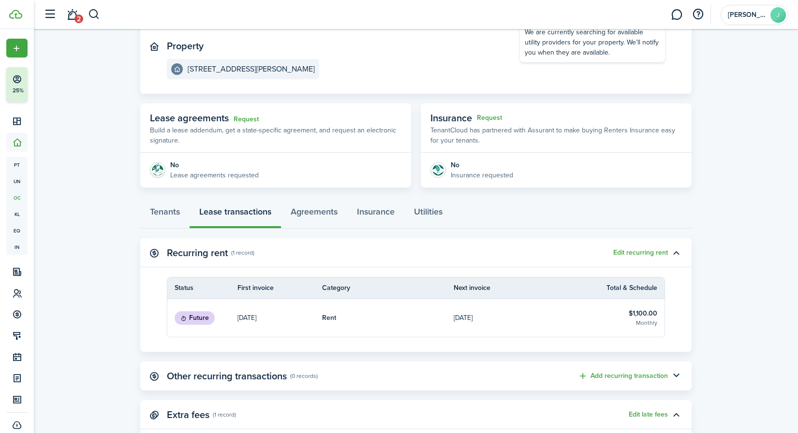
scroll to position [98, 0]
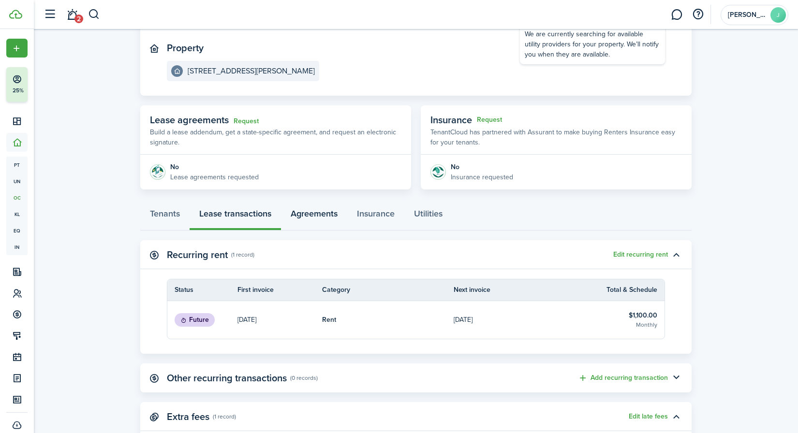
click at [310, 212] on link "Agreements" at bounding box center [314, 216] width 66 height 29
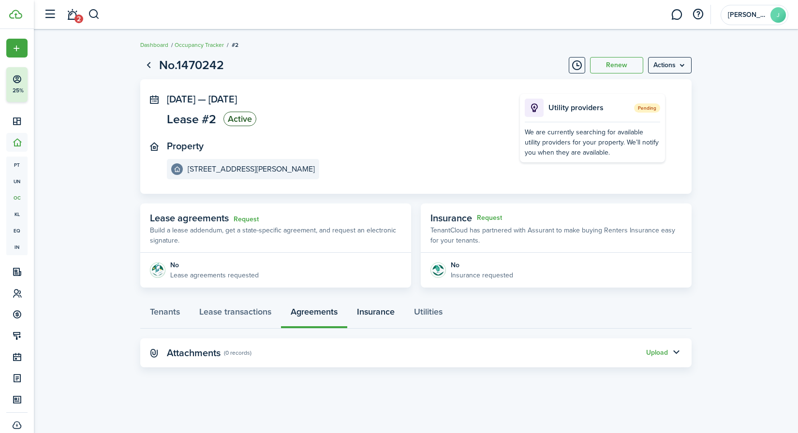
click at [380, 312] on link "Insurance" at bounding box center [375, 314] width 57 height 29
click at [437, 312] on link "Utilities" at bounding box center [428, 314] width 48 height 29
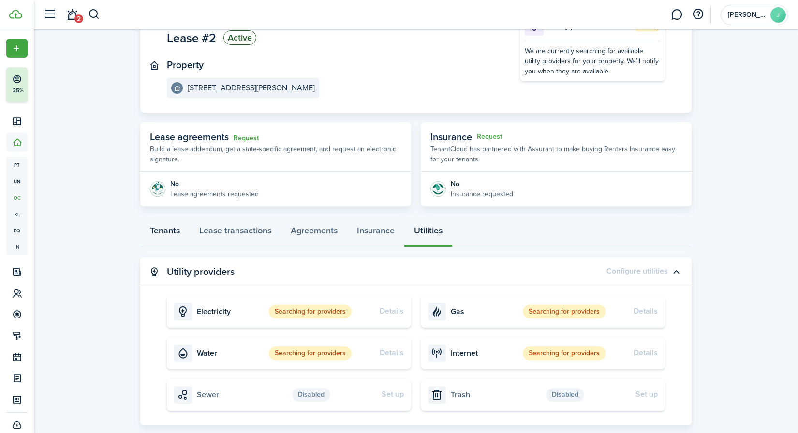
scroll to position [79, 0]
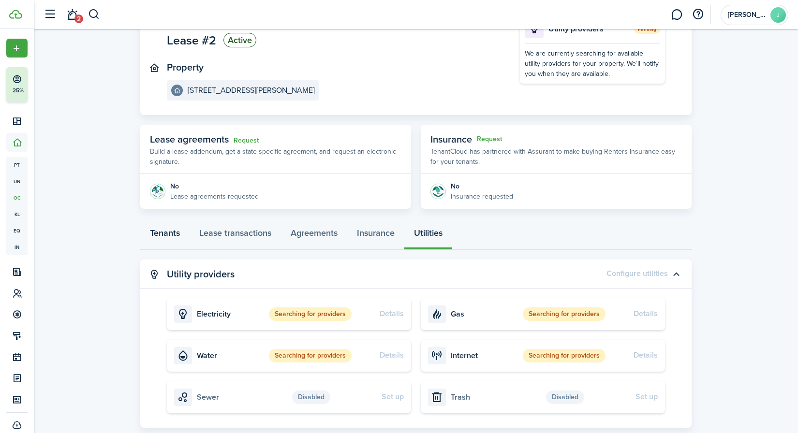
click at [164, 236] on link "Tenants" at bounding box center [164, 235] width 49 height 29
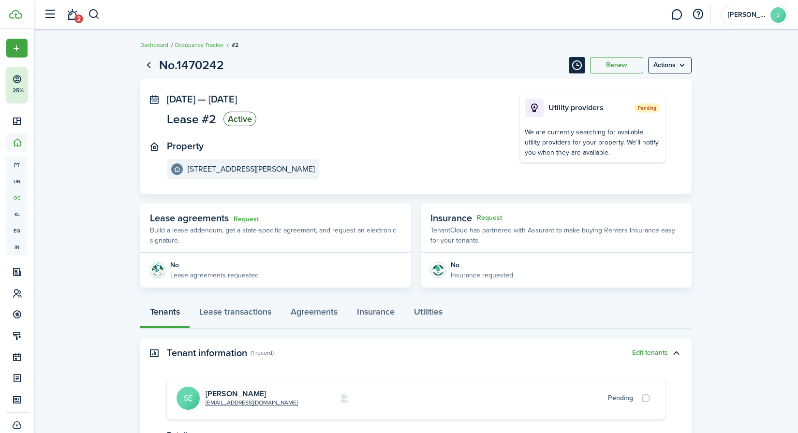
click at [572, 64] on button "Timeline" at bounding box center [577, 65] width 16 height 16
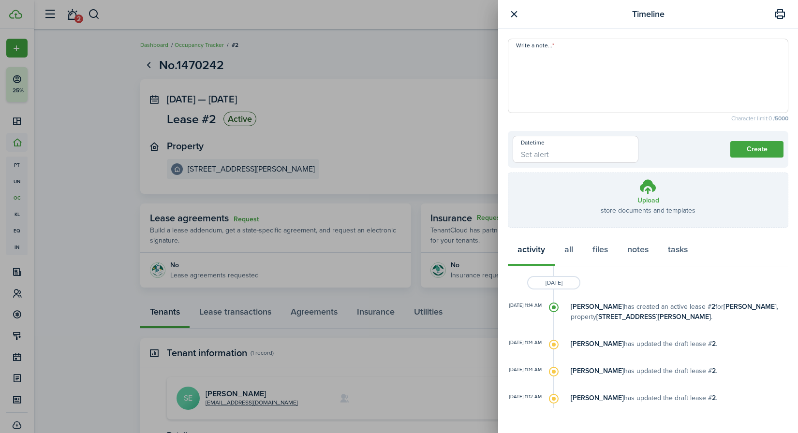
click at [513, 12] on button "button" at bounding box center [514, 14] width 12 height 12
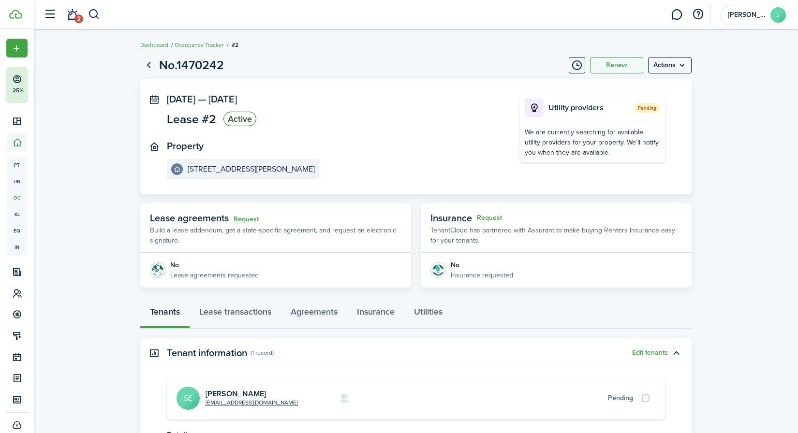
click at [192, 118] on span "Lease #2" at bounding box center [191, 119] width 49 height 12
click at [253, 122] on status "Active" at bounding box center [239, 119] width 33 height 15
click at [241, 117] on status "Active" at bounding box center [239, 119] width 33 height 15
click at [679, 66] on page-view-layout "No.1470242 Renew Actions [DATE] — [DATE] Lease #2 Active Property [STREET_ADDRE…" at bounding box center [415, 280] width 561 height 459
click at [679, 66] on menu-btn "Actions" at bounding box center [670, 65] width 44 height 16
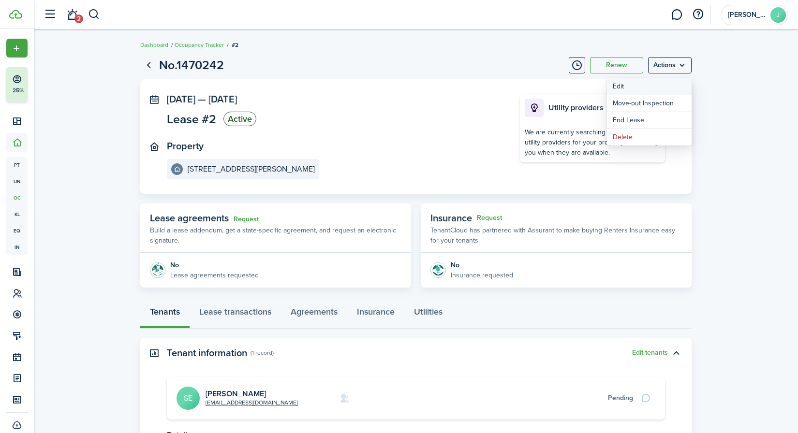
click at [620, 87] on button "Edit" at bounding box center [649, 86] width 85 height 16
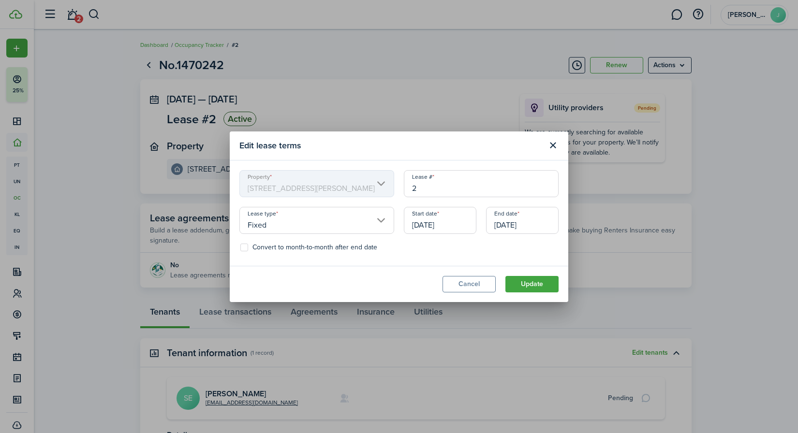
click at [437, 183] on input "2" at bounding box center [481, 183] width 155 height 27
click at [437, 189] on input "2" at bounding box center [481, 183] width 155 height 27
click at [389, 219] on input "Fixed" at bounding box center [316, 220] width 155 height 27
type input "1"
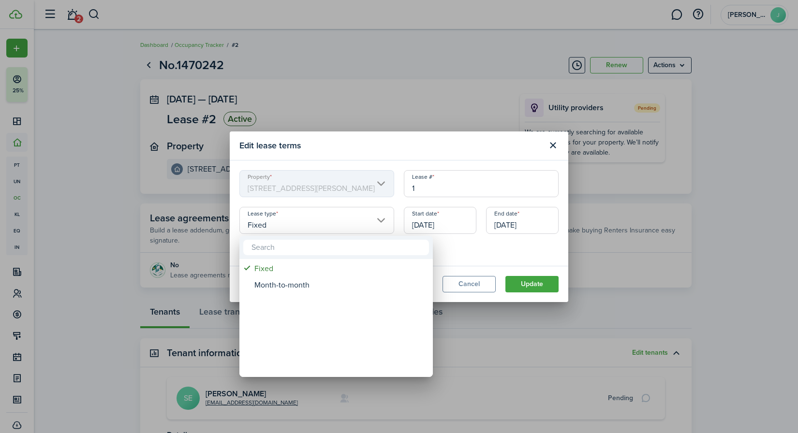
click at [461, 246] on div at bounding box center [399, 217] width 953 height 588
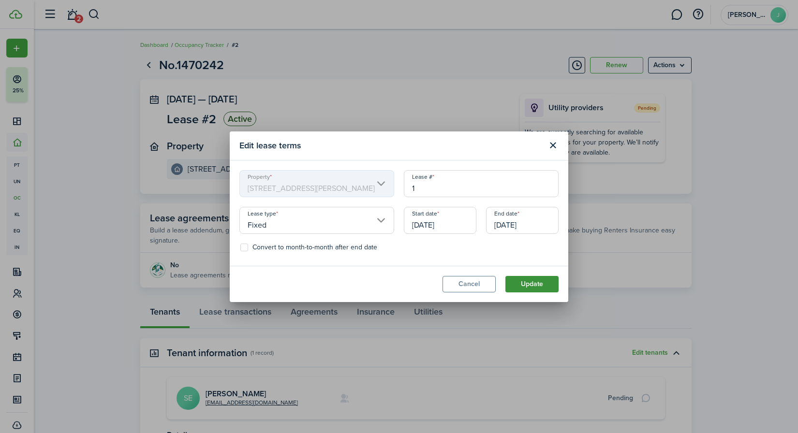
click at [527, 287] on button "Update" at bounding box center [531, 284] width 53 height 16
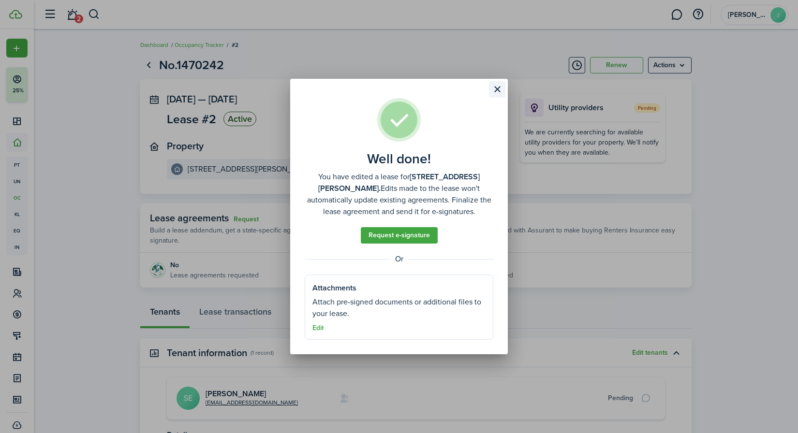
click at [493, 86] on button "Close modal" at bounding box center [497, 89] width 16 height 16
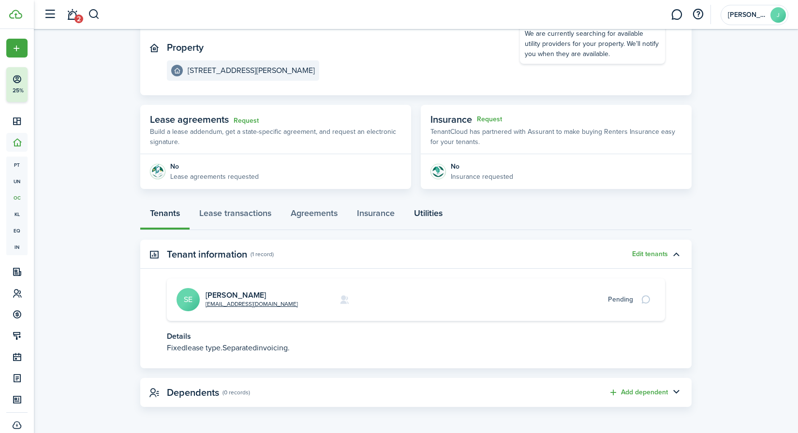
scroll to position [98, 0]
click at [647, 253] on button "Edit tenants" at bounding box center [650, 255] width 36 height 8
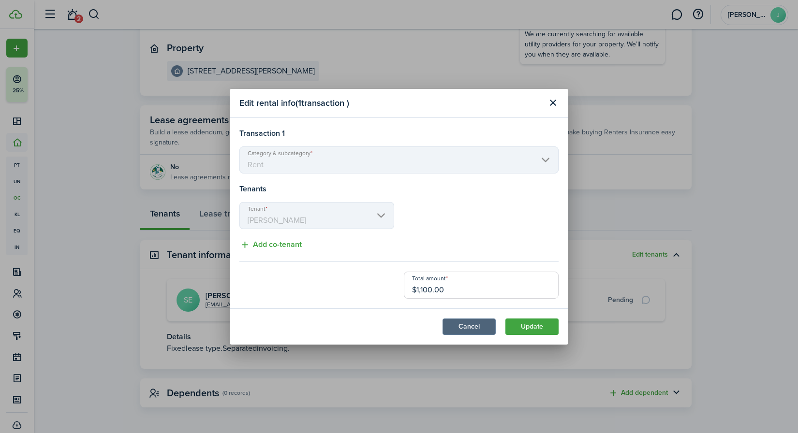
click at [459, 326] on button "Cancel" at bounding box center [469, 327] width 53 height 16
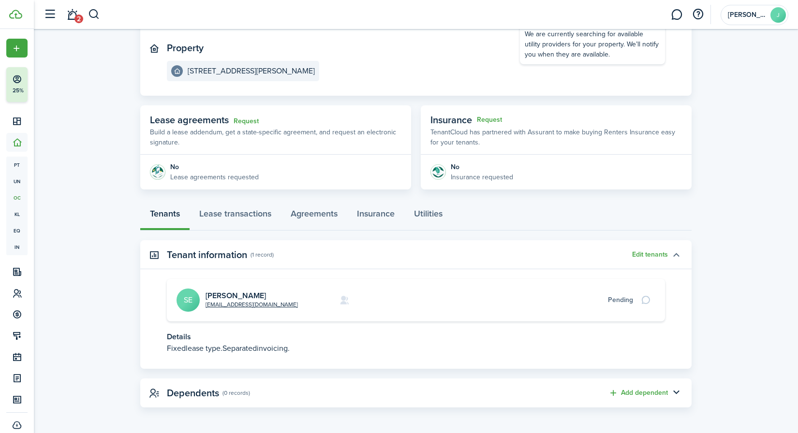
click at [669, 252] on button "button" at bounding box center [676, 255] width 16 height 16
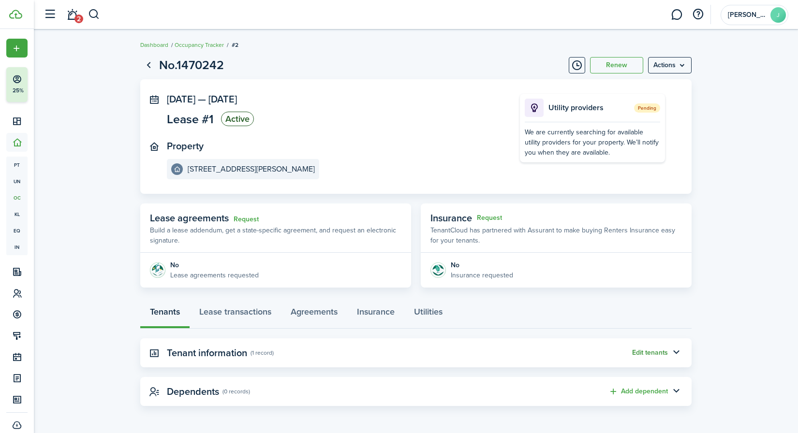
click at [654, 349] on button "Edit tenants" at bounding box center [650, 353] width 36 height 8
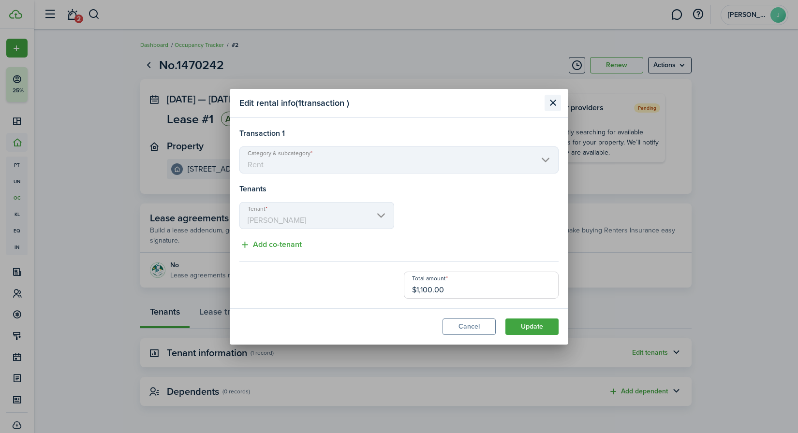
click at [549, 101] on button "Close modal" at bounding box center [553, 103] width 16 height 16
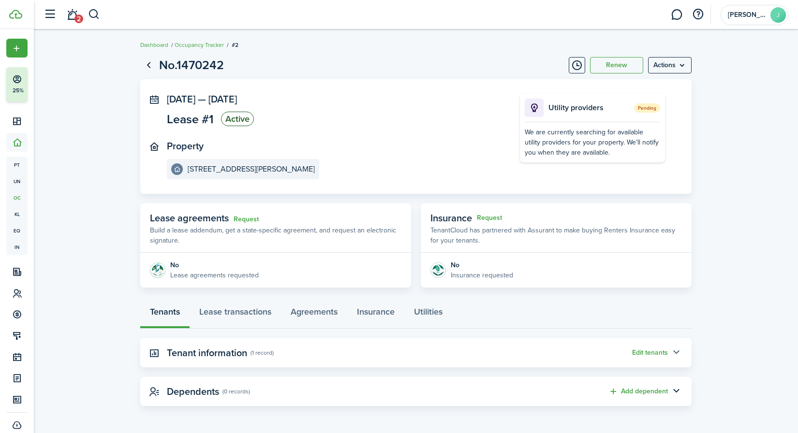
click at [679, 349] on button "button" at bounding box center [676, 353] width 16 height 16
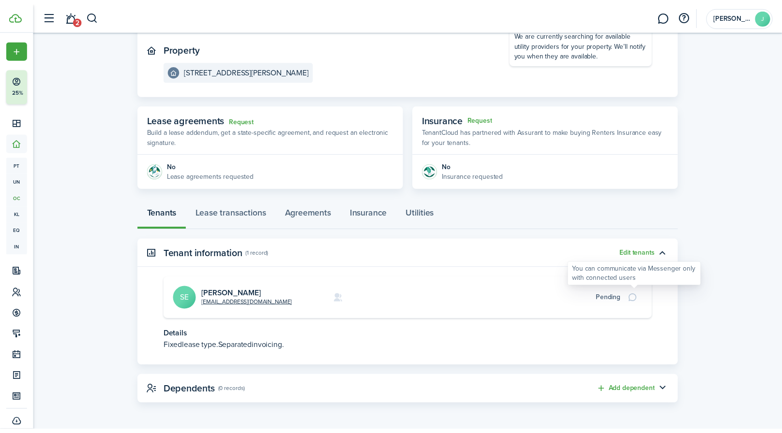
scroll to position [98, 0]
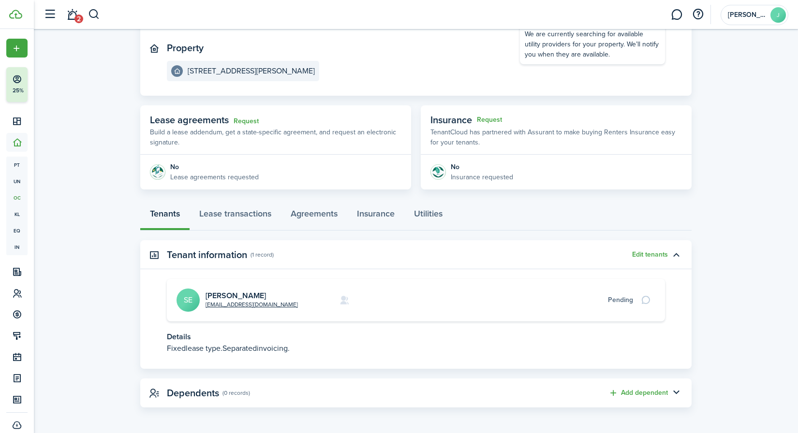
click at [679, 172] on lease-view "No.1470242 Renew Actions [DATE] — [DATE] Lease #1 Active Property [STREET_ADDRE…" at bounding box center [416, 182] width 764 height 459
